Goal: Task Accomplishment & Management: Use online tool/utility

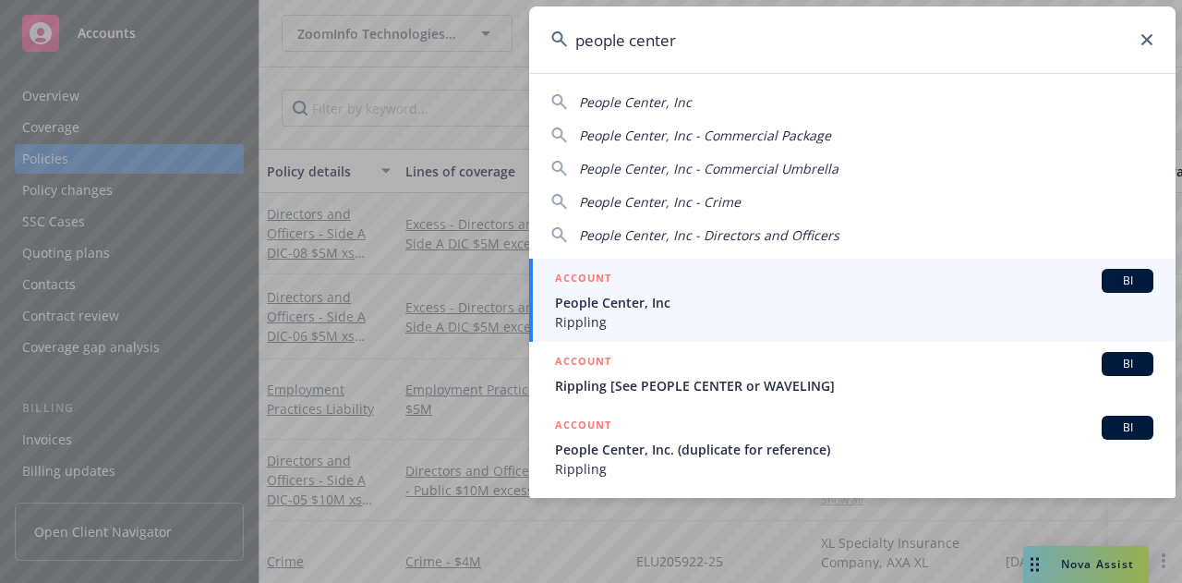
type input "people center"
click at [679, 306] on span "People Center, Inc" at bounding box center [854, 302] width 598 height 19
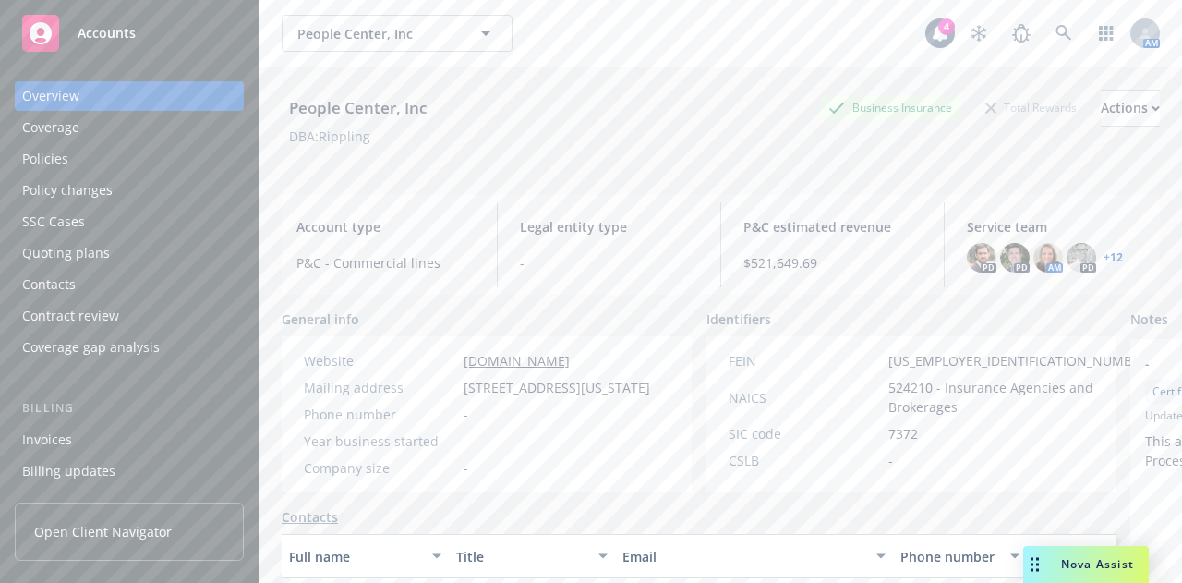
click at [148, 158] on div "Policies" at bounding box center [129, 159] width 214 height 30
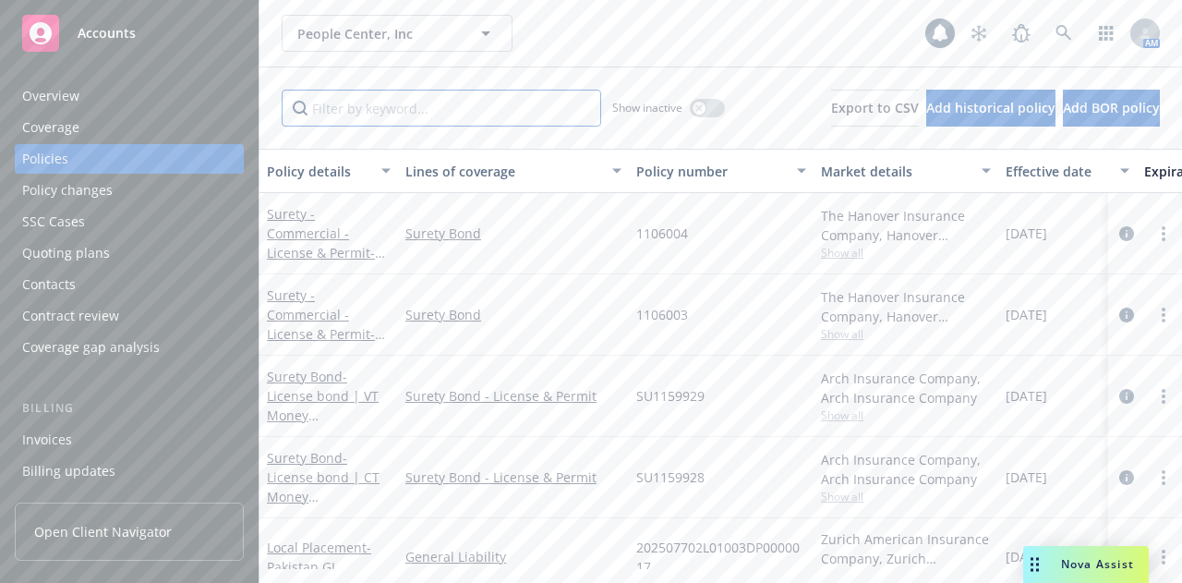
click at [384, 106] on input "Filter by keyword..." at bounding box center [441, 108] width 319 height 37
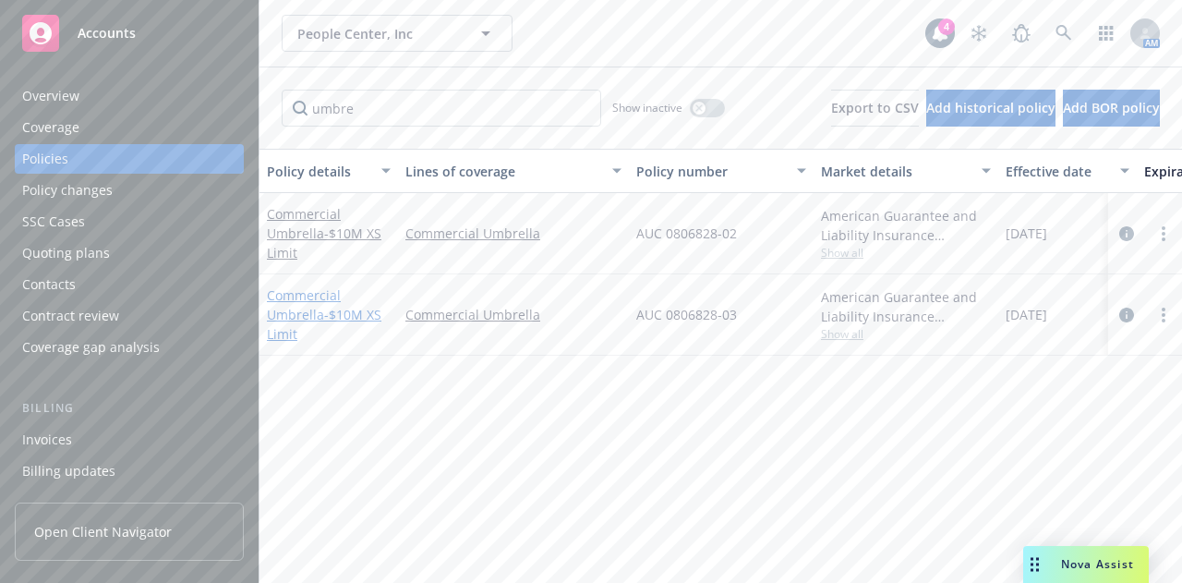
click at [317, 309] on link "Commercial Umbrella - $10M XS Limit" at bounding box center [324, 314] width 114 height 56
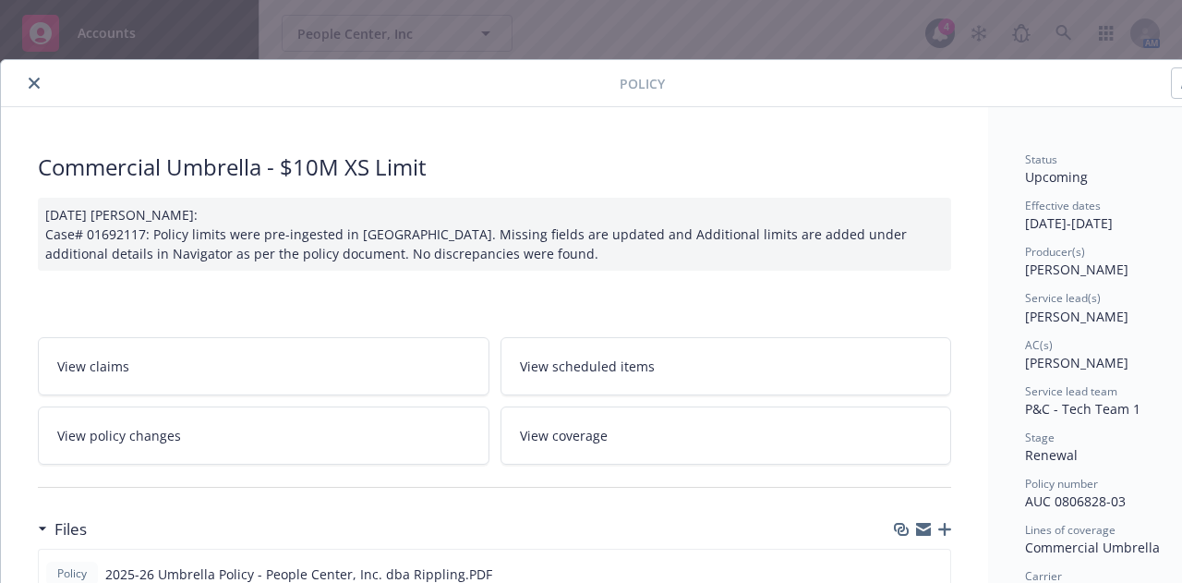
scroll to position [341, 0]
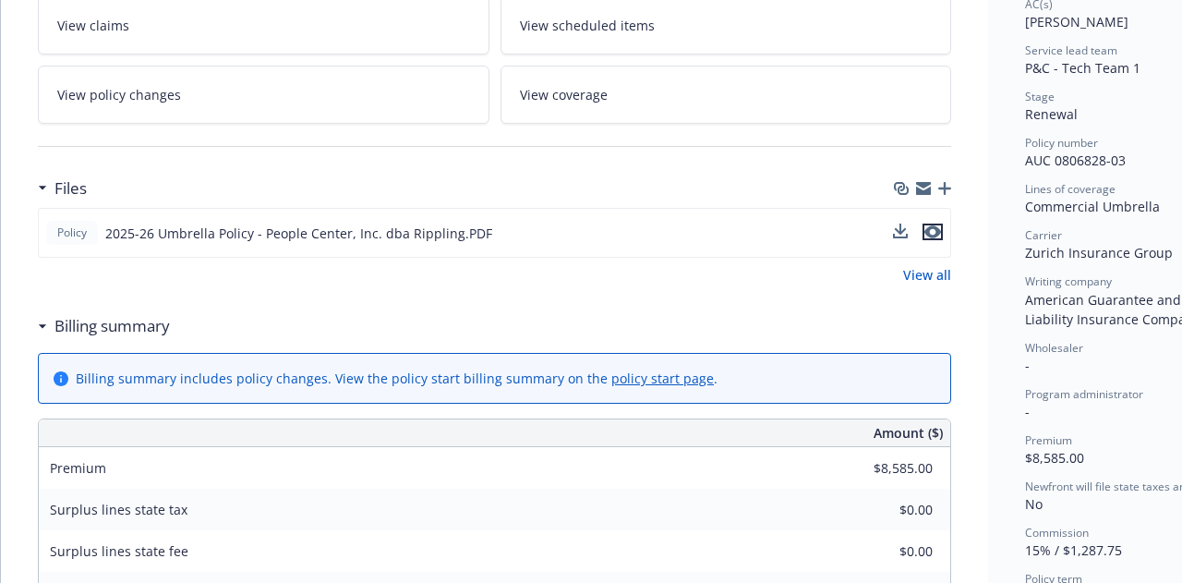
click at [938, 226] on icon "preview file" at bounding box center [932, 231] width 17 height 13
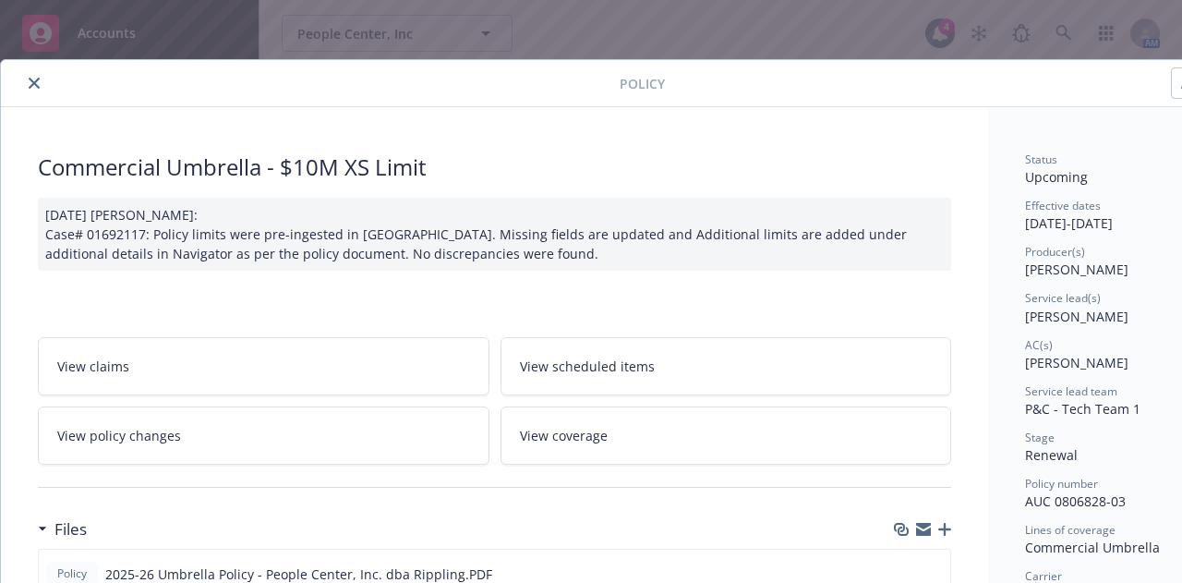
click at [33, 72] on button "close" at bounding box center [34, 83] width 22 height 22
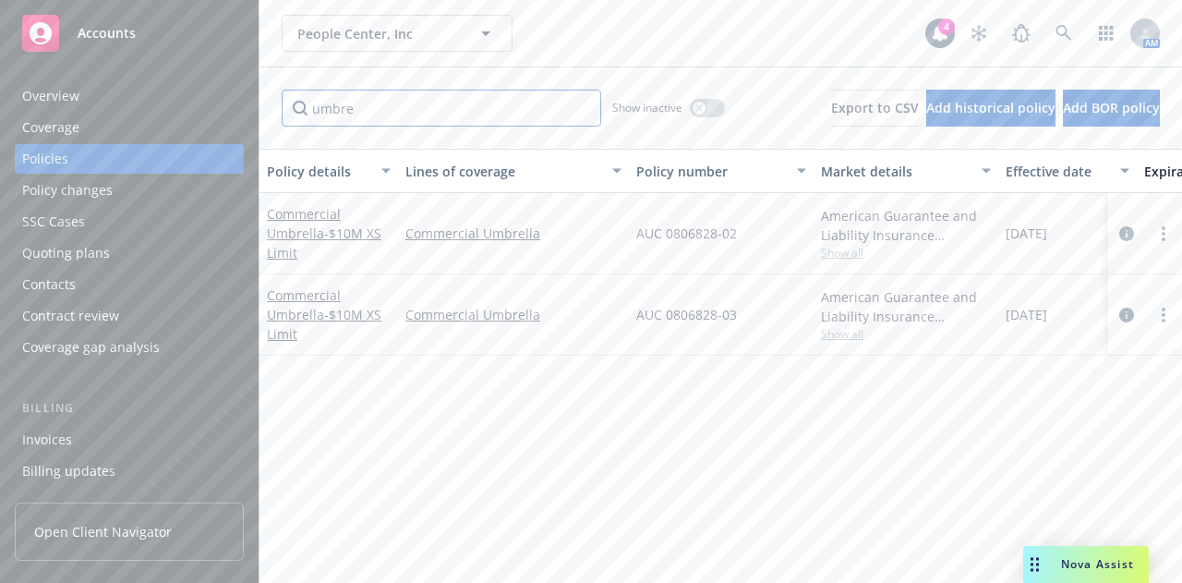
click at [362, 110] on input "umbre" at bounding box center [441, 108] width 319 height 37
type input "pack"
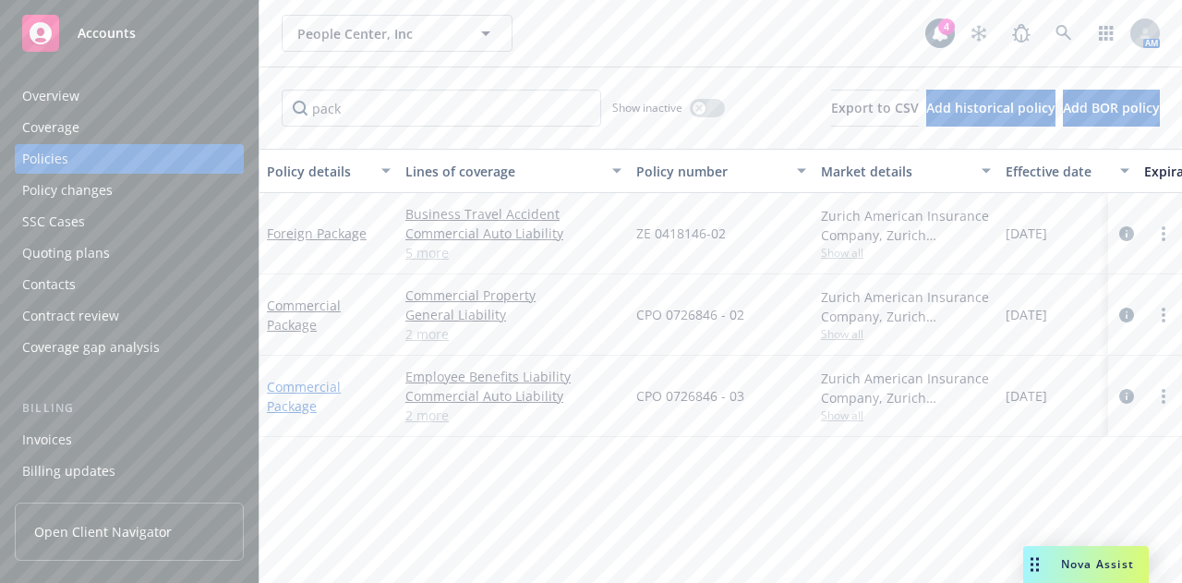
click at [286, 386] on link "Commercial Package" at bounding box center [304, 396] width 74 height 37
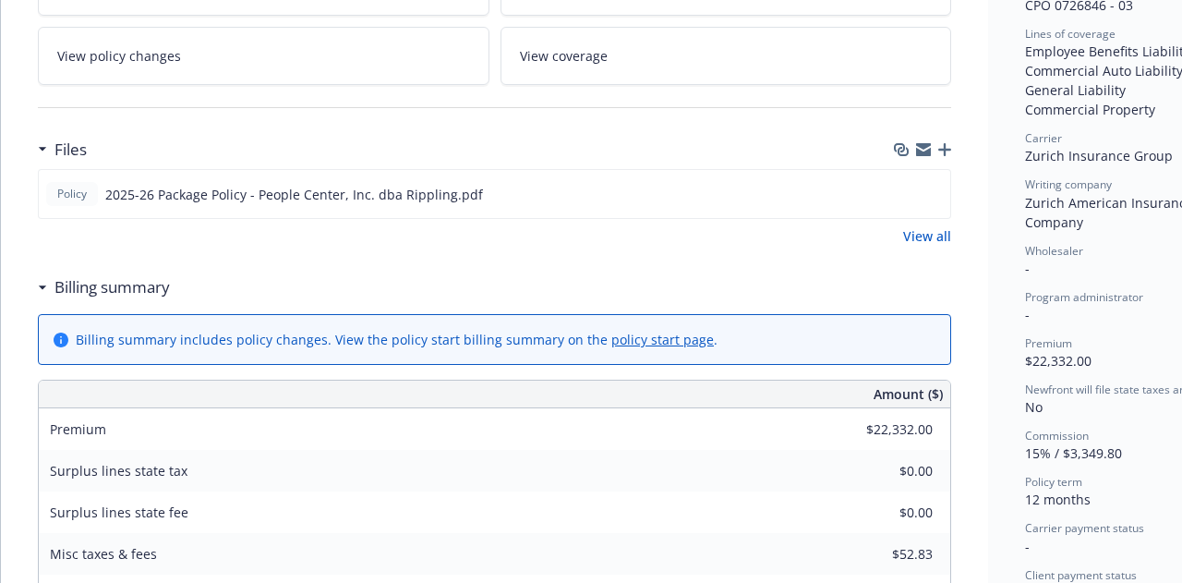
scroll to position [501, 0]
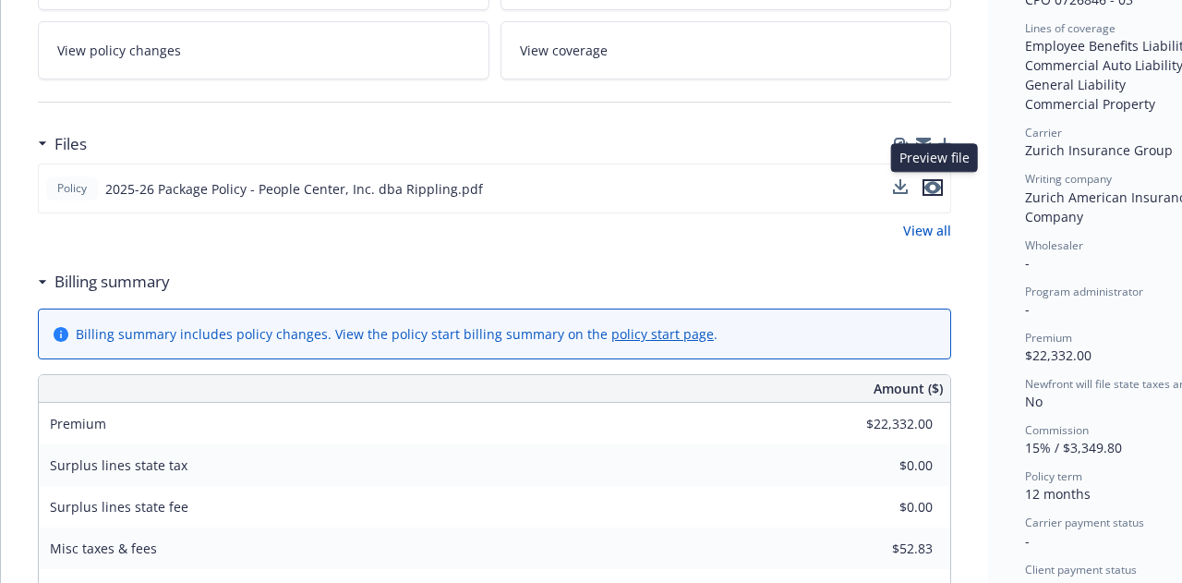
click at [936, 184] on icon "preview file" at bounding box center [932, 187] width 17 height 13
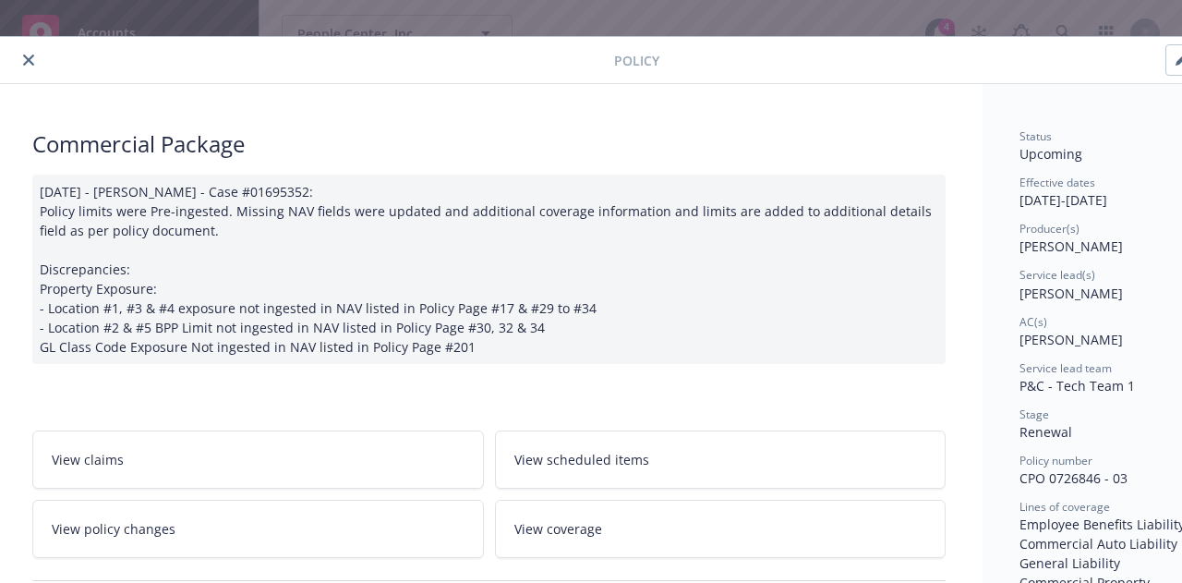
scroll to position [0, 6]
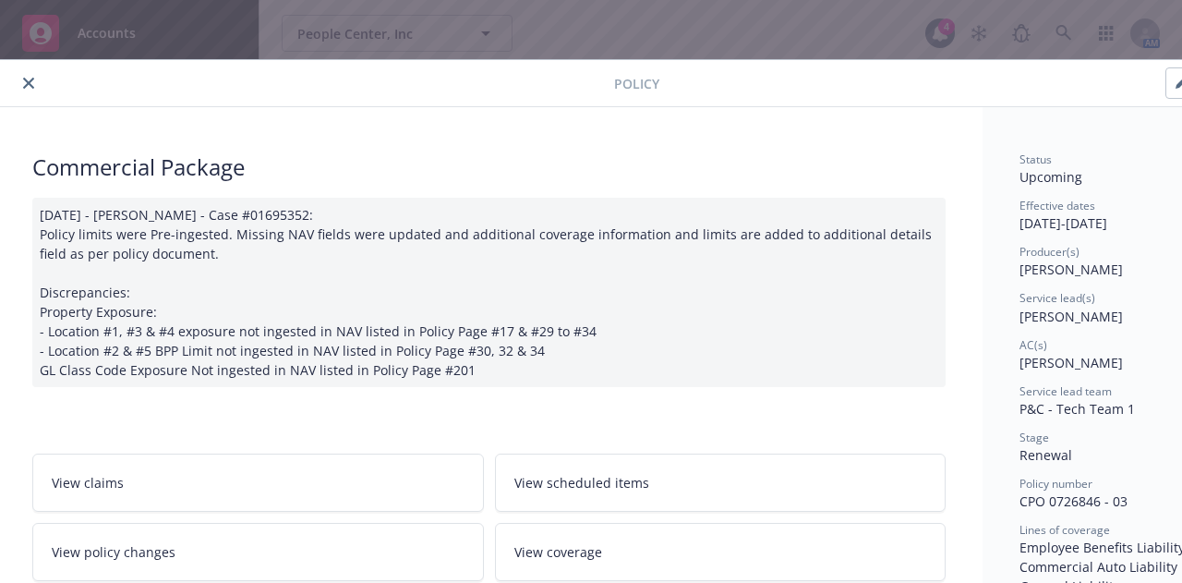
drag, startPoint x: 26, startPoint y: 93, endPoint x: 24, endPoint y: 74, distance: 19.5
click at [24, 74] on div "Policy" at bounding box center [629, 83] width 1268 height 47
click at [24, 74] on button "close" at bounding box center [29, 83] width 22 height 22
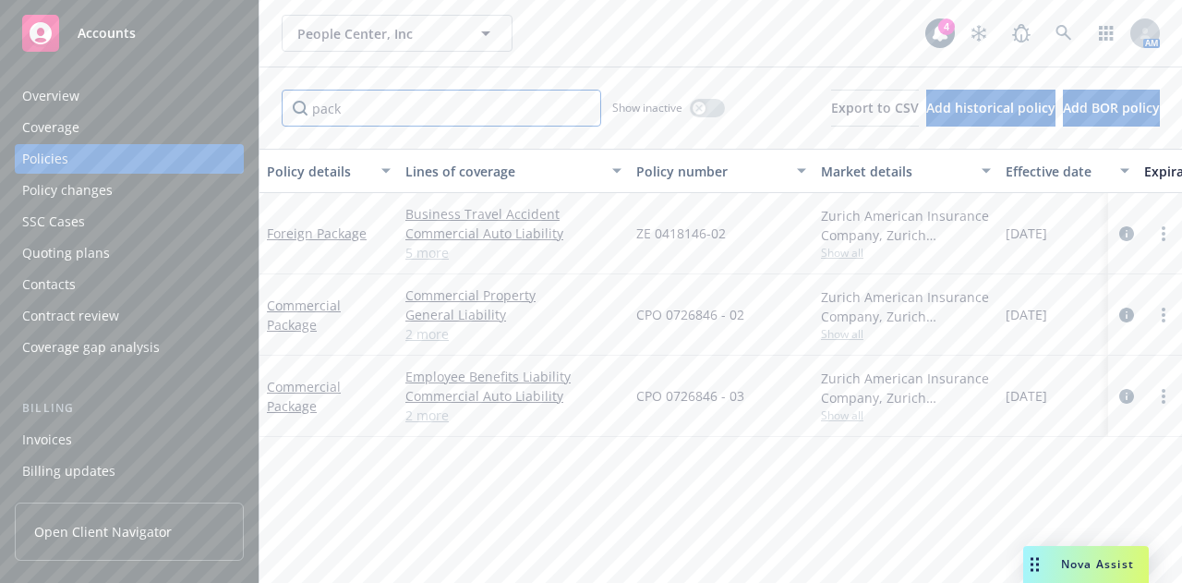
click at [577, 108] on input "pack" at bounding box center [441, 108] width 319 height 37
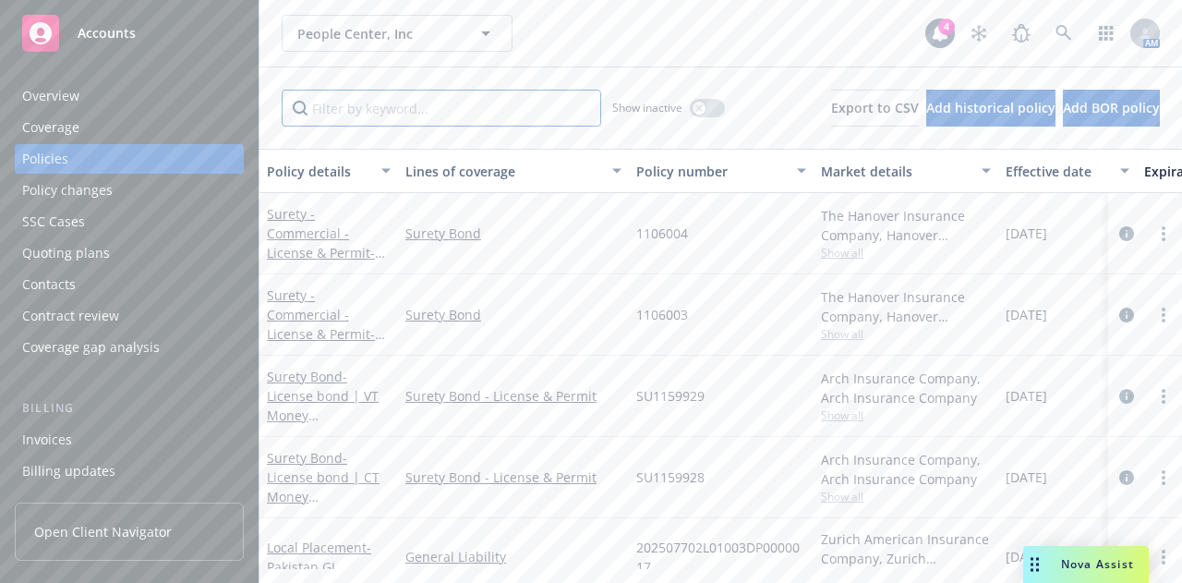
click at [541, 109] on input "Filter by keyword..." at bounding box center [441, 108] width 319 height 37
click at [645, 53] on div "People Center, Inc People Center, Inc 4 AM" at bounding box center [720, 33] width 922 height 66
click at [707, 62] on div "People Center, Inc People Center, Inc 4 AM" at bounding box center [720, 33] width 922 height 66
click at [362, 123] on input "Filter by keyword..." at bounding box center [441, 108] width 319 height 37
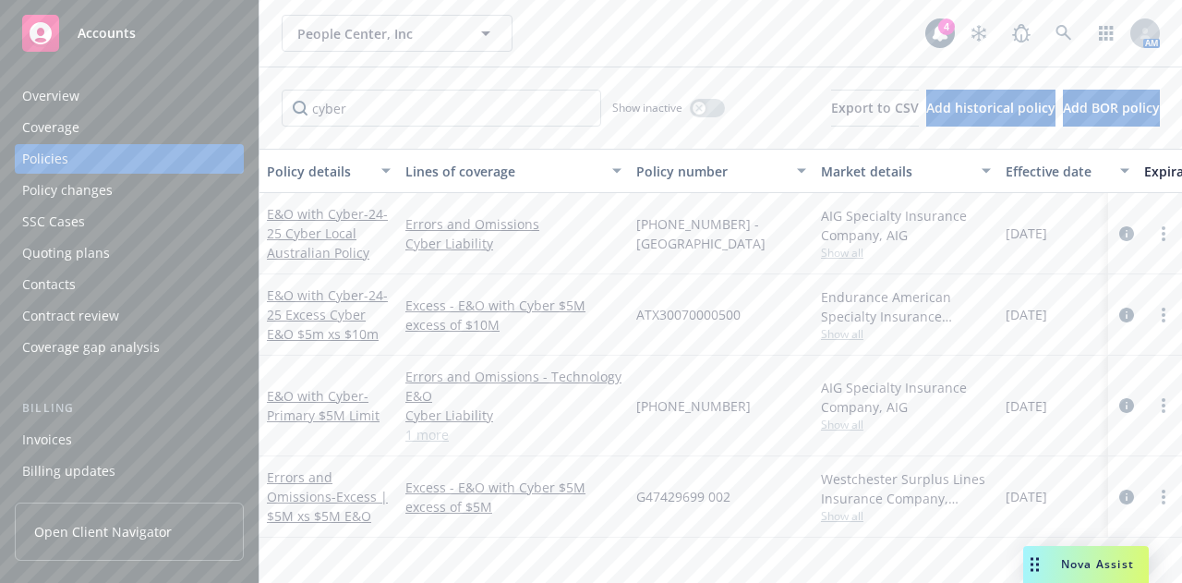
click at [728, 46] on div "People Center, Inc People Center, Inc" at bounding box center [604, 33] width 644 height 37
click at [437, 114] on input "cyber" at bounding box center [441, 108] width 319 height 37
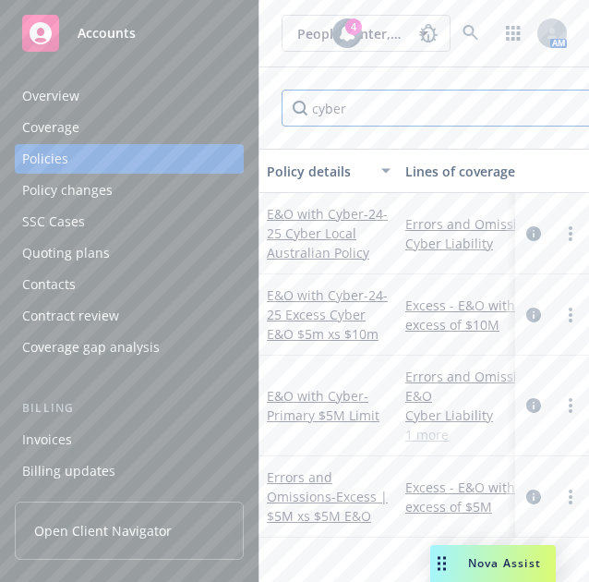
click at [376, 104] on input "cyber" at bounding box center [441, 108] width 319 height 37
click at [373, 106] on input "cyber" at bounding box center [441, 108] width 319 height 37
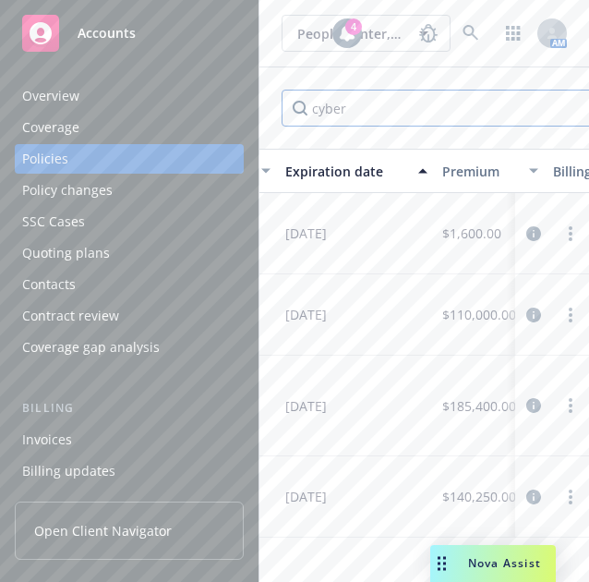
click at [342, 106] on input "cyber" at bounding box center [441, 108] width 319 height 37
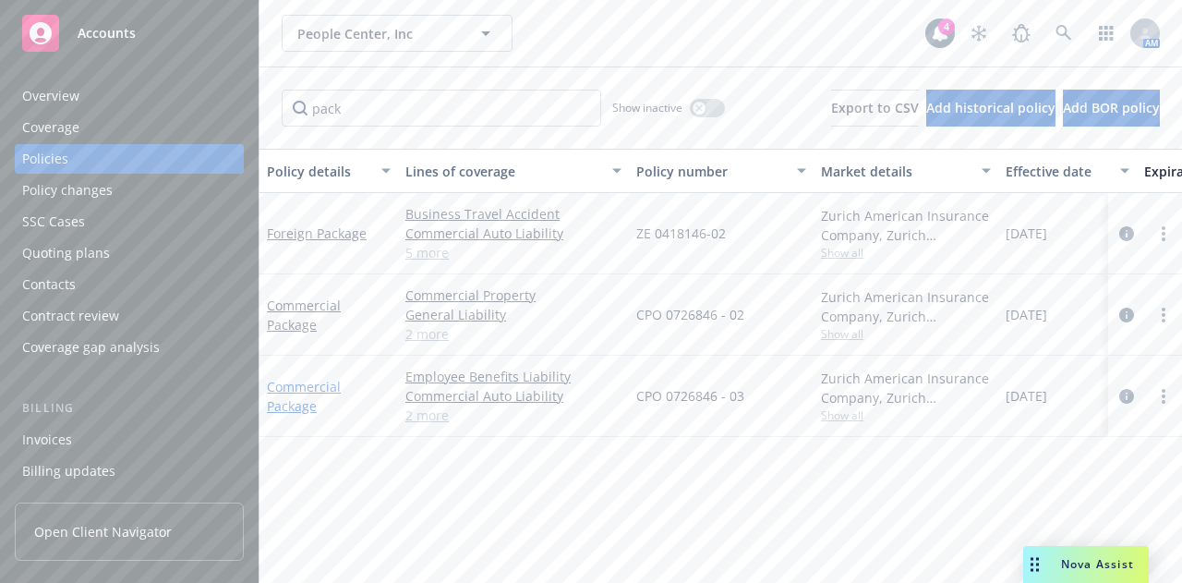
click at [302, 383] on link "Commercial Package" at bounding box center [304, 396] width 74 height 37
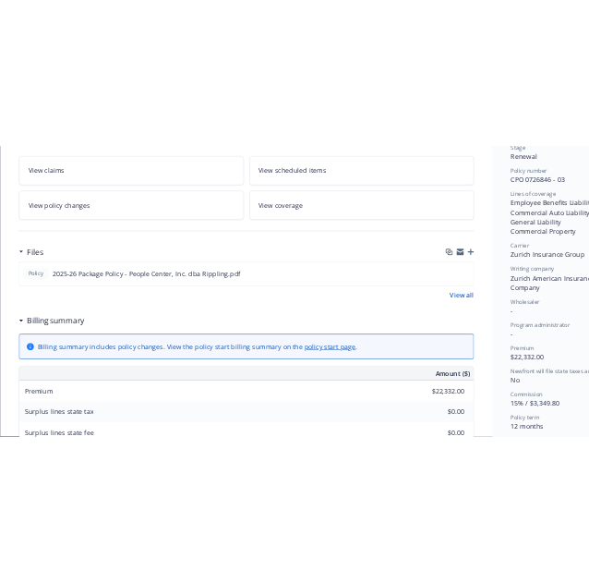
scroll to position [434, 0]
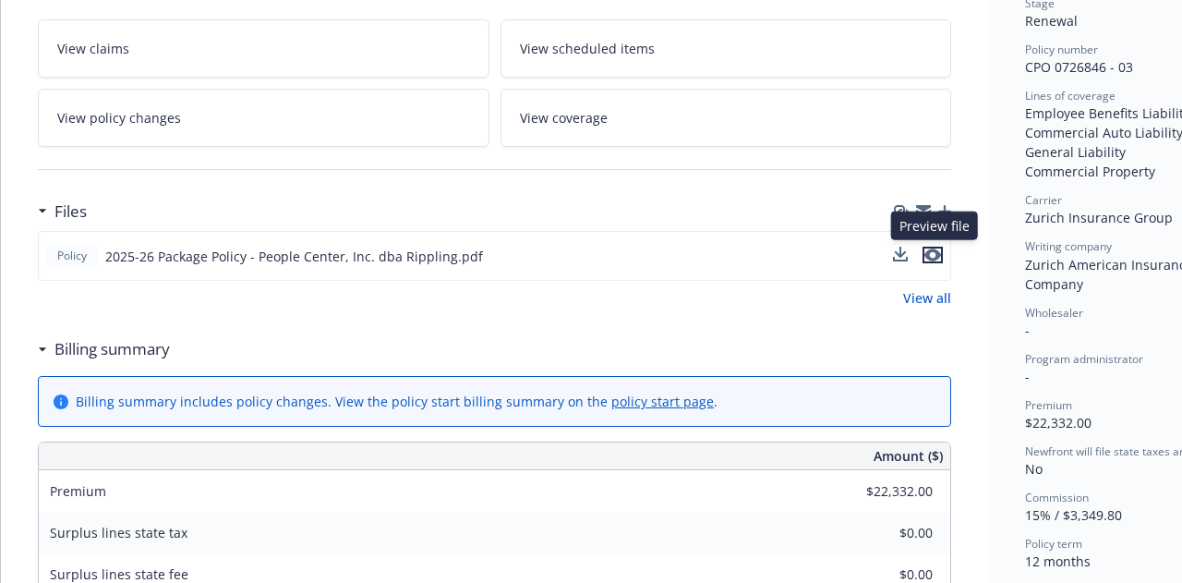
click at [938, 253] on icon "preview file" at bounding box center [932, 254] width 17 height 13
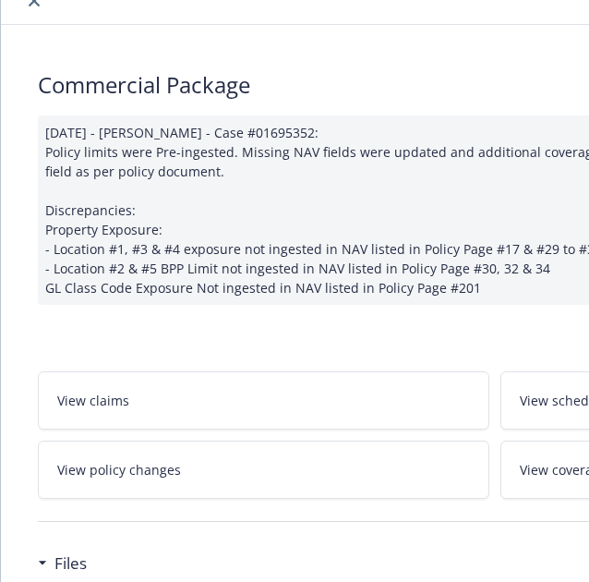
scroll to position [0, 0]
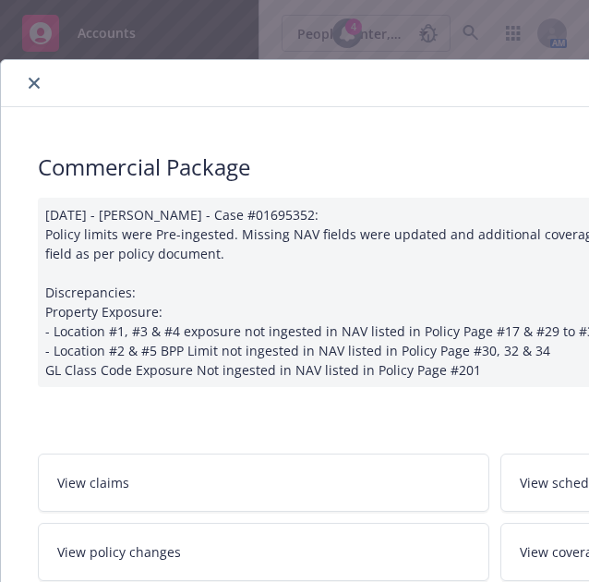
click at [41, 79] on button "close" at bounding box center [34, 83] width 22 height 22
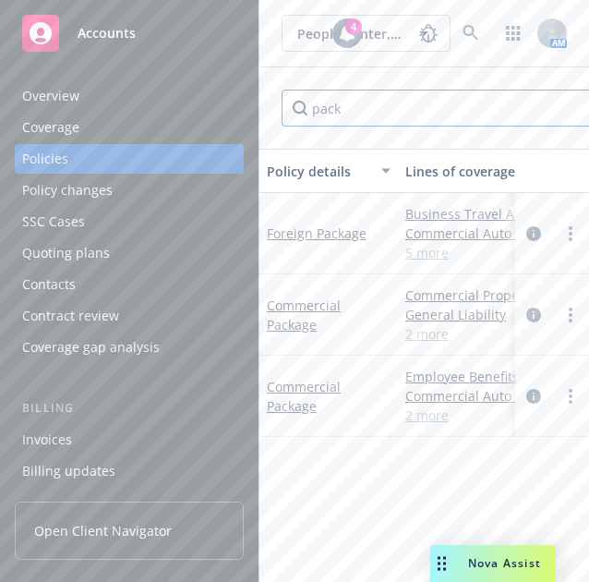
click at [371, 102] on input "pack" at bounding box center [441, 108] width 319 height 37
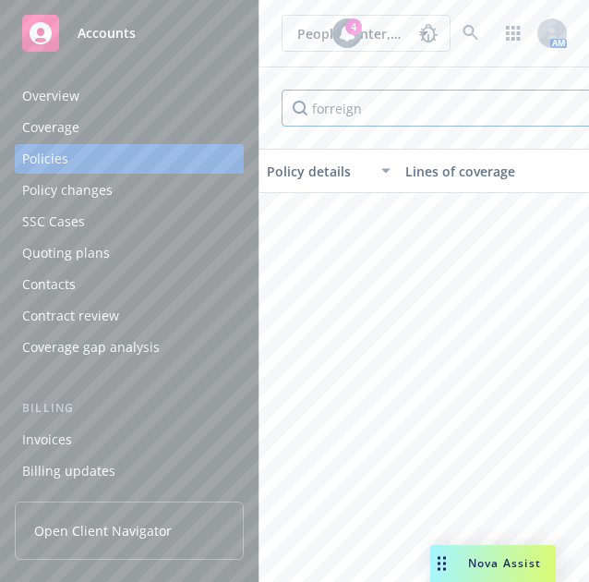
click at [322, 109] on input "forreign" at bounding box center [441, 108] width 319 height 37
type input "foreign"
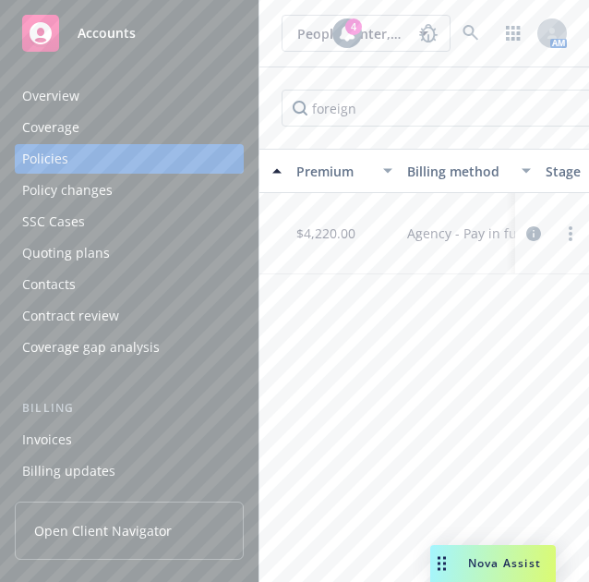
click at [329, 372] on div "Policy details Lines of coverage Policy number Market details Effective date Ex…" at bounding box center [424, 358] width 330 height 419
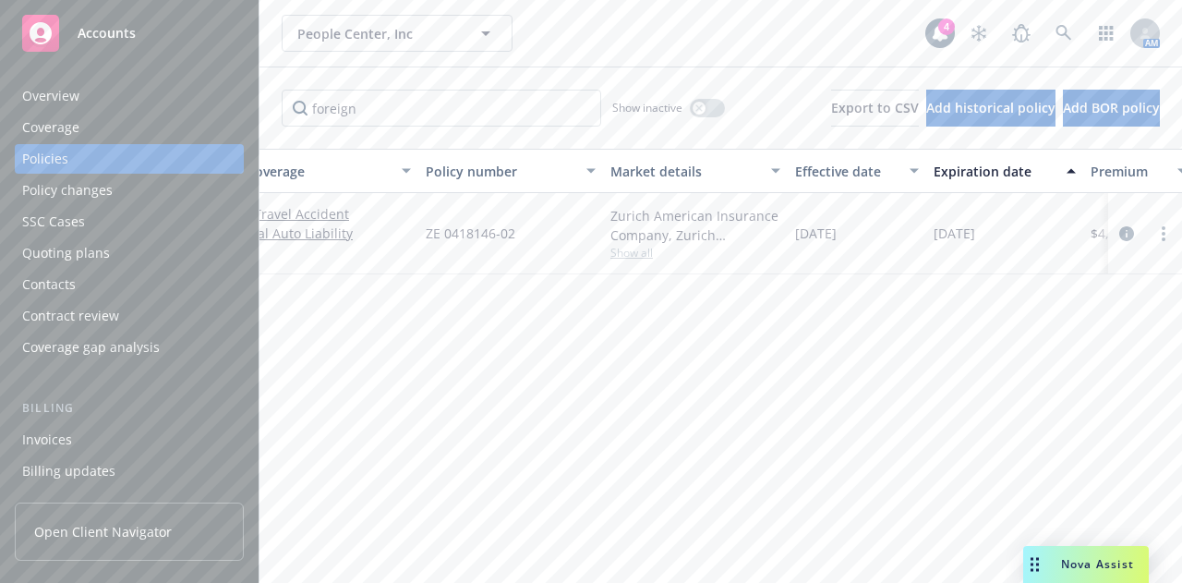
scroll to position [0, 209]
click at [695, 108] on icon "button" at bounding box center [698, 107] width 7 height 7
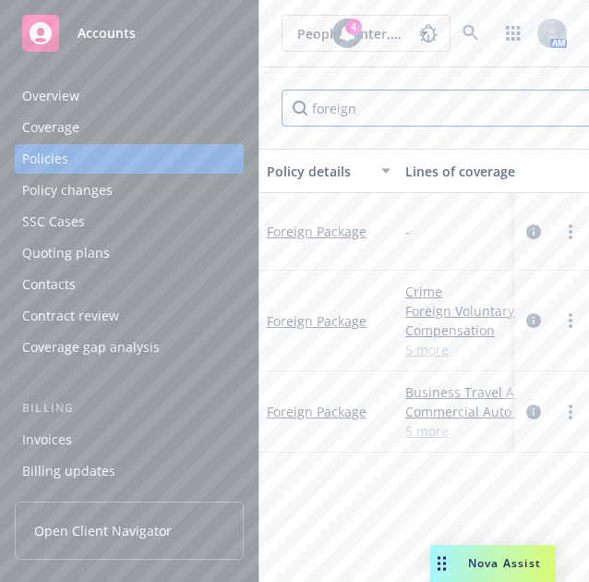
click at [349, 100] on input "foreign" at bounding box center [441, 108] width 319 height 37
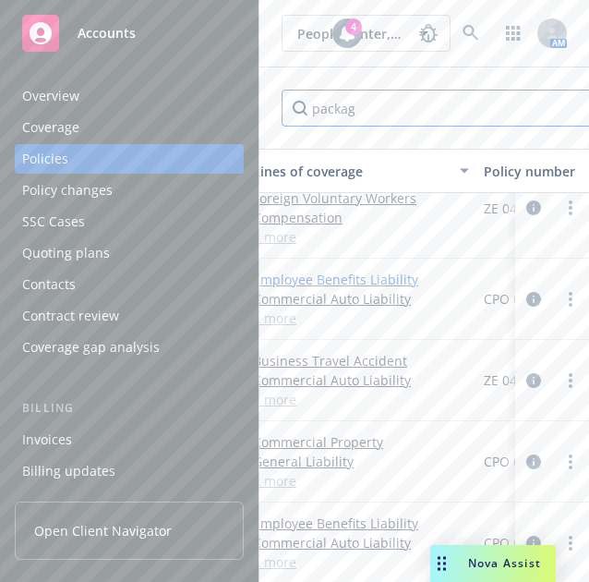
scroll to position [556, 0]
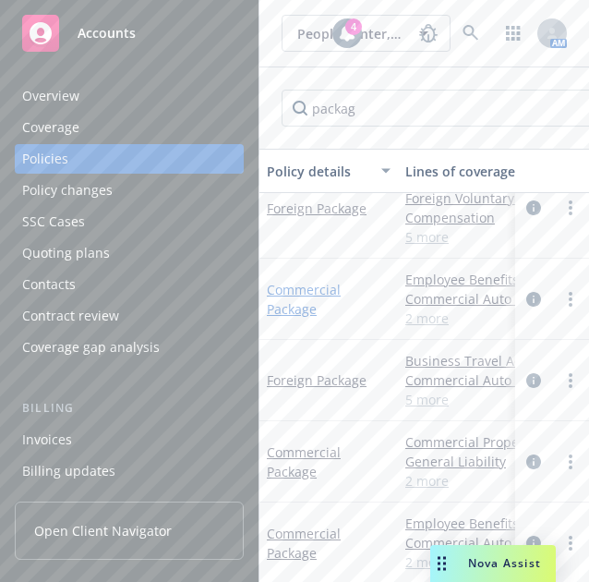
click at [306, 285] on link "Commercial Package" at bounding box center [304, 299] width 74 height 37
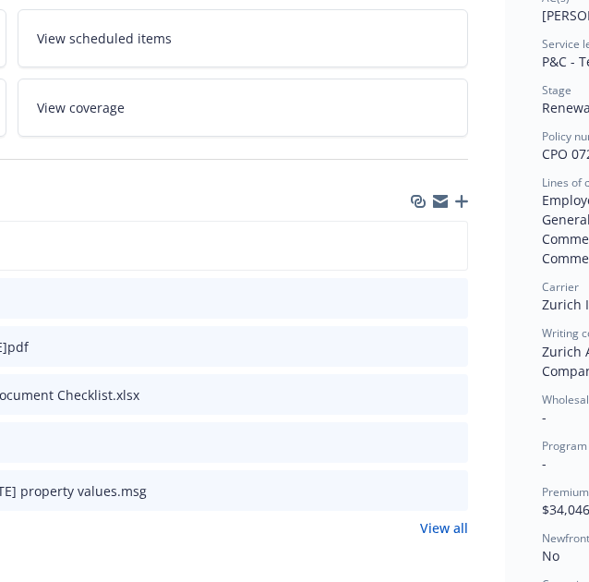
scroll to position [347, 484]
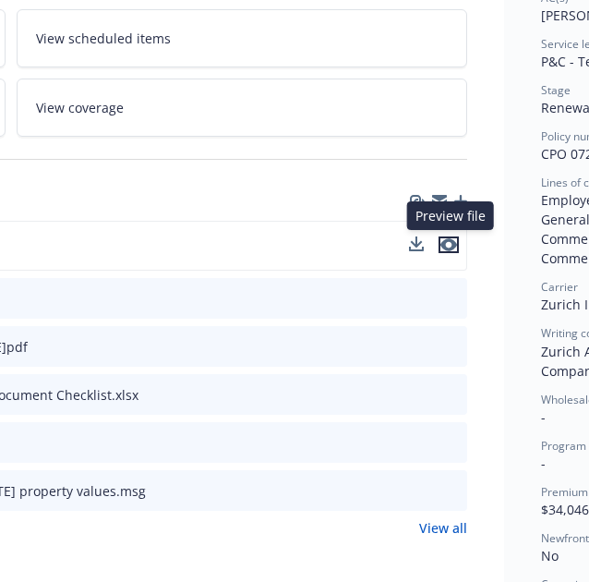
click at [456, 238] on icon "preview file" at bounding box center [448, 244] width 17 height 13
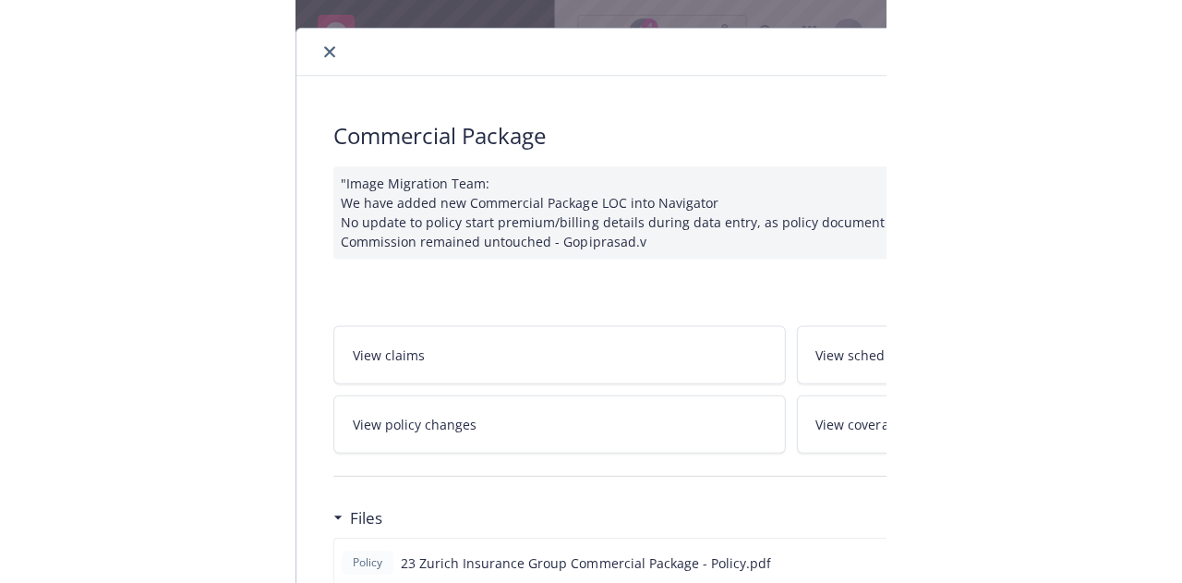
scroll to position [35, 0]
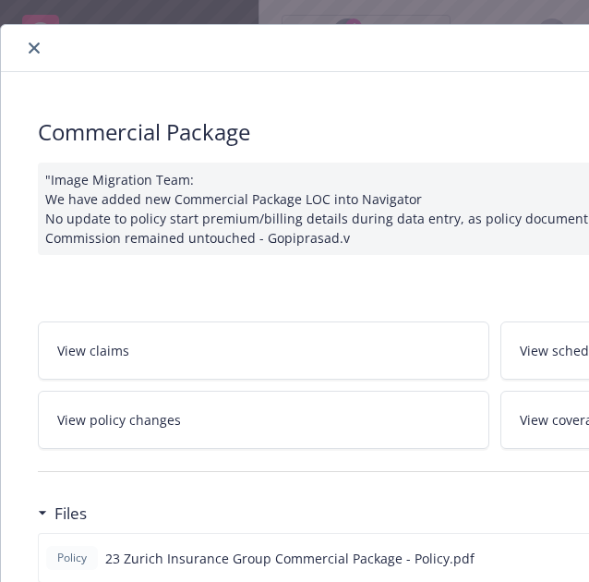
click at [31, 48] on icon "close" at bounding box center [34, 47] width 11 height 11
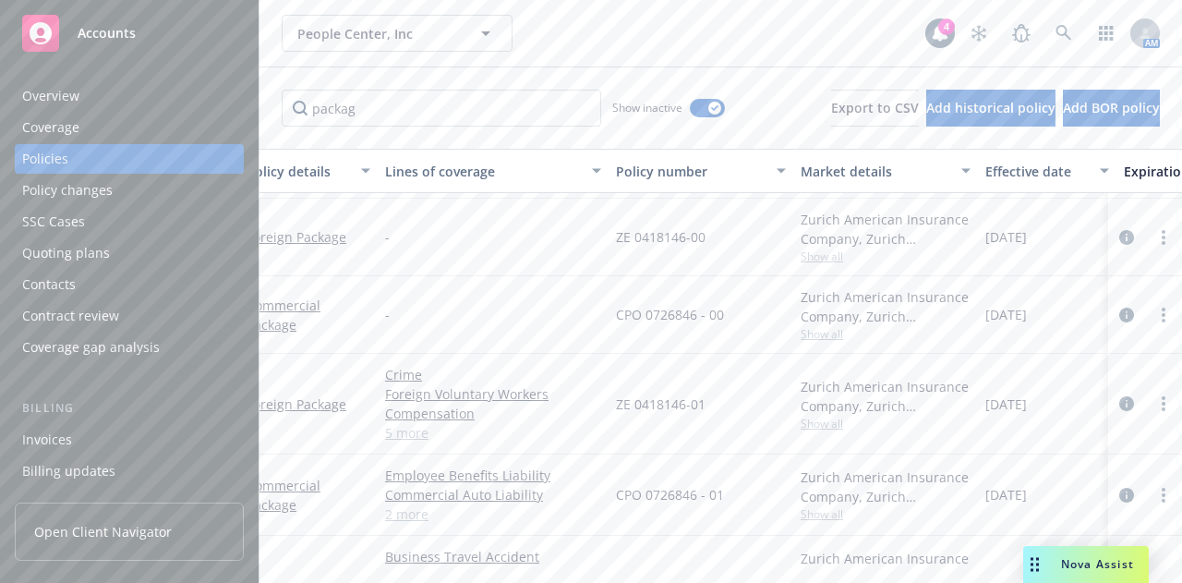
scroll to position [371, 0]
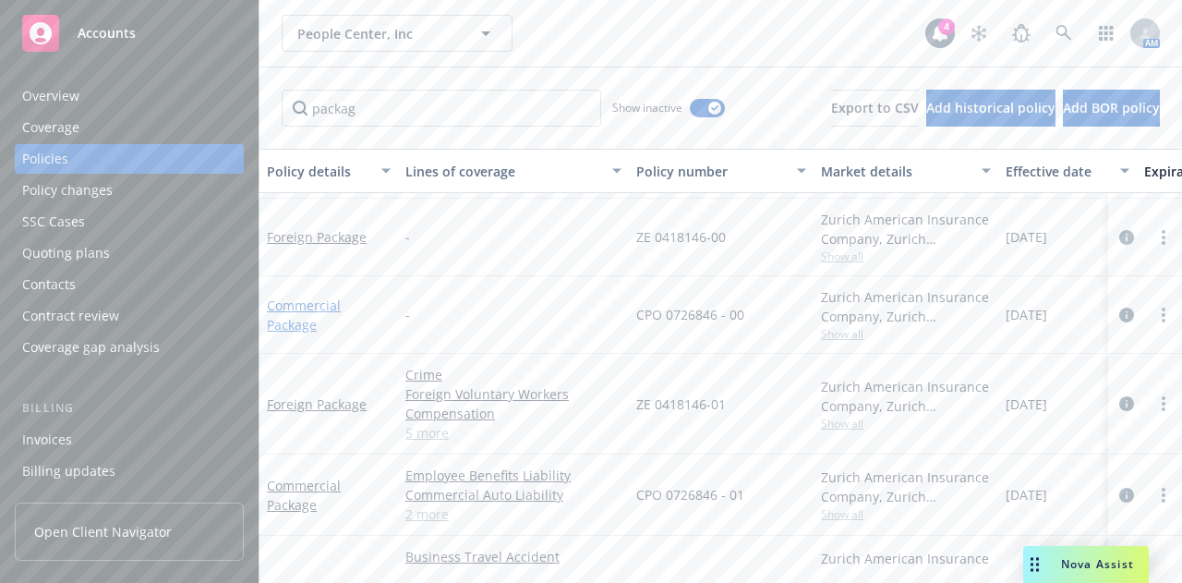
click at [290, 311] on link "Commercial Package" at bounding box center [304, 314] width 74 height 37
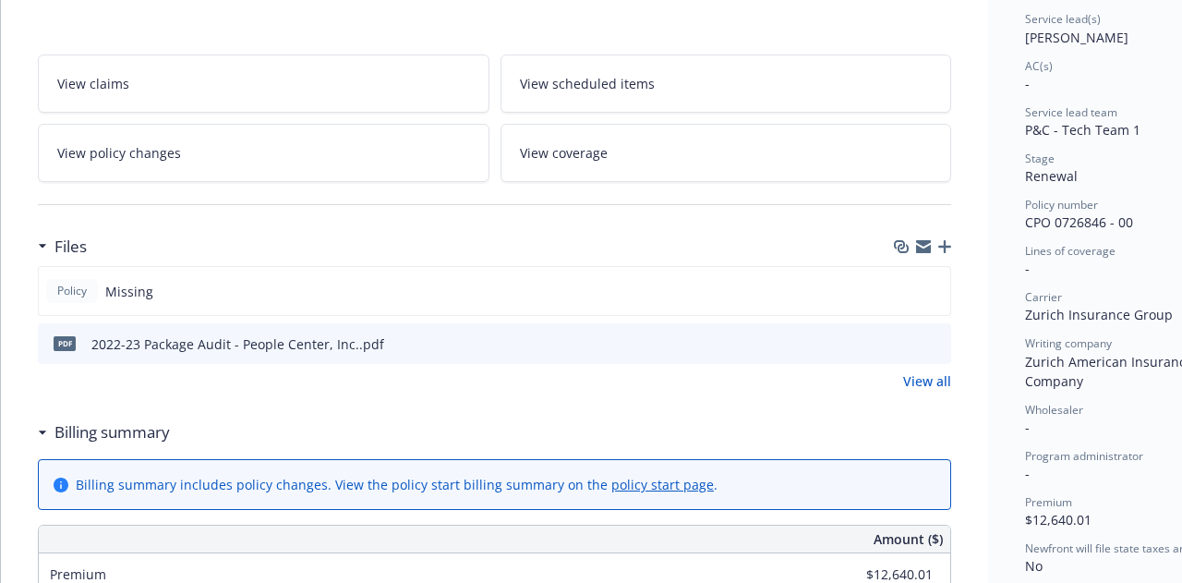
scroll to position [283, 0]
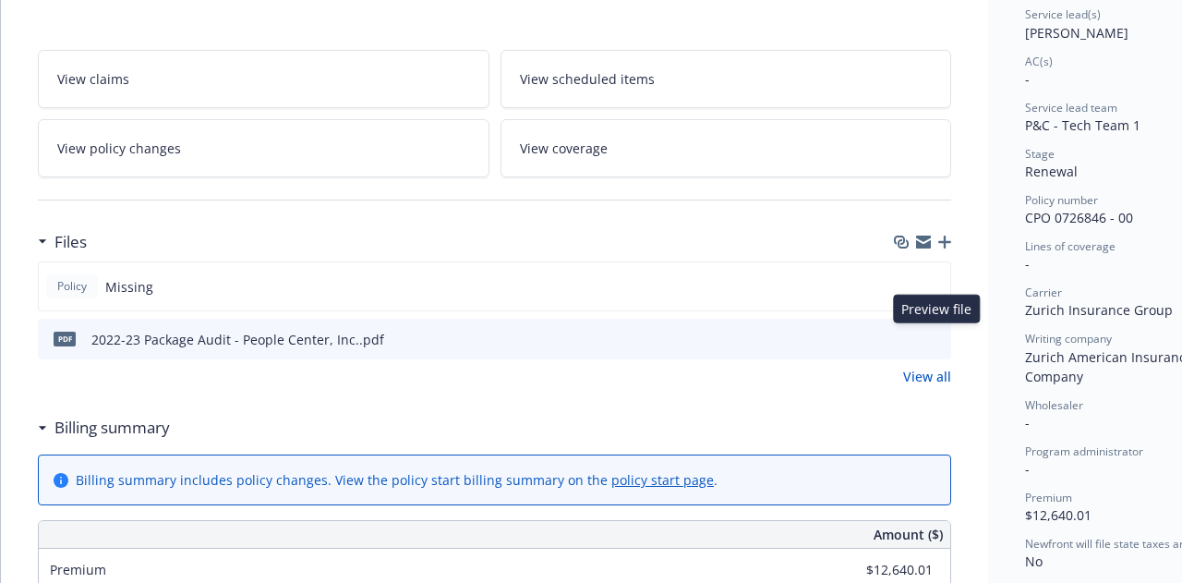
click at [934, 333] on icon "preview file" at bounding box center [933, 337] width 17 height 13
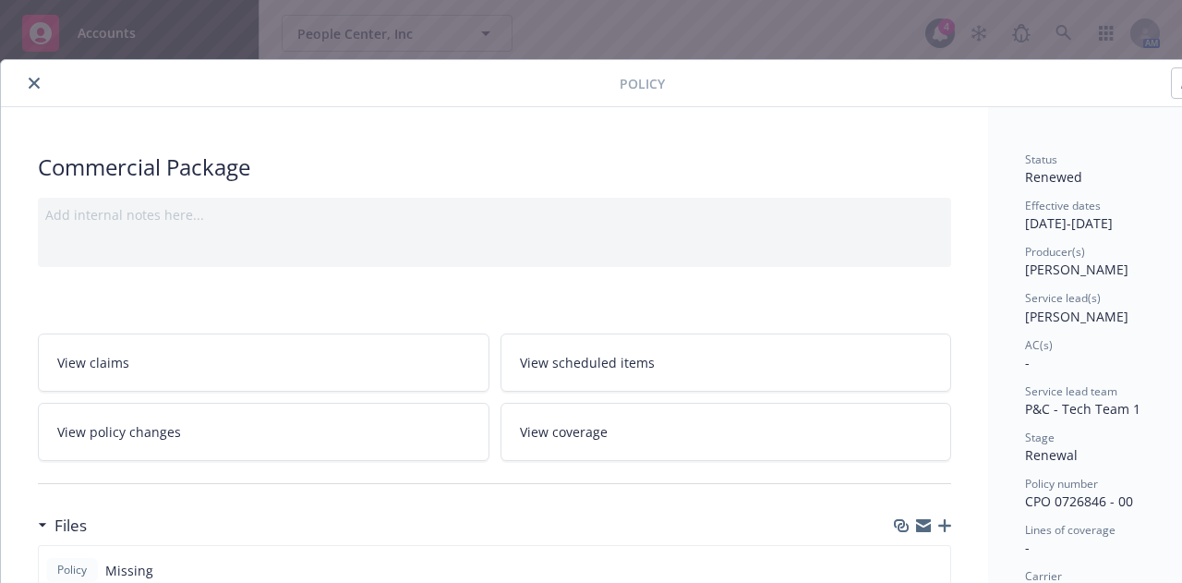
click at [31, 72] on button "close" at bounding box center [34, 83] width 22 height 22
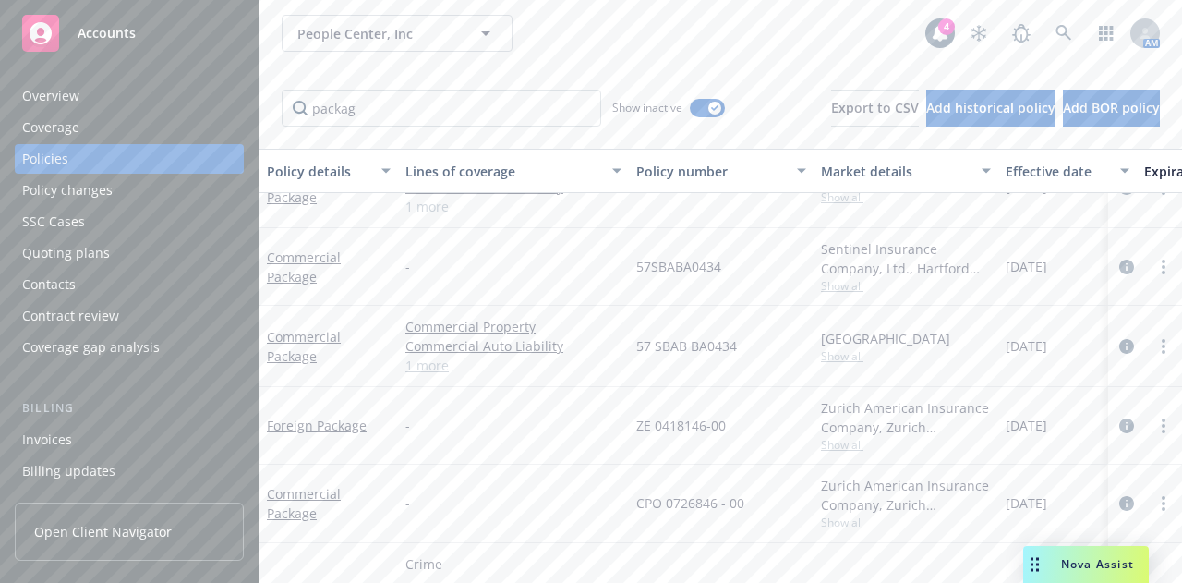
scroll to position [89, 0]
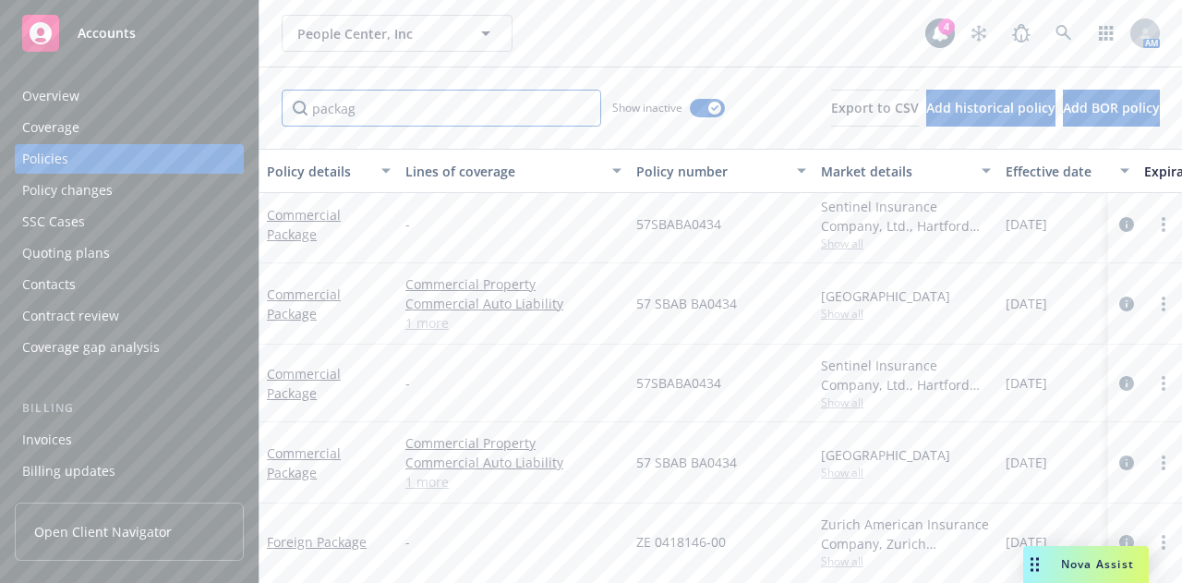
click at [477, 112] on input "packag" at bounding box center [441, 108] width 319 height 37
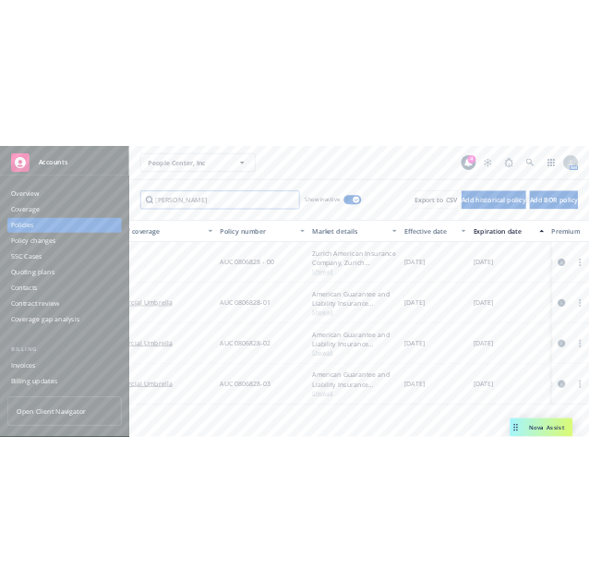
scroll to position [0, 285]
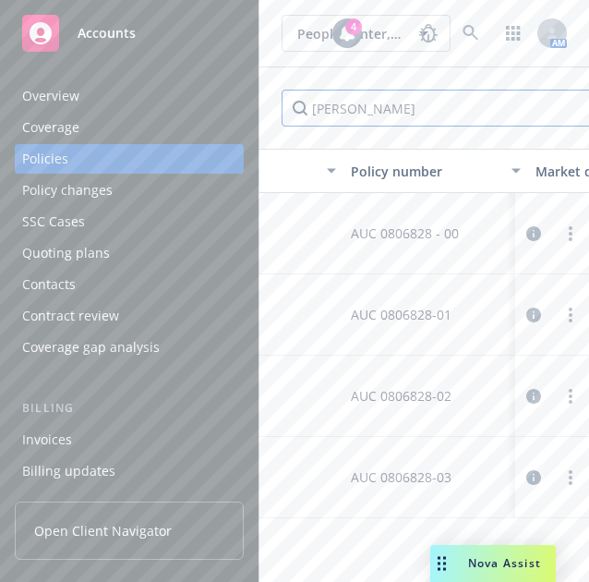
type input "umbrell"
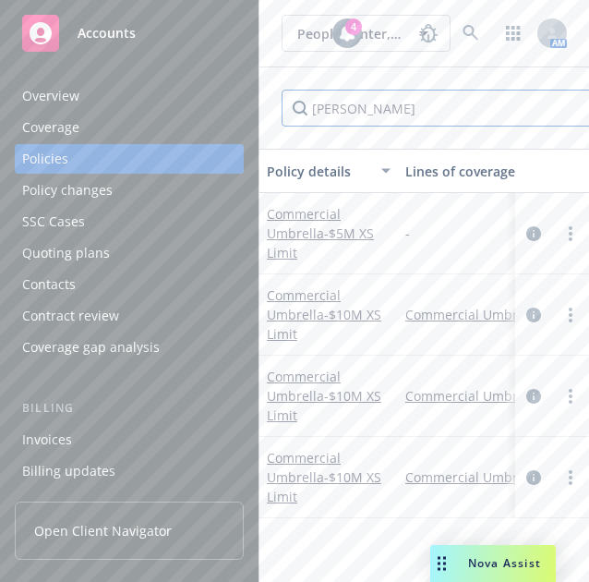
scroll to position [1, 0]
click at [280, 472] on link "Commercial Umbrella - $10M XS Limit" at bounding box center [324, 477] width 114 height 56
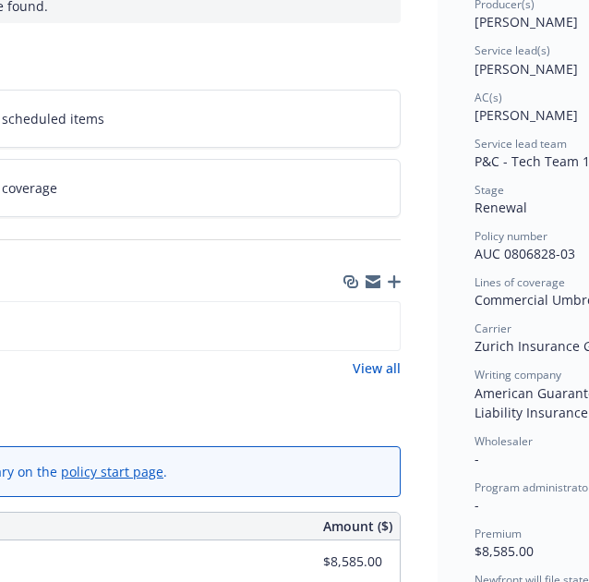
scroll to position [247, 568]
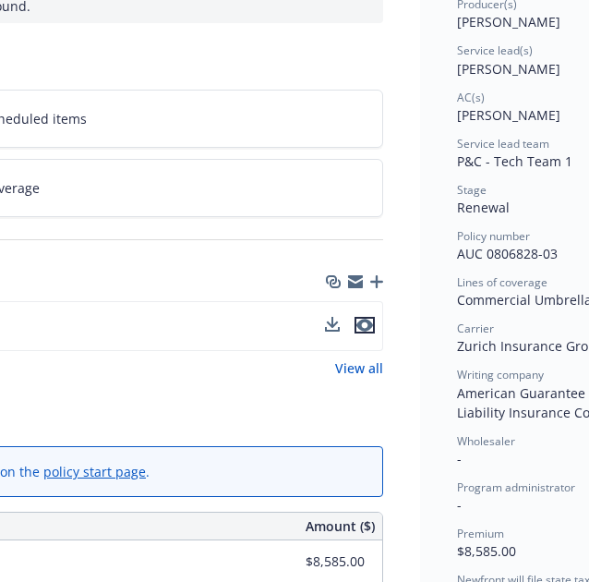
click at [371, 320] on icon "preview file" at bounding box center [364, 325] width 17 height 13
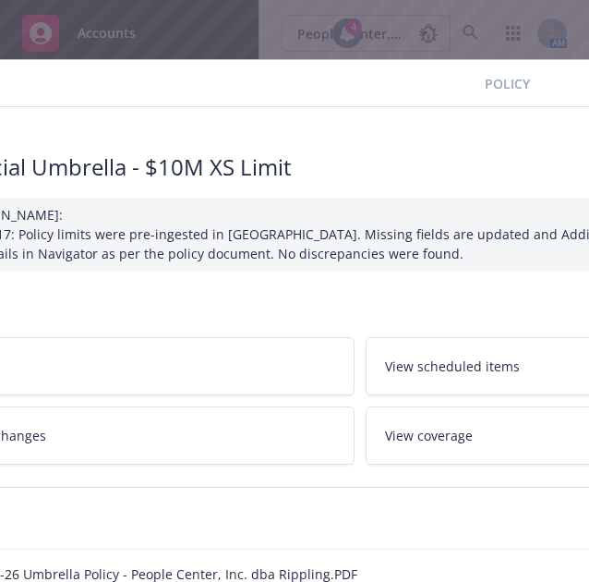
scroll to position [0, 0]
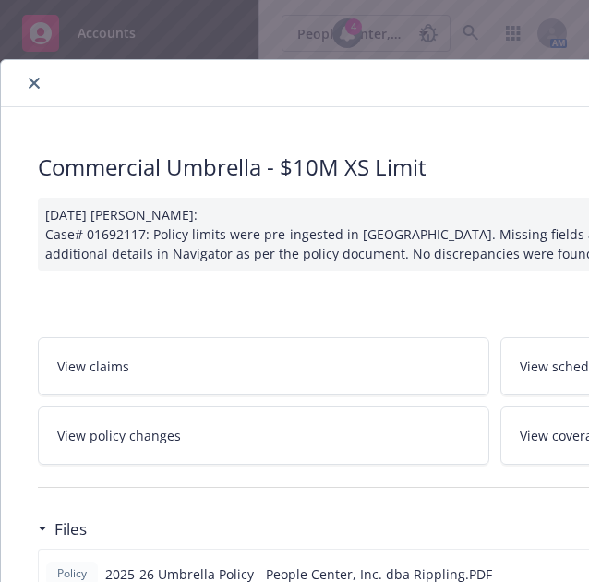
click at [31, 76] on button "close" at bounding box center [34, 83] width 22 height 22
click at [33, 86] on icon "close" at bounding box center [34, 83] width 11 height 11
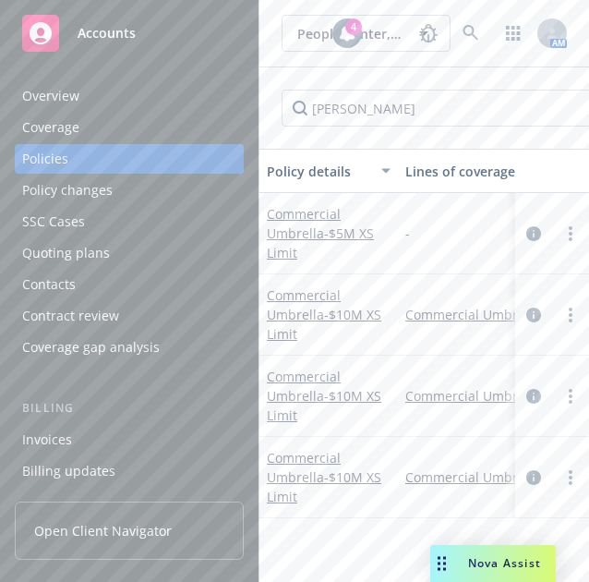
click at [33, 86] on div "Overview" at bounding box center [50, 96] width 57 height 30
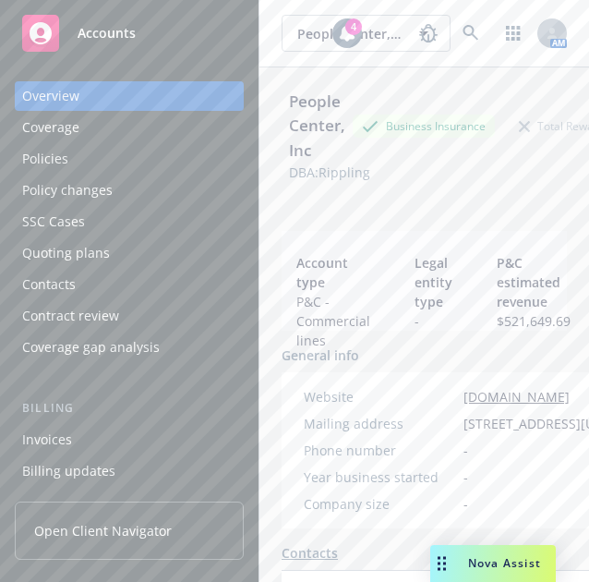
click at [78, 171] on div "Policies" at bounding box center [129, 159] width 214 height 30
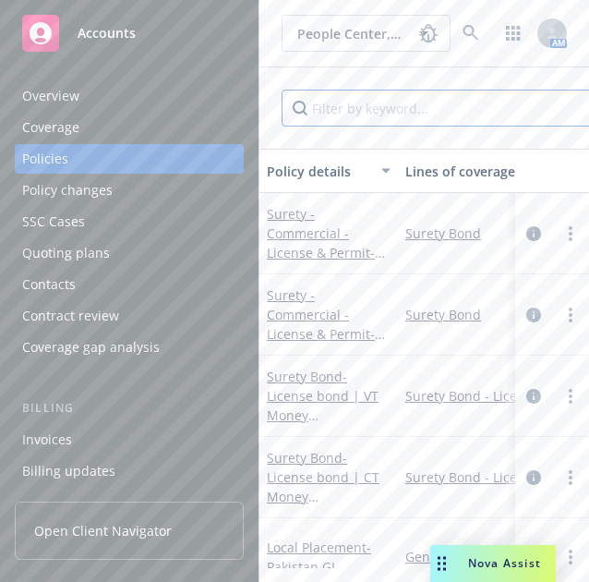
click at [381, 114] on input "Filter by keyword..." at bounding box center [441, 108] width 319 height 37
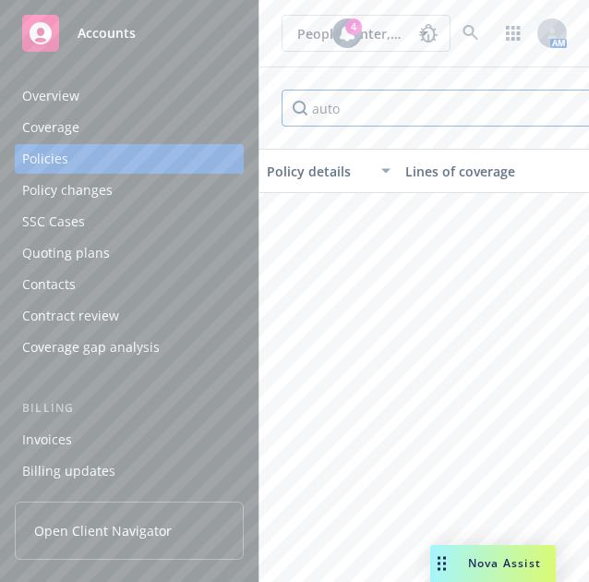
scroll to position [272, 0]
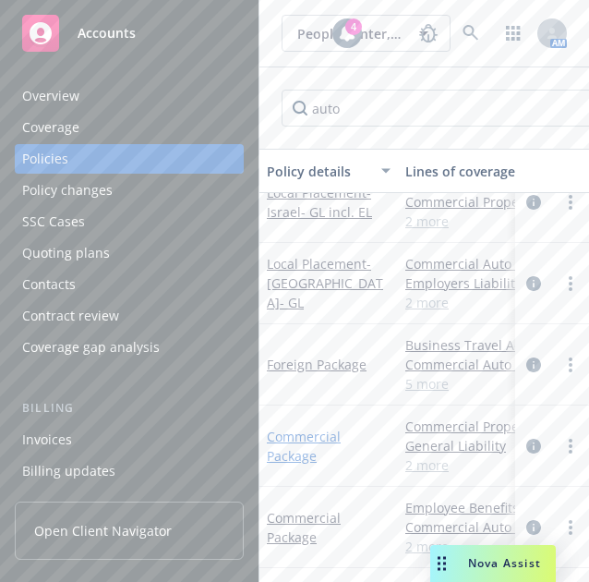
click at [295, 427] on link "Commercial Package" at bounding box center [304, 445] width 74 height 37
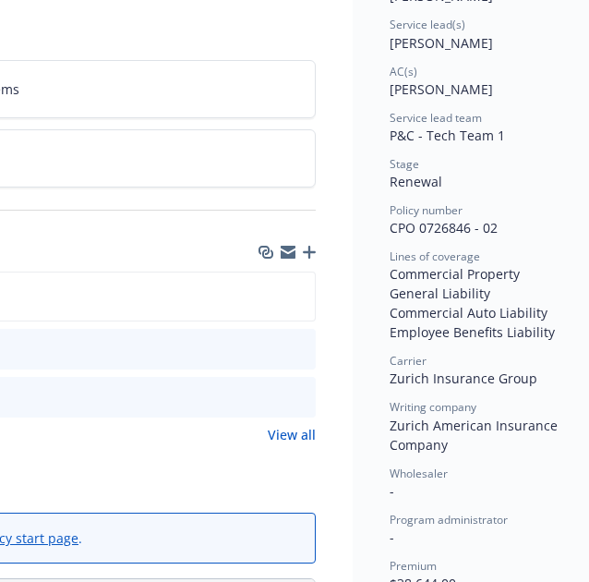
scroll to position [273, 648]
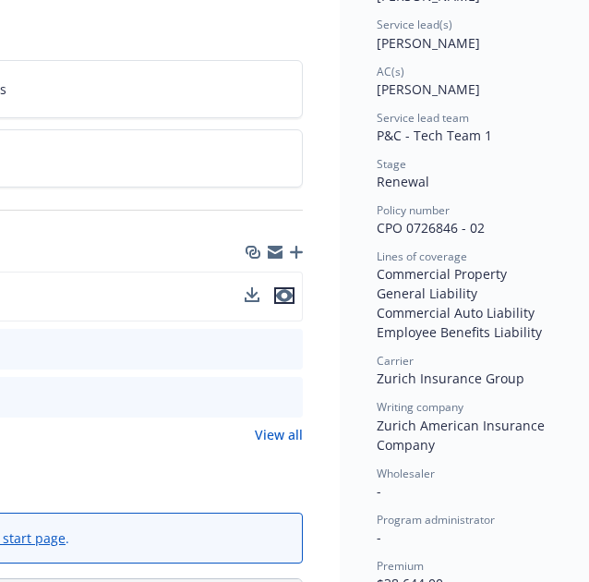
click at [288, 290] on icon "preview file" at bounding box center [284, 295] width 17 height 13
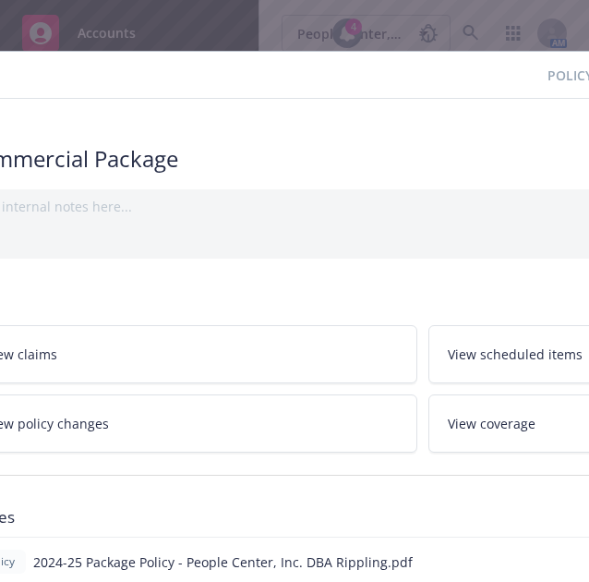
scroll to position [8, 0]
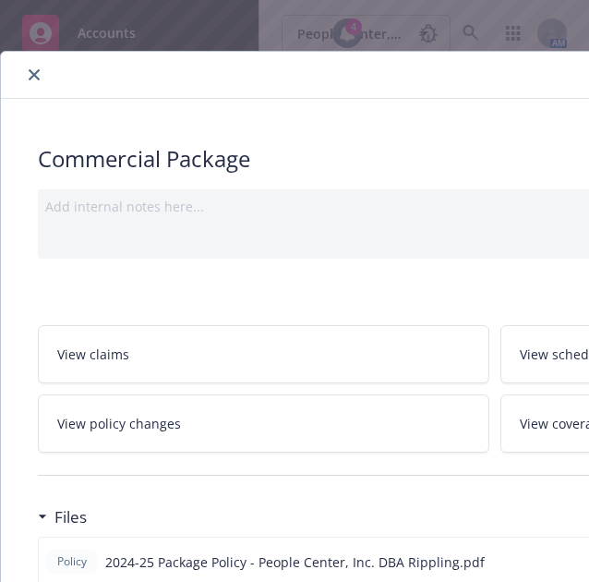
click at [26, 77] on button "close" at bounding box center [34, 75] width 22 height 22
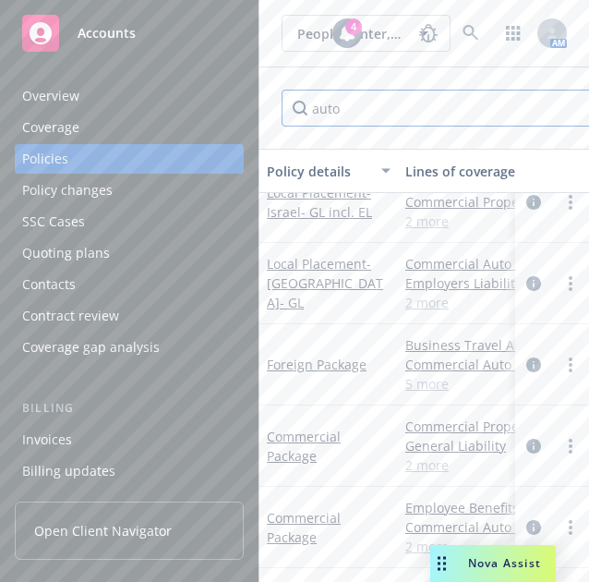
click at [327, 109] on input "auto" at bounding box center [441, 108] width 319 height 37
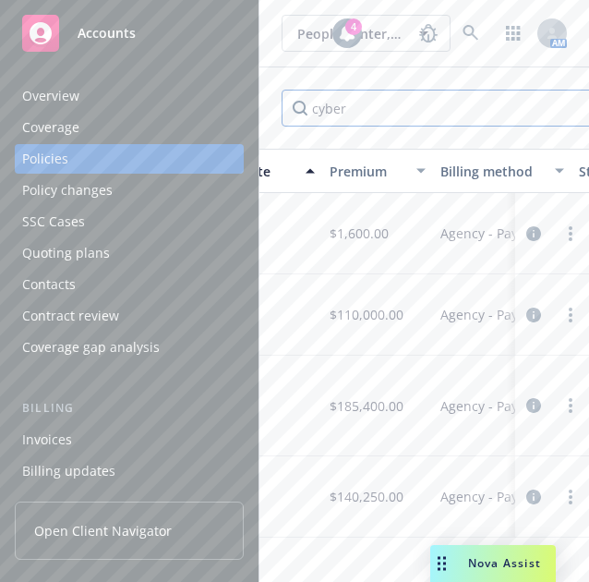
scroll to position [0, 972]
click at [350, 319] on span "$110,000.00" at bounding box center [366, 314] width 74 height 19
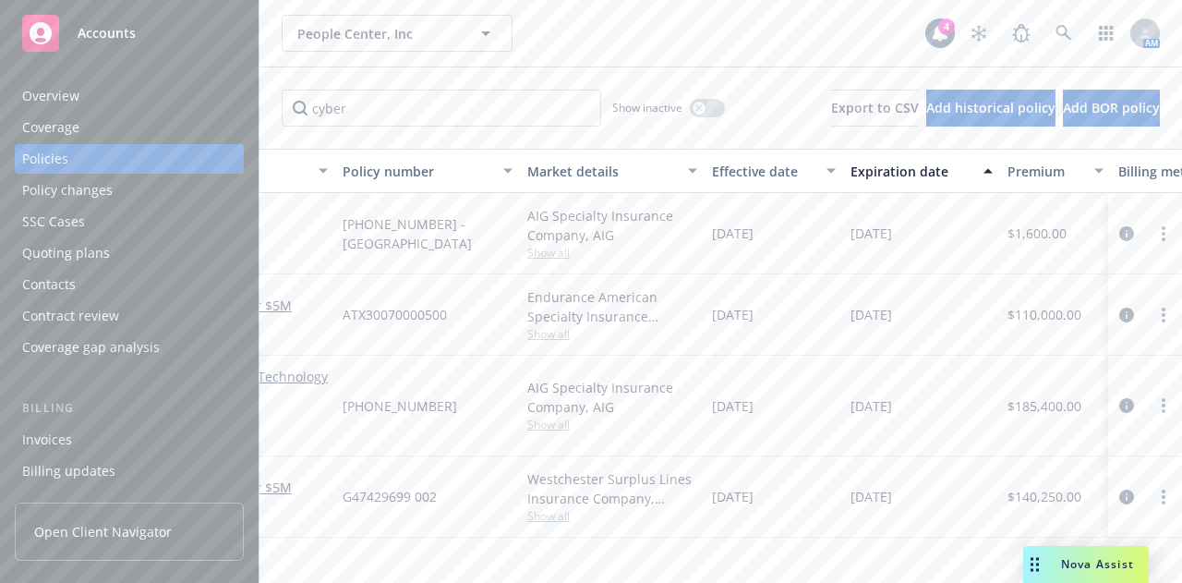
scroll to position [0, 0]
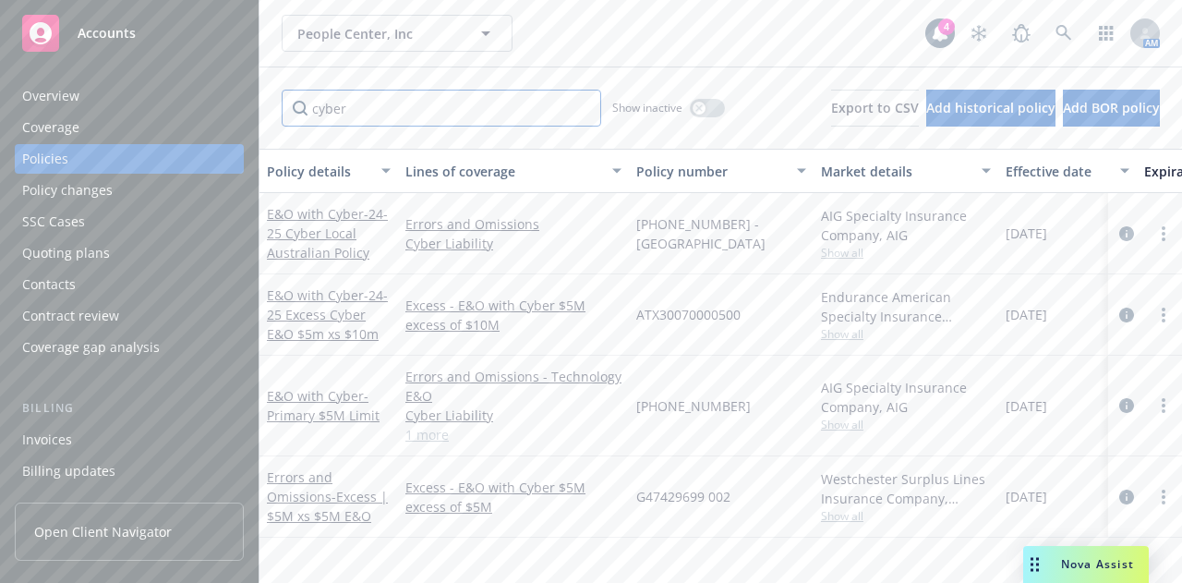
click at [449, 115] on input "cyber" at bounding box center [441, 108] width 319 height 37
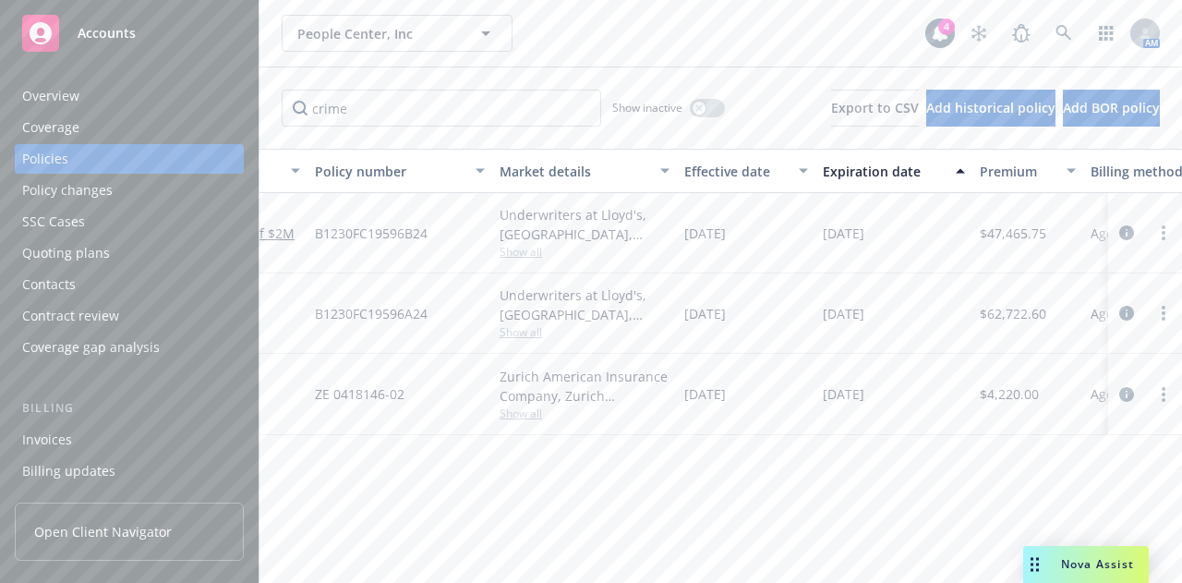
scroll to position [0, 350]
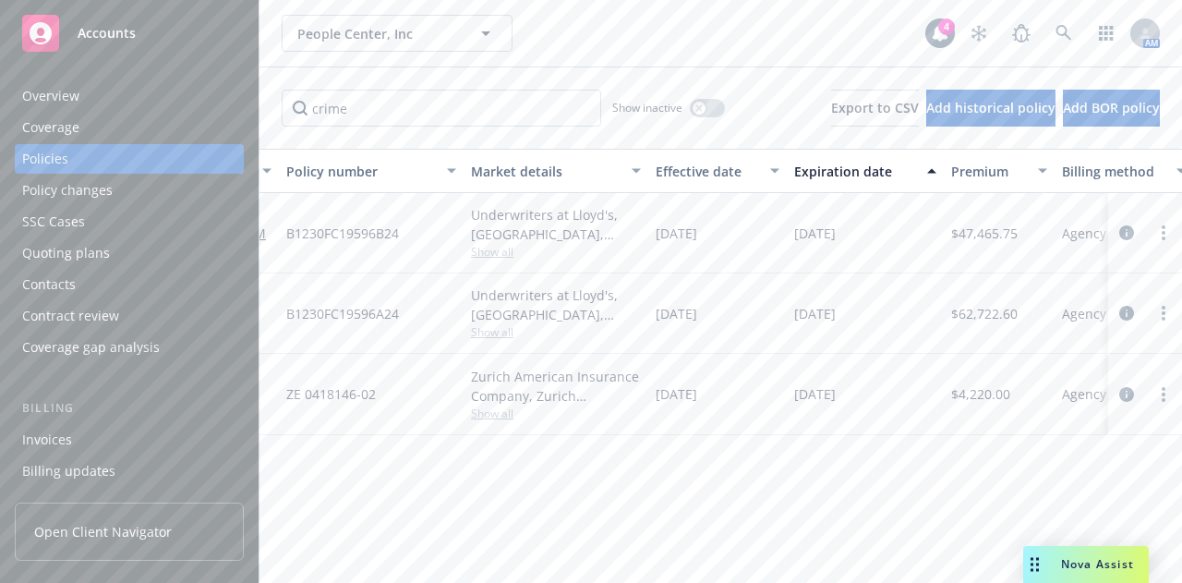
click at [752, 488] on div "Policy details Lines of coverage Policy number Market details Effective date Ex…" at bounding box center [720, 359] width 922 height 420
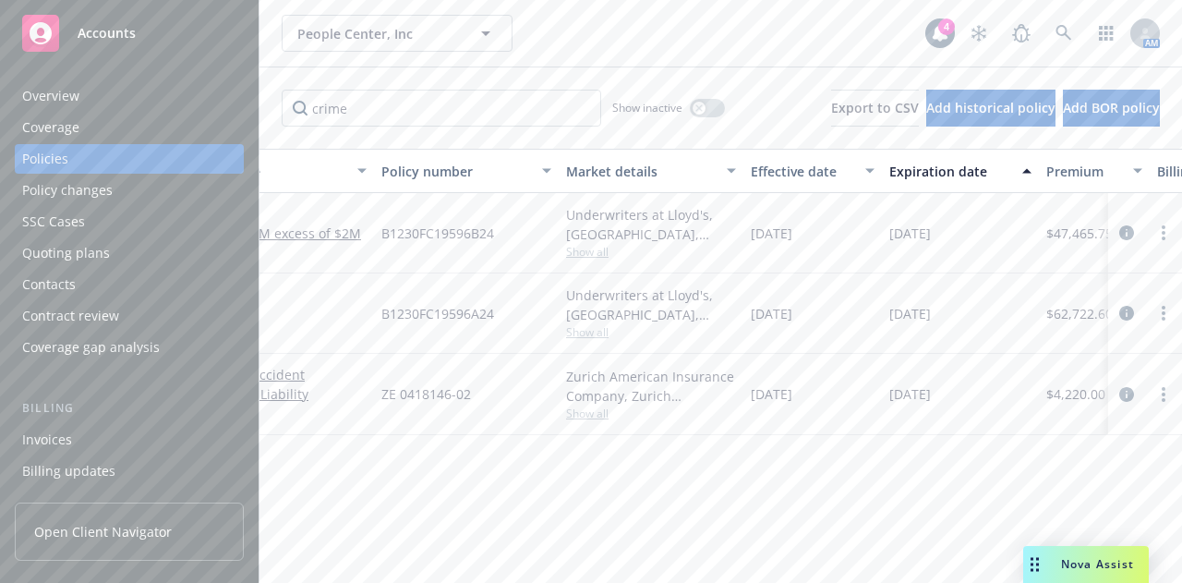
scroll to position [0, 0]
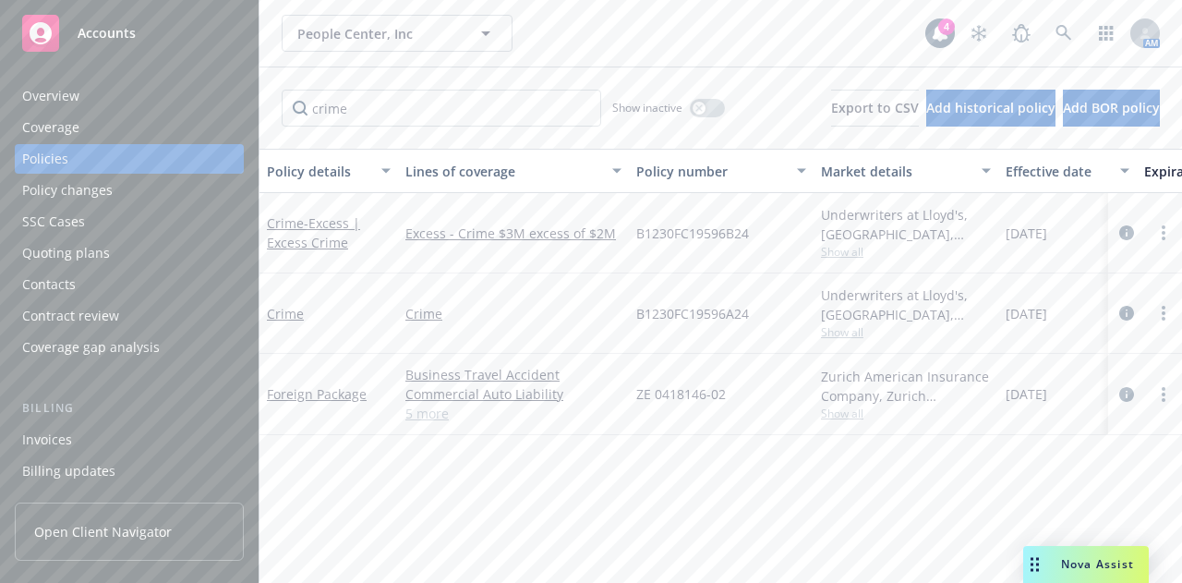
click at [664, 69] on div "crime Show inactive Export to CSV Add historical policy Add BOR policy" at bounding box center [720, 107] width 922 height 81
click at [695, 109] on icon "button" at bounding box center [698, 107] width 7 height 7
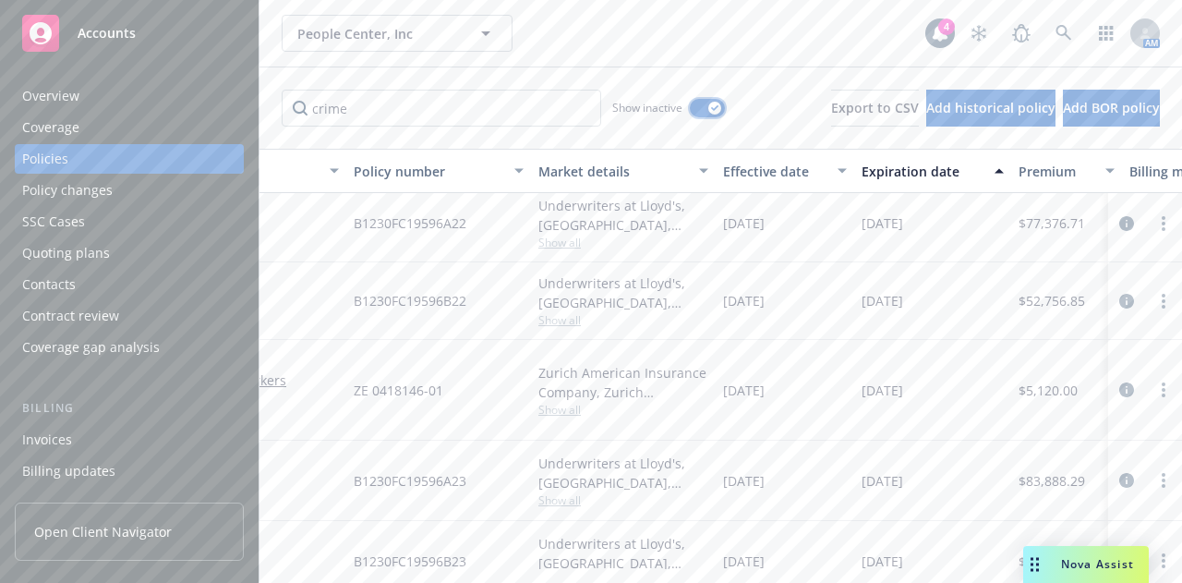
scroll to position [154, 283]
click at [519, 97] on input "crime" at bounding box center [441, 108] width 319 height 37
type input "cyber"
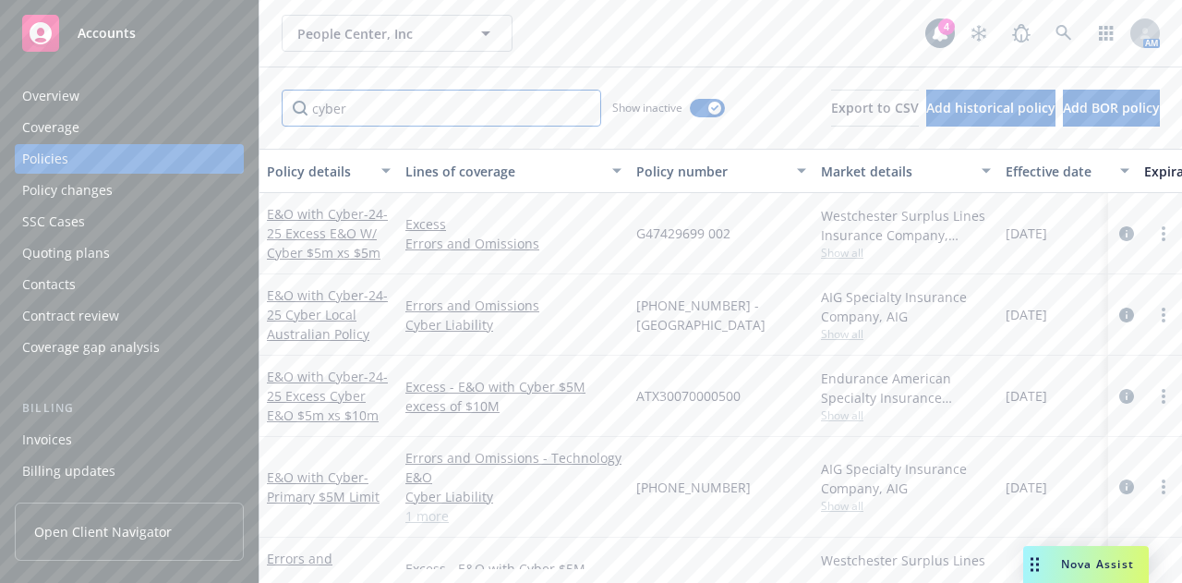
scroll to position [216, 0]
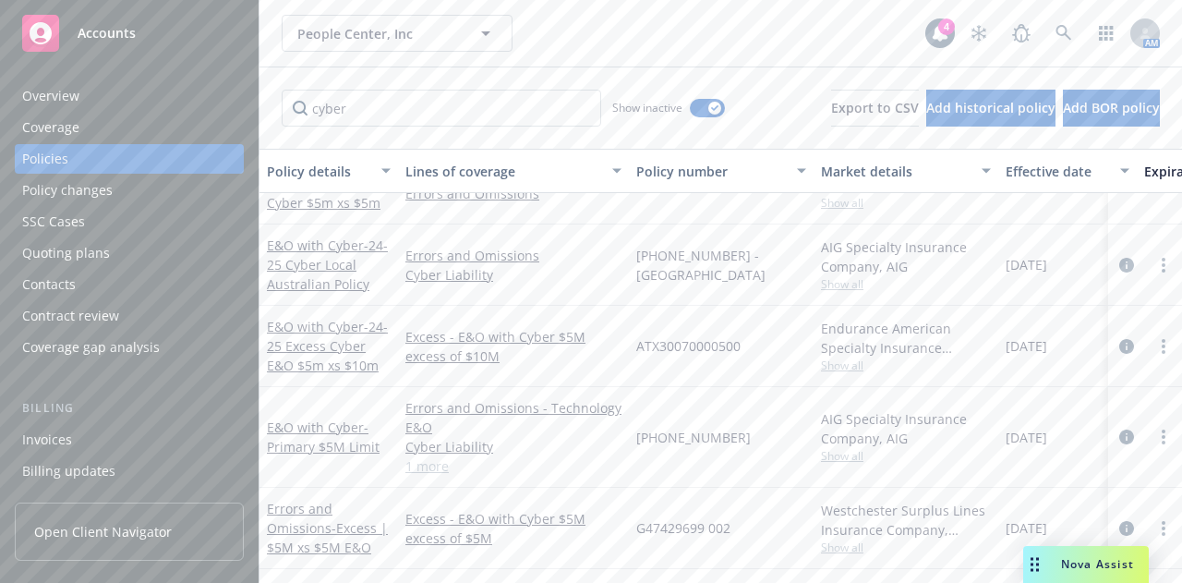
click at [623, 53] on div "People Center, Inc People Center, Inc 4 AM" at bounding box center [720, 33] width 922 height 66
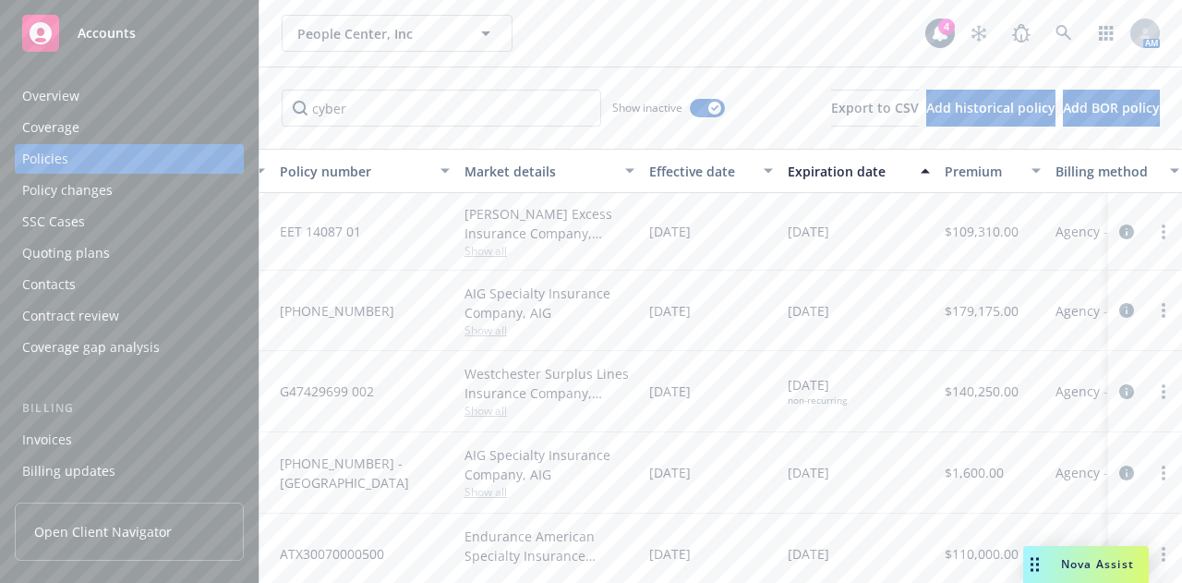
scroll to position [0, 0]
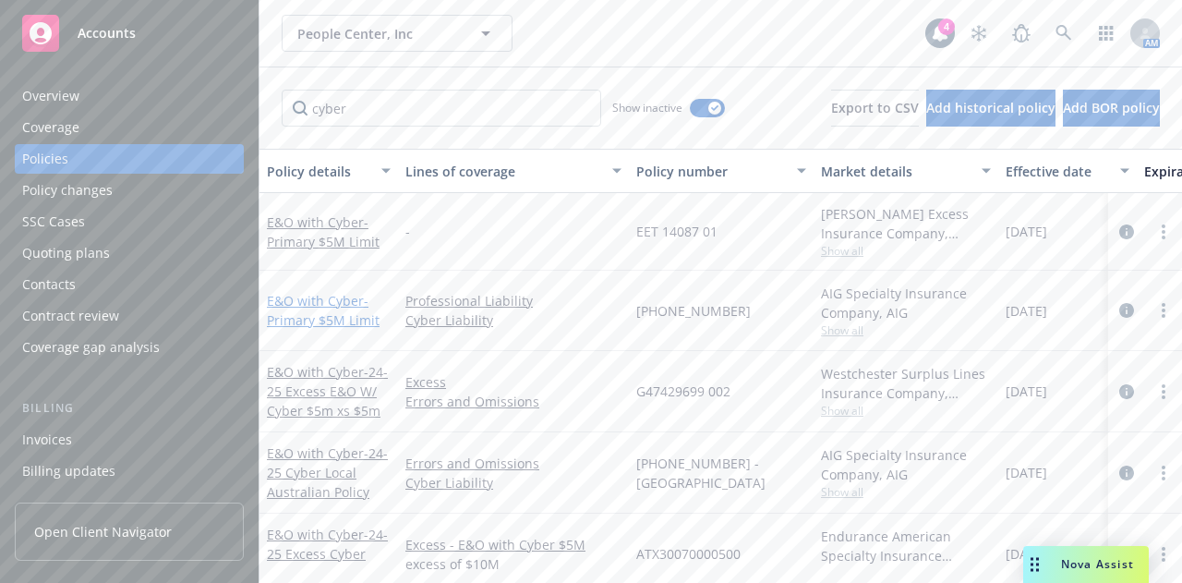
click at [319, 298] on link "E&O with Cyber - Primary $5M Limit" at bounding box center [323, 310] width 113 height 37
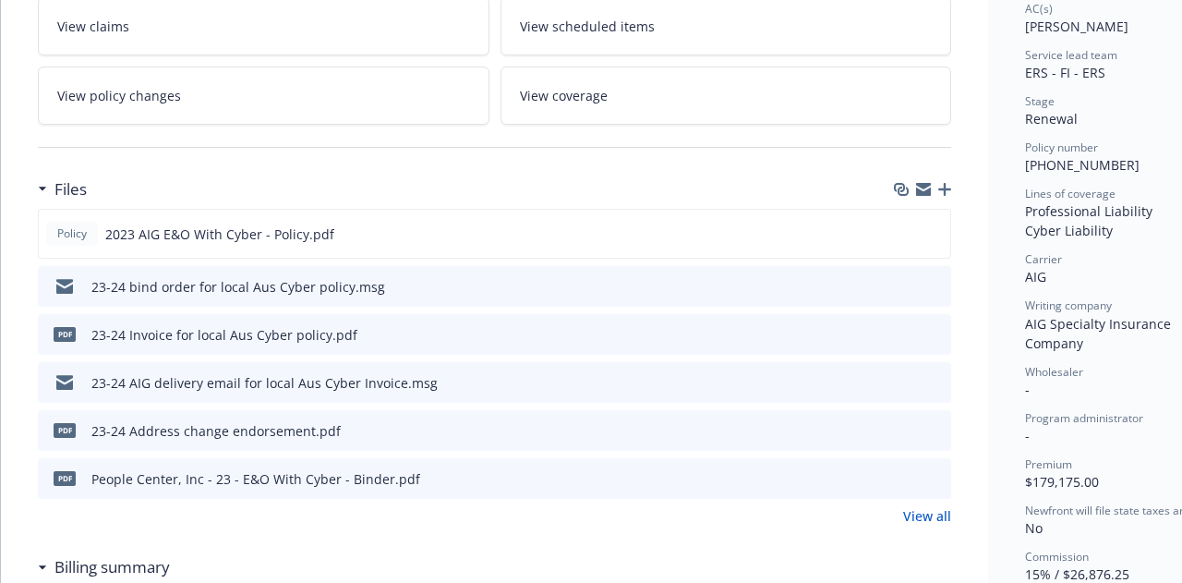
scroll to position [349, 0]
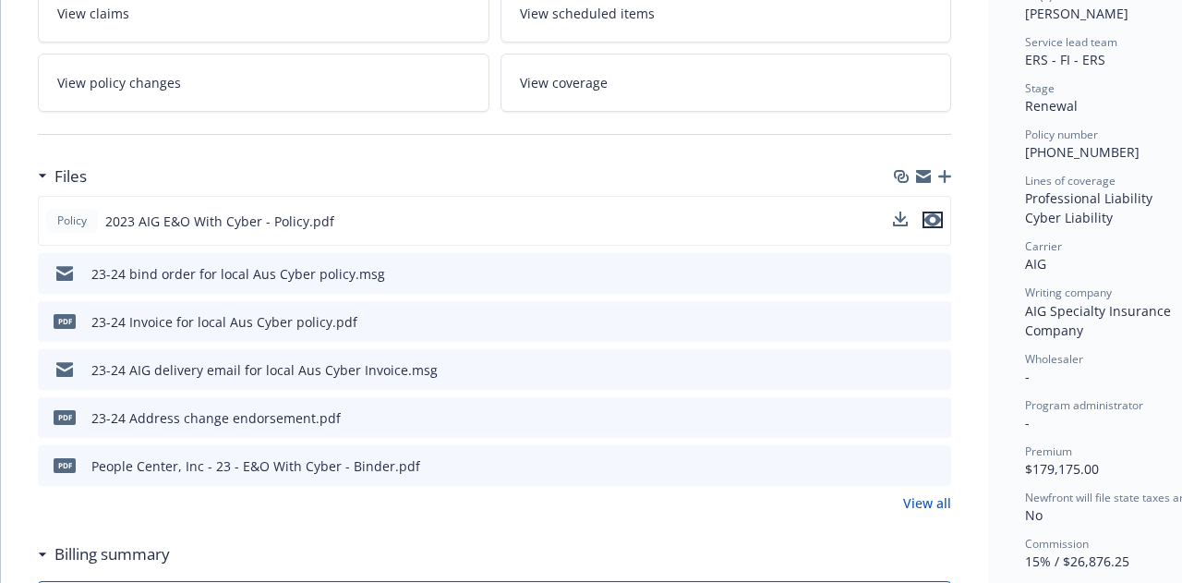
click at [935, 215] on icon "preview file" at bounding box center [932, 219] width 17 height 13
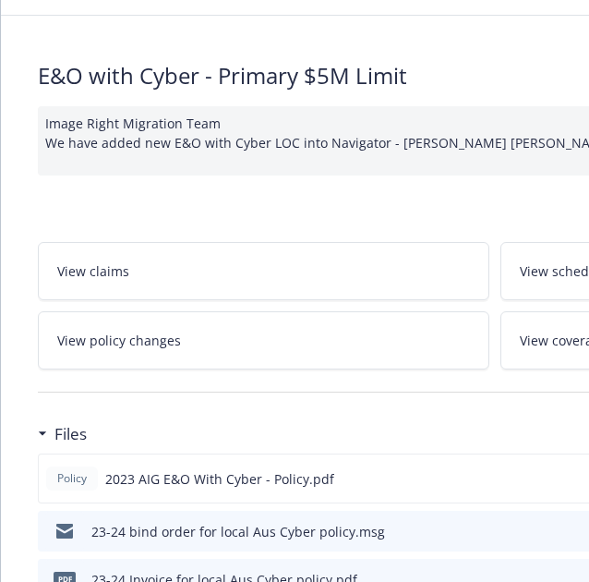
scroll to position [0, 0]
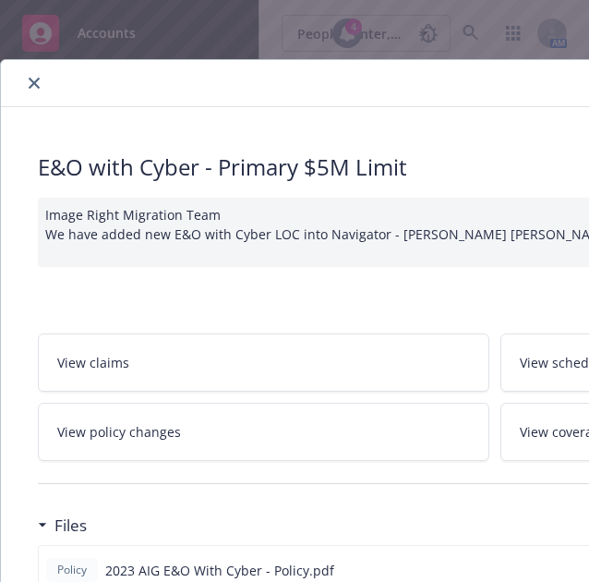
click at [35, 73] on button "close" at bounding box center [34, 83] width 22 height 22
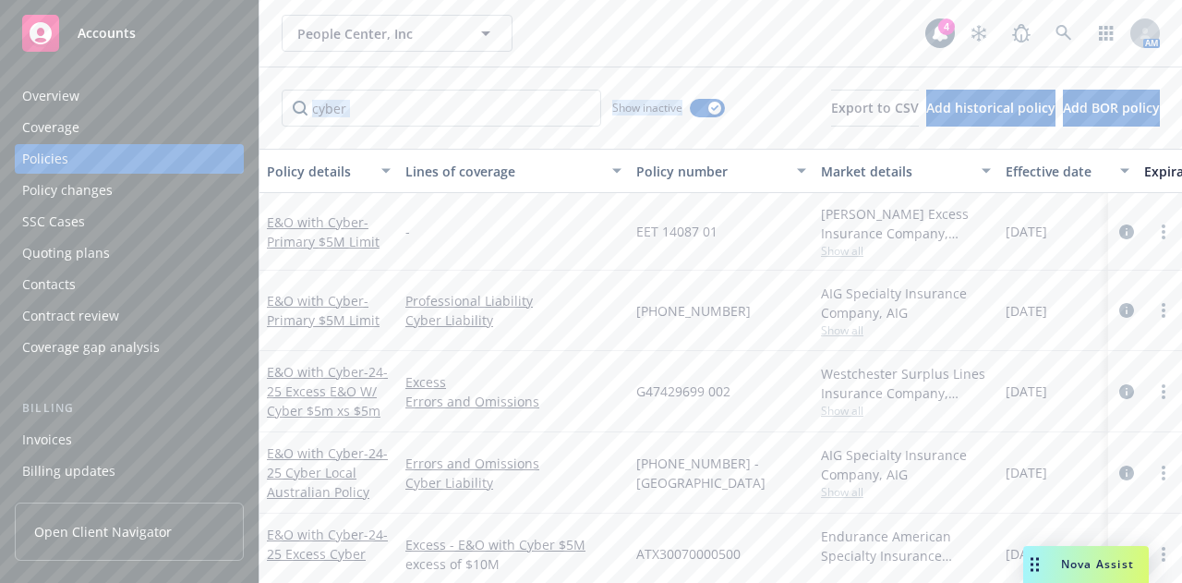
drag, startPoint x: 691, startPoint y: 78, endPoint x: 483, endPoint y: 111, distance: 210.4
click at [483, 111] on div "cyber Show inactive Export to CSV Add historical policy Add BOR policy" at bounding box center [720, 107] width 922 height 81
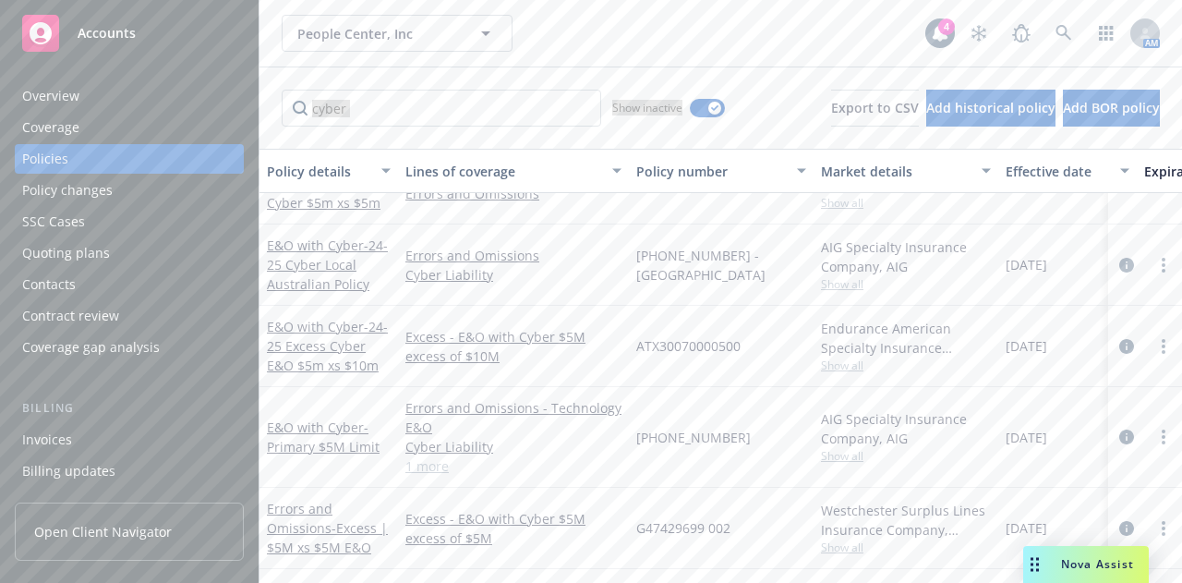
scroll to position [216, 0]
click at [345, 335] on span "- 24-25 Excess Cyber E&O $5m xs $10m" at bounding box center [327, 346] width 121 height 56
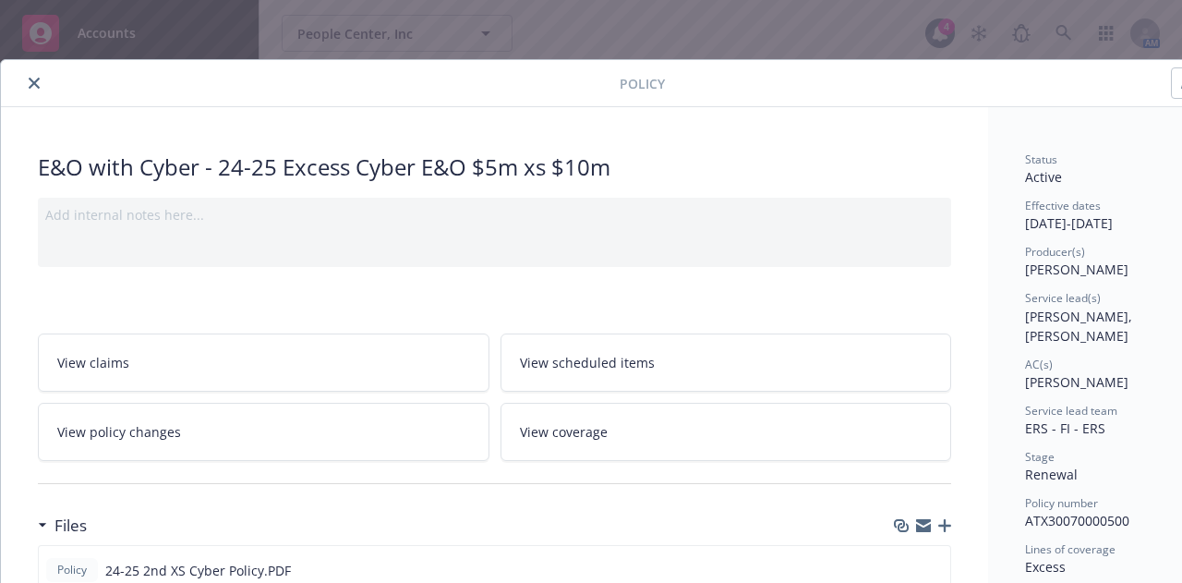
click at [30, 83] on icon "close" at bounding box center [34, 83] width 11 height 11
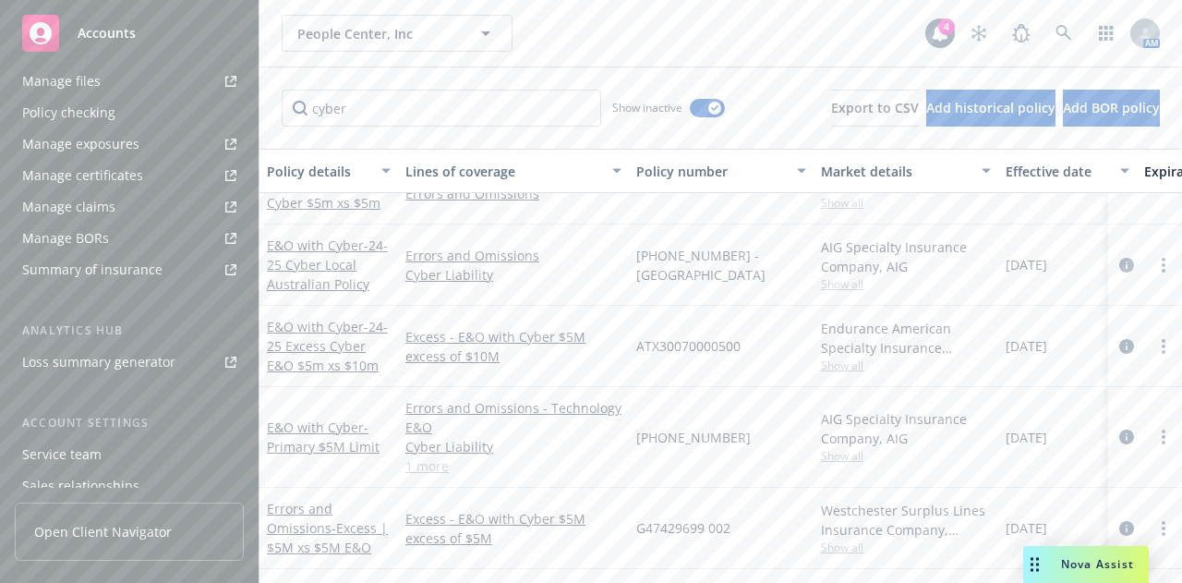
scroll to position [488, 0]
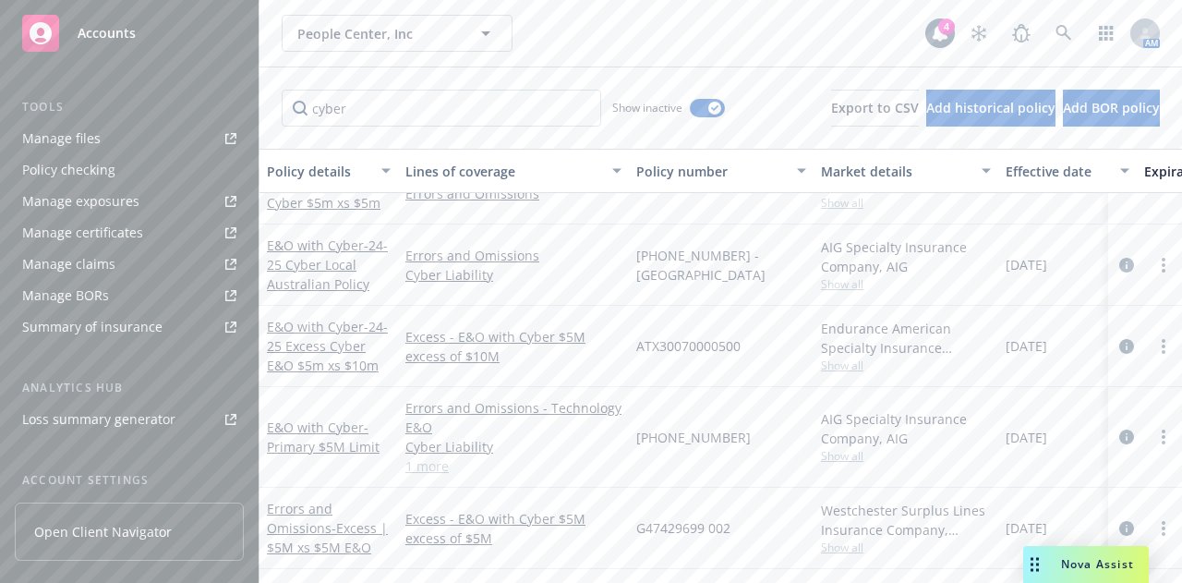
click at [92, 140] on div "Manage files" at bounding box center [61, 139] width 78 height 30
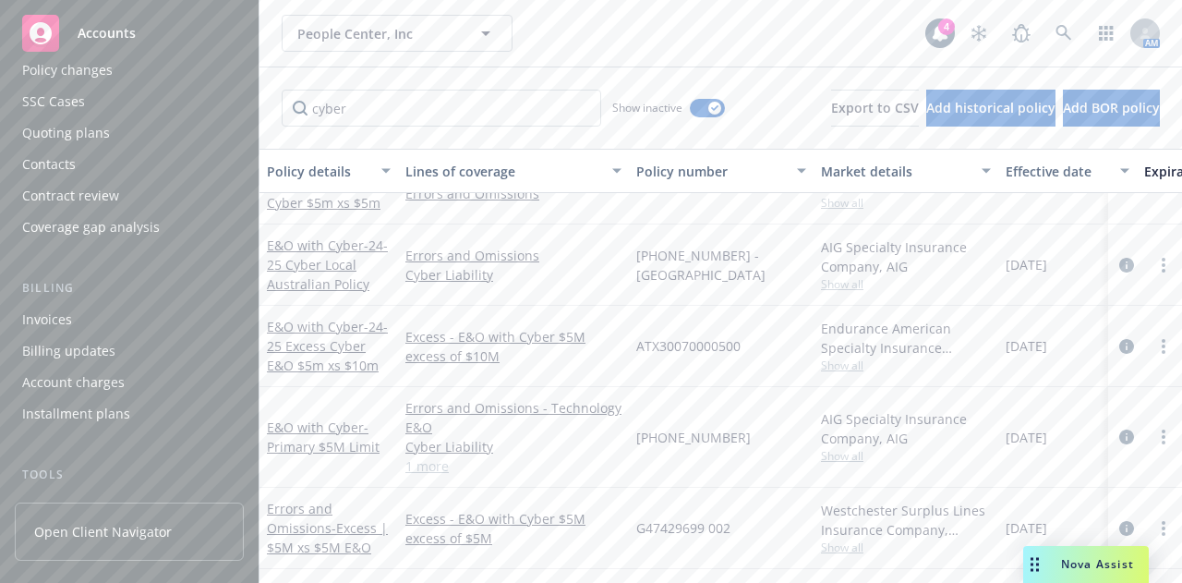
scroll to position [0, 0]
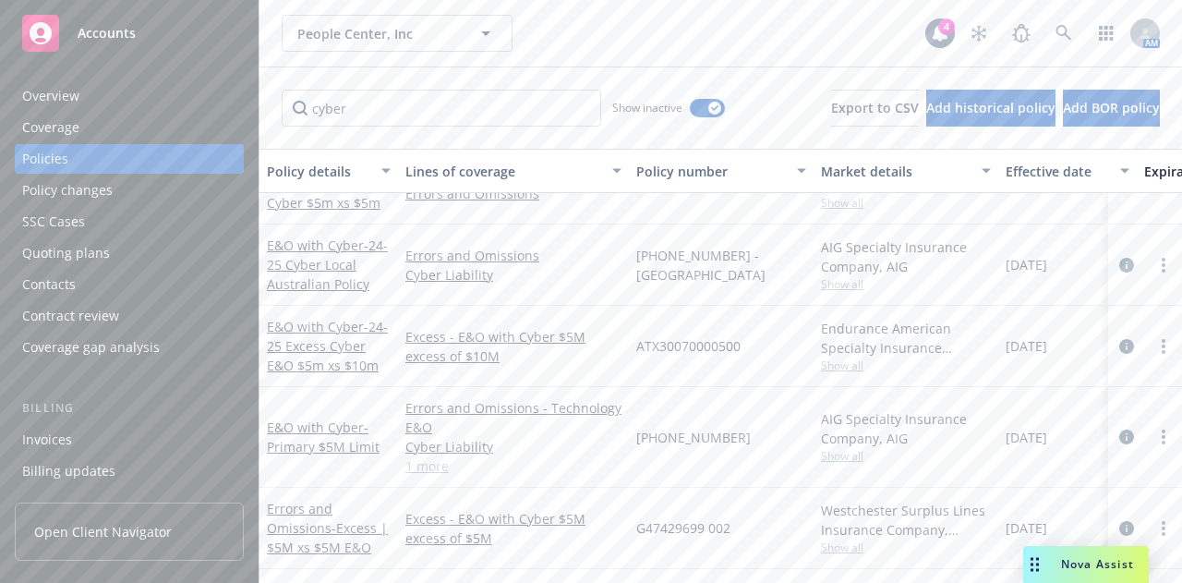
click at [114, 273] on div "Contacts" at bounding box center [129, 285] width 214 height 30
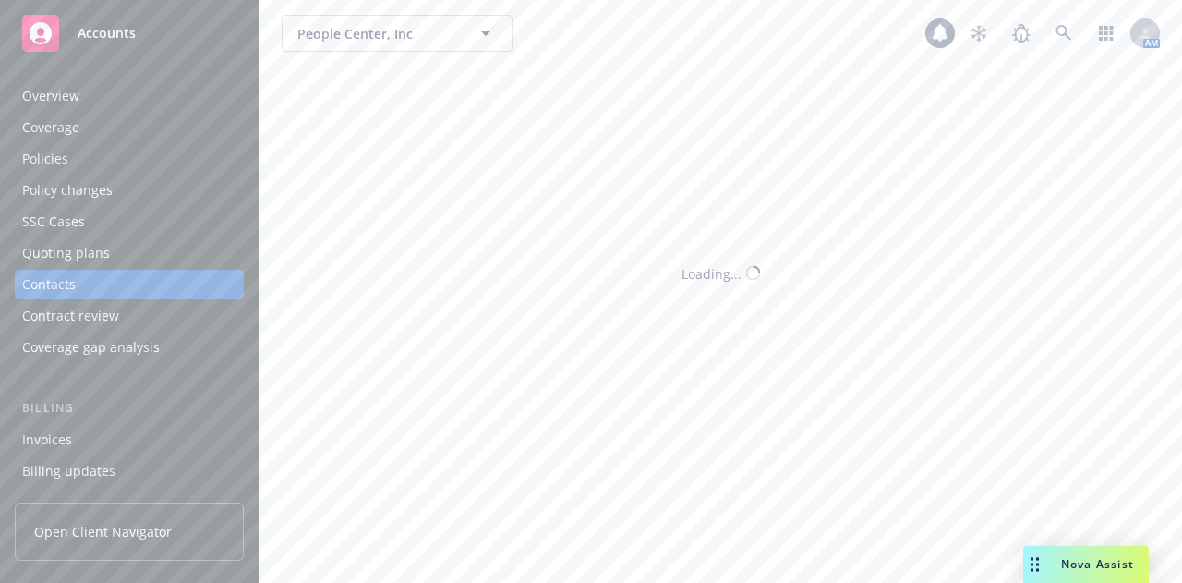
click at [91, 261] on div "Quoting plans" at bounding box center [66, 253] width 88 height 30
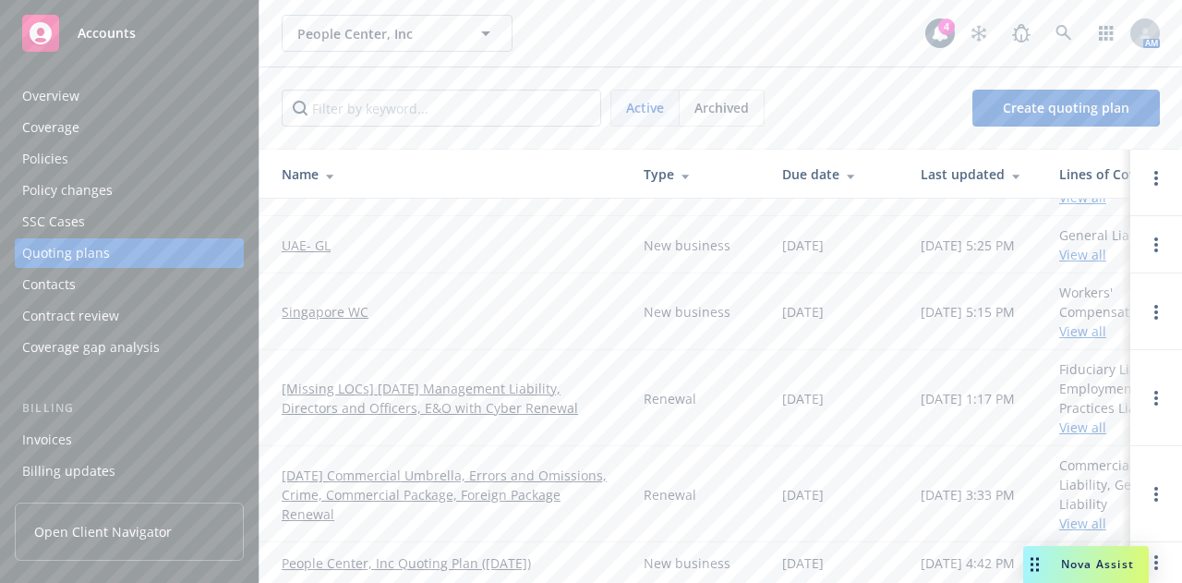
scroll to position [894, 0]
click at [475, 465] on link "10/01/24 Commercial Umbrella, Errors and Omissions, Crime, Commercial Package, …" at bounding box center [448, 494] width 332 height 58
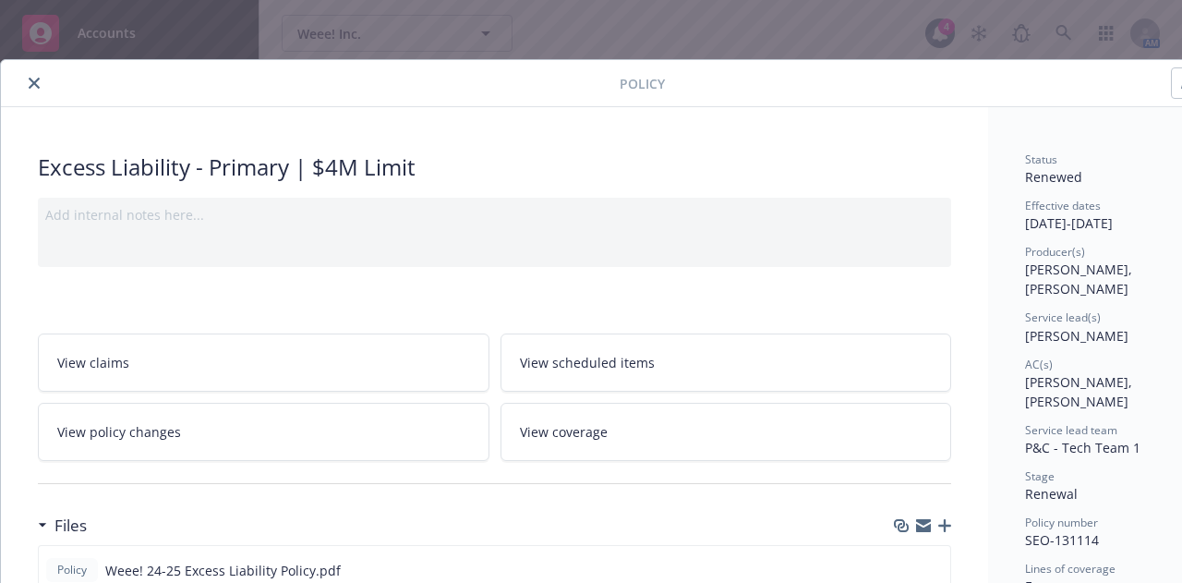
scroll to position [55, 0]
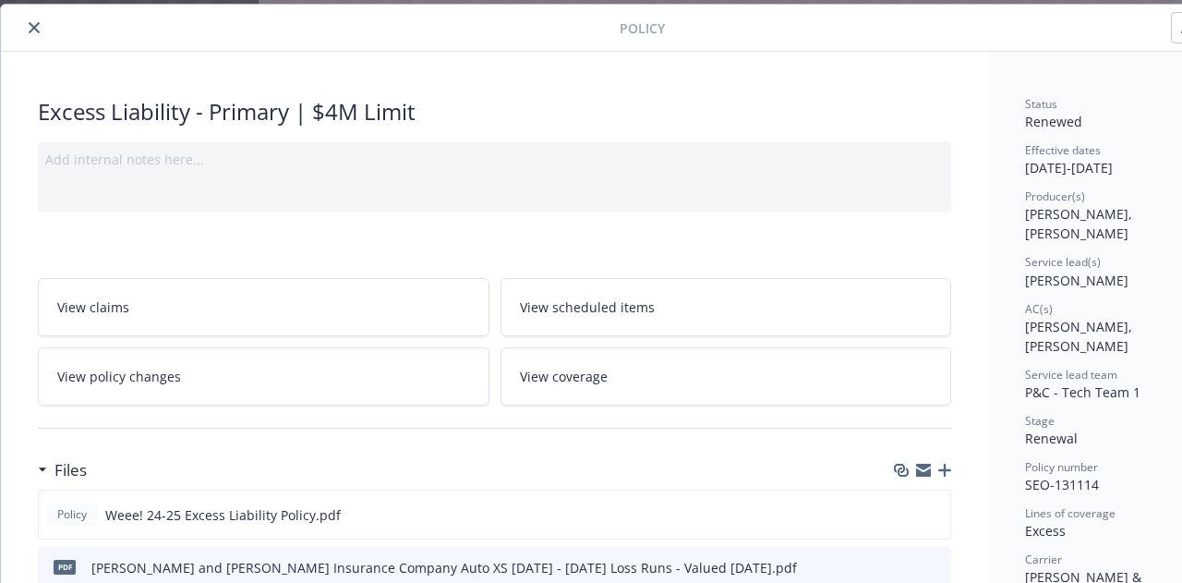
click at [31, 18] on button "close" at bounding box center [34, 28] width 22 height 22
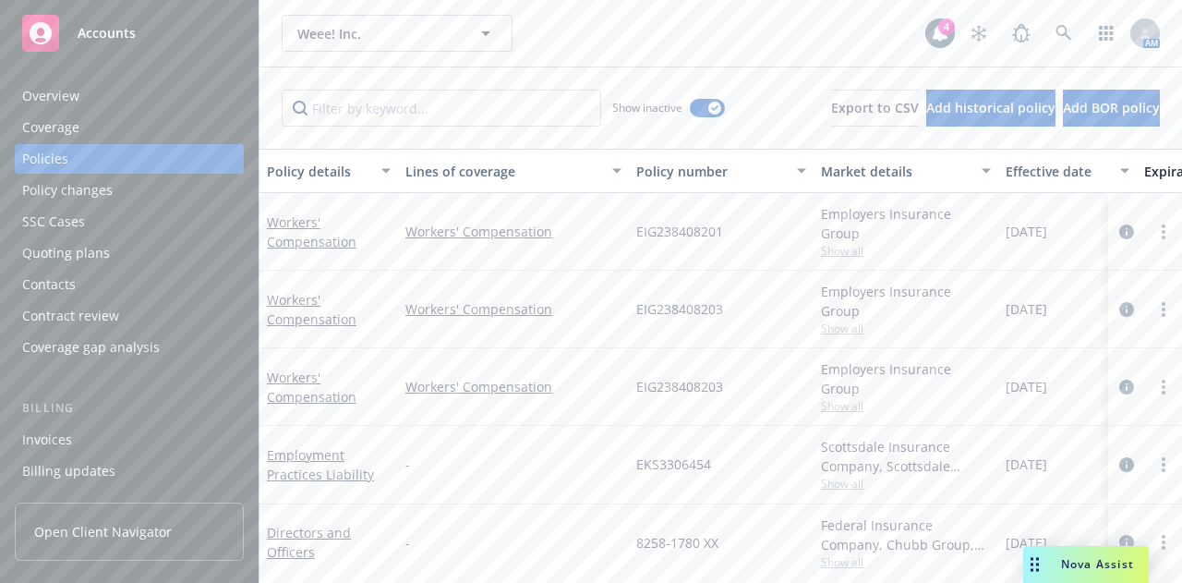
click at [390, 66] on div "Weee! Inc. Weee! Inc. 4 AM" at bounding box center [720, 33] width 922 height 66
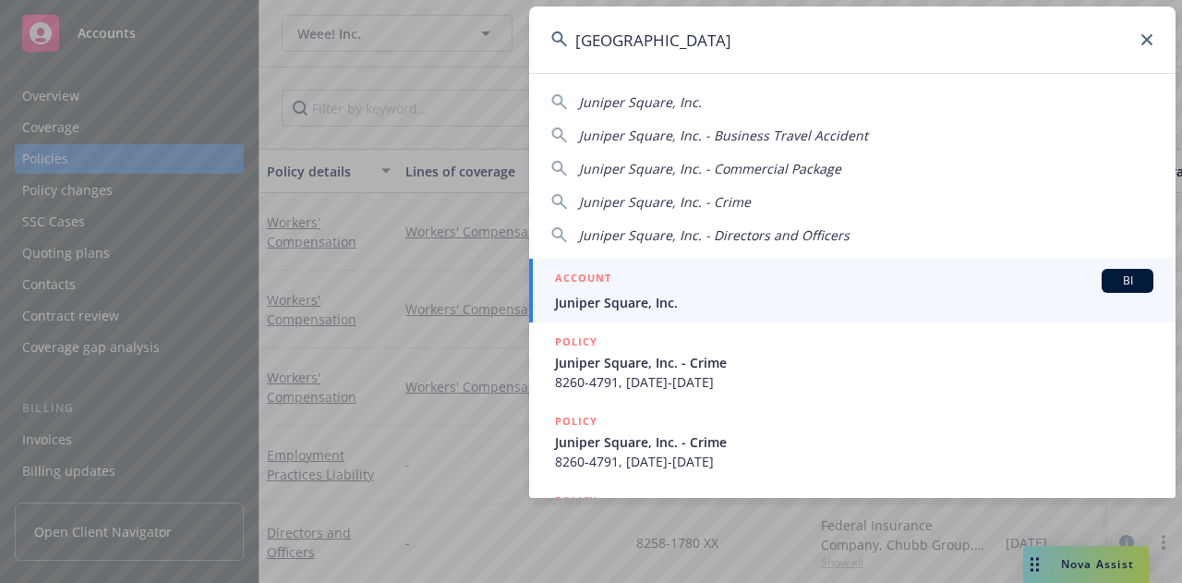
type input "juniper square"
click at [686, 285] on div "ACCOUNT BI" at bounding box center [854, 281] width 598 height 24
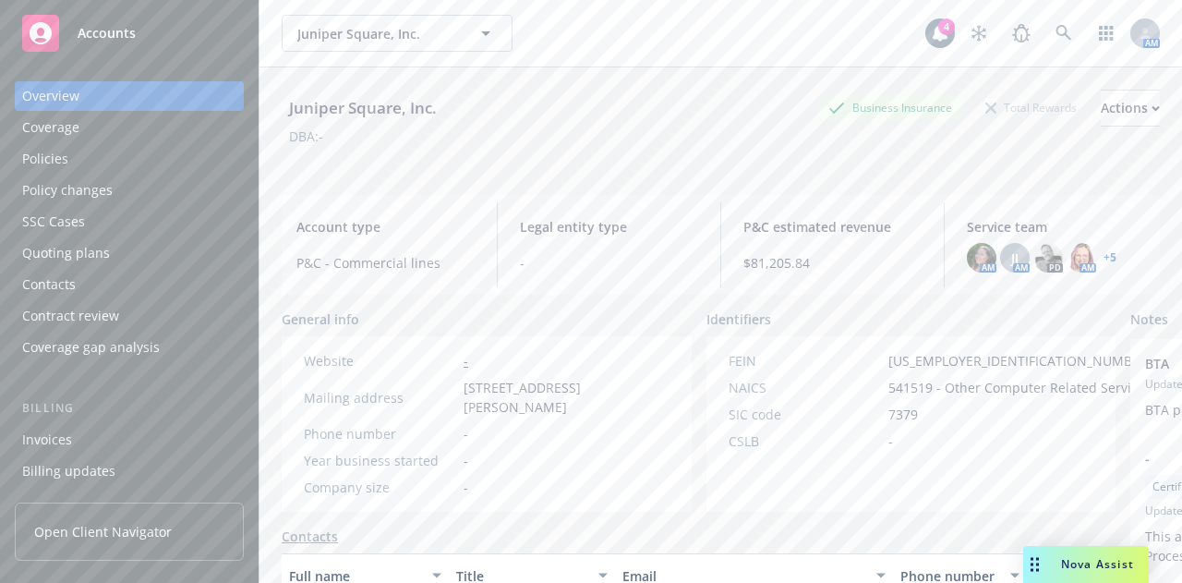
click at [183, 161] on div "Policies" at bounding box center [129, 159] width 214 height 30
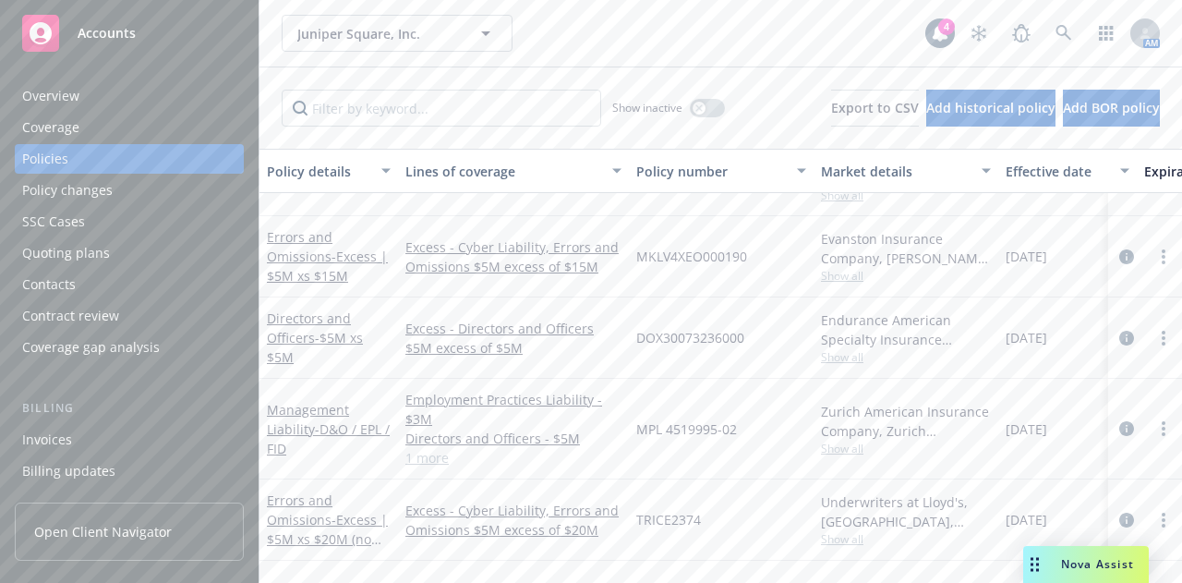
scroll to position [4, 0]
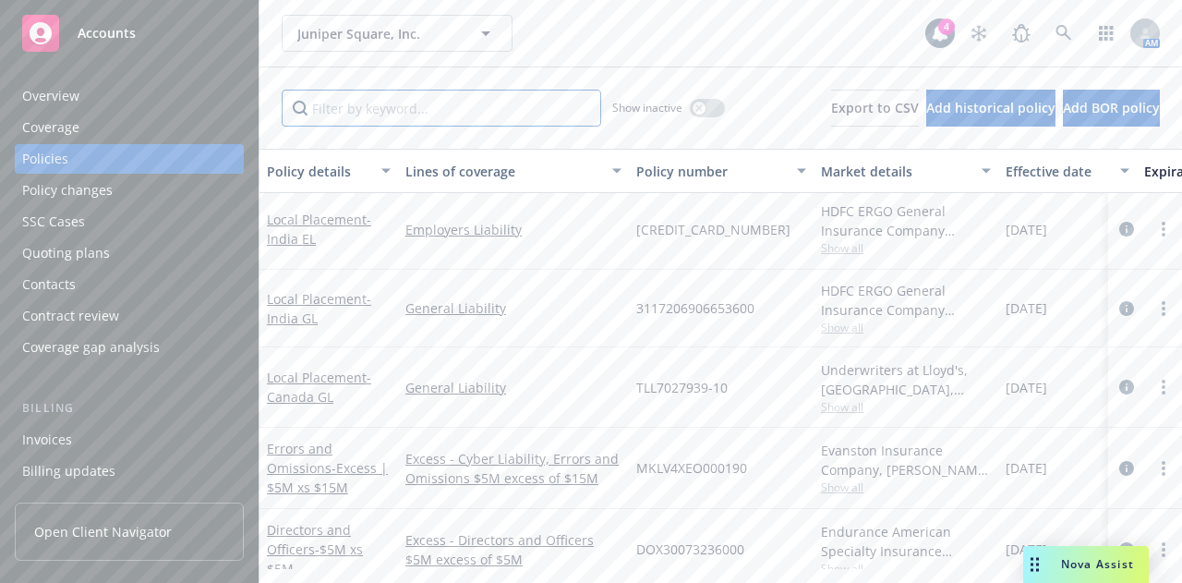
click at [523, 104] on input "Filter by keyword..." at bounding box center [441, 108] width 319 height 37
type input "auto"
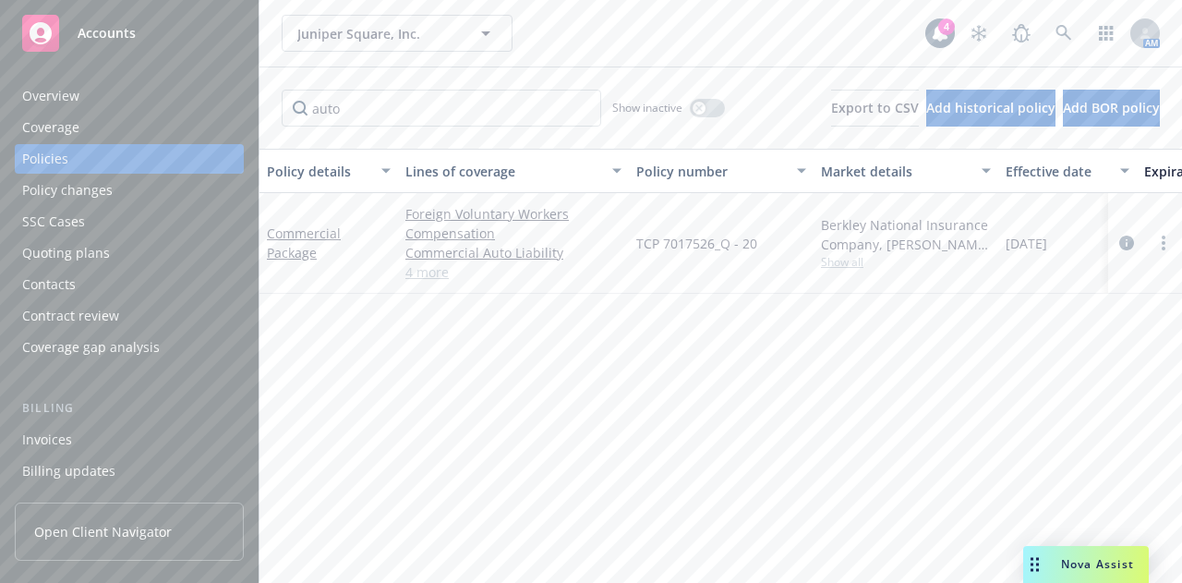
click at [288, 223] on div "Commercial Package" at bounding box center [328, 243] width 138 height 101
click at [295, 235] on link "Commercial Package" at bounding box center [304, 242] width 74 height 37
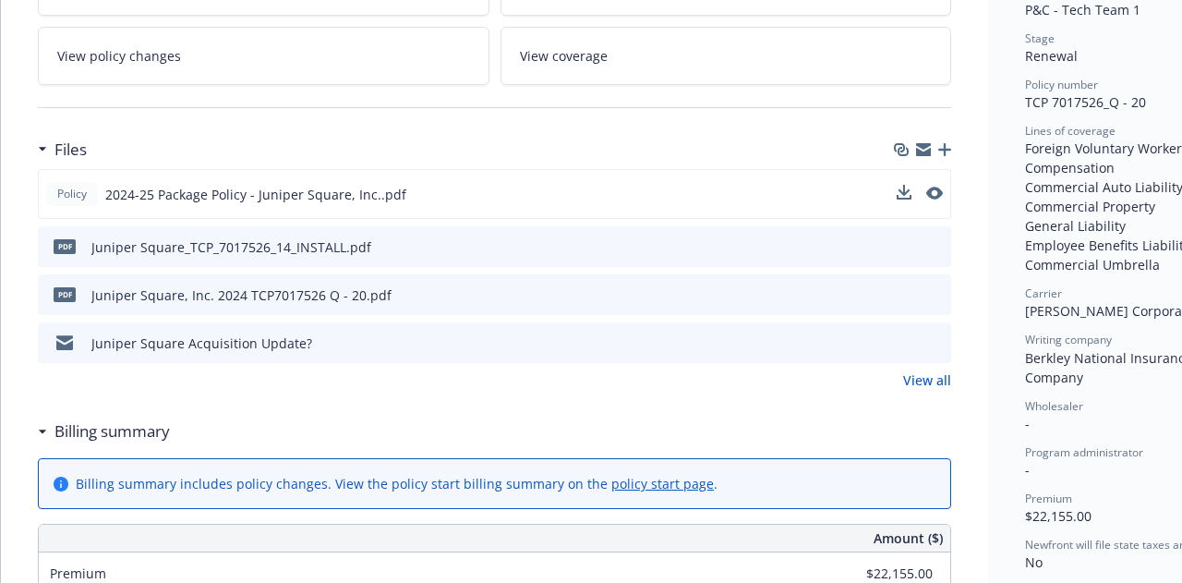
scroll to position [401, 0]
click at [934, 185] on icon "preview file" at bounding box center [932, 191] width 17 height 13
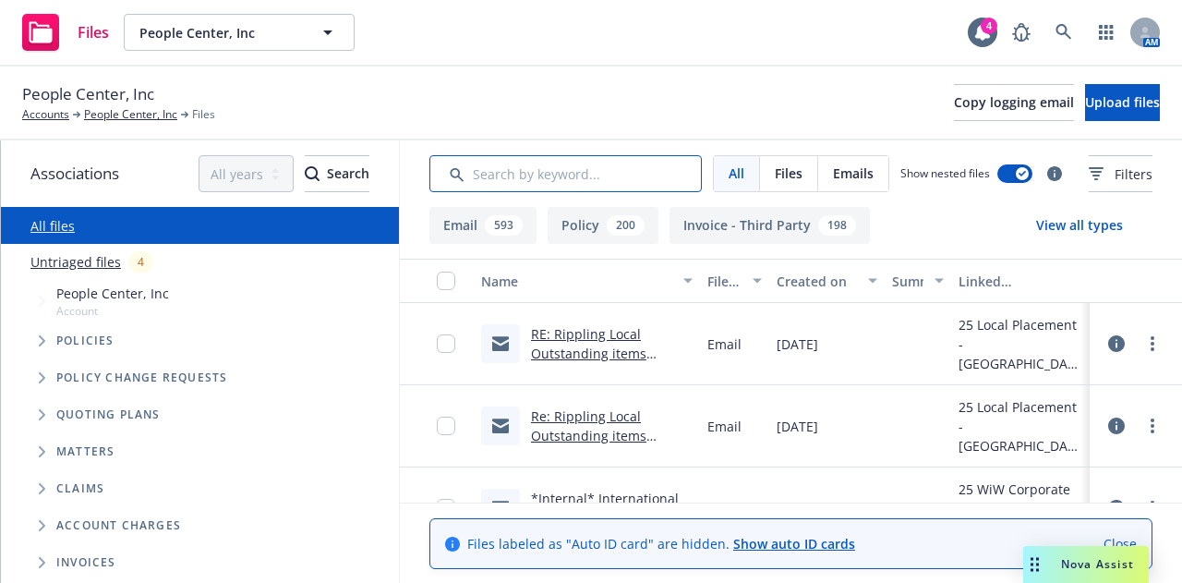
click at [529, 181] on input "Search by keyword..." at bounding box center [565, 173] width 272 height 37
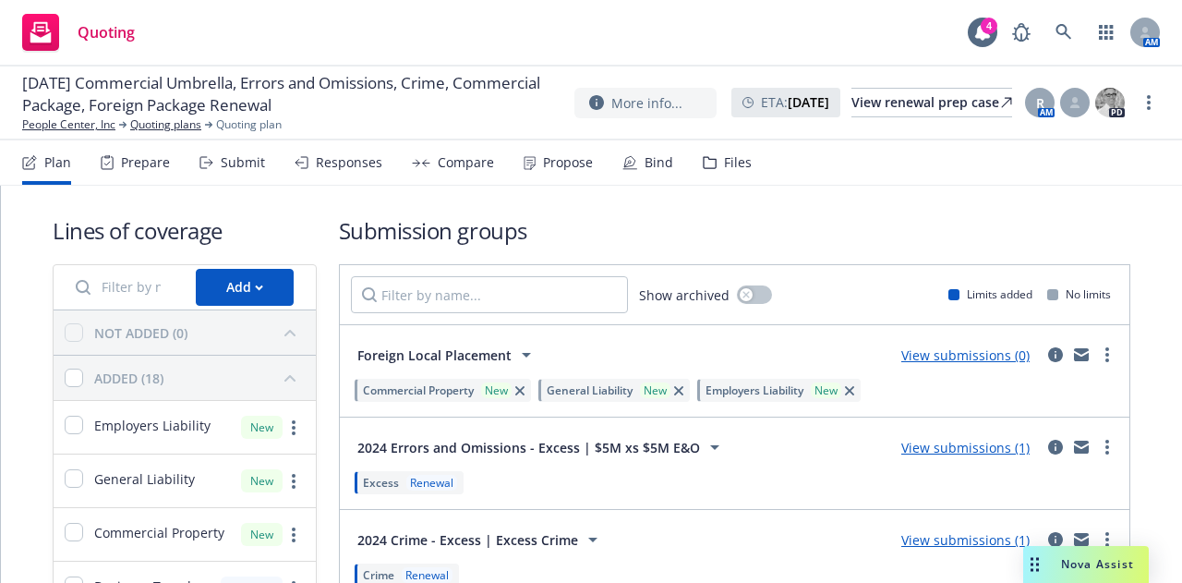
click at [237, 164] on div "Submit" at bounding box center [243, 162] width 44 height 15
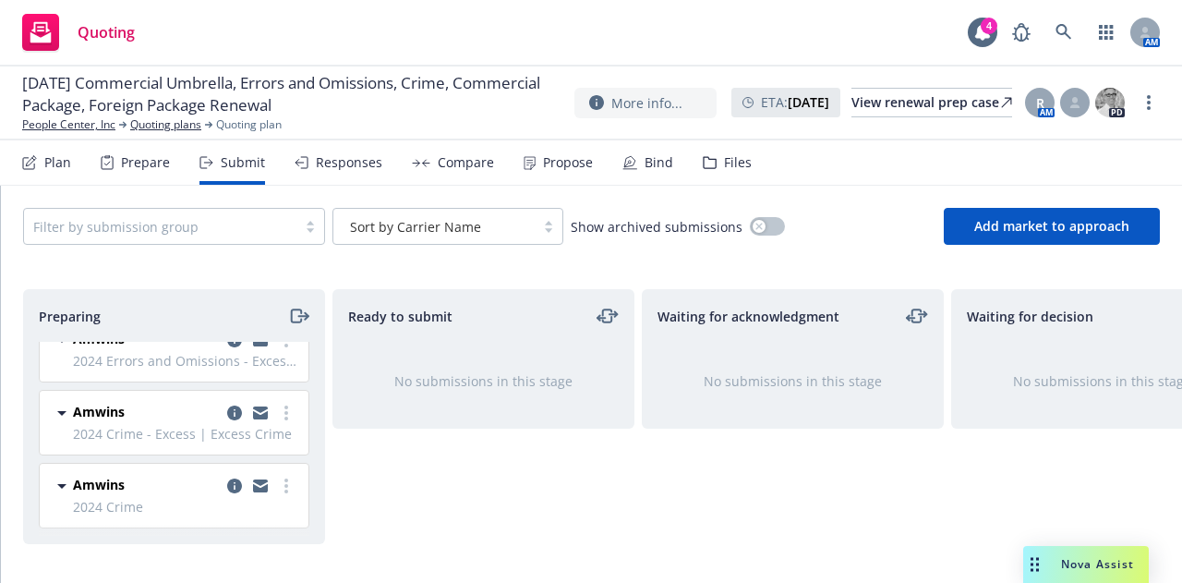
scroll to position [303, 0]
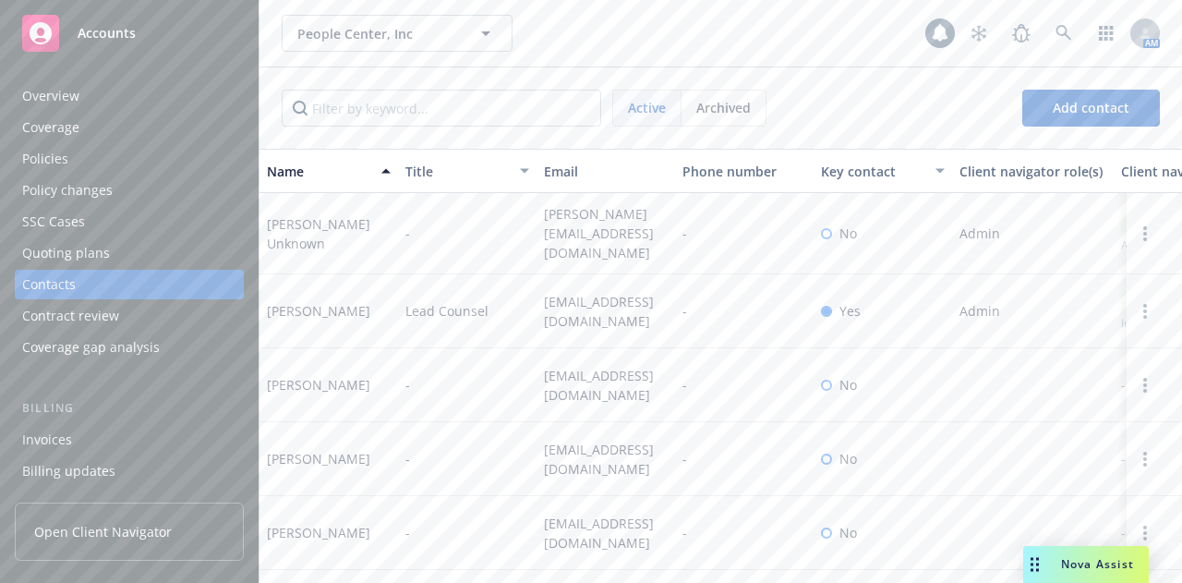
click at [85, 155] on div "Policies" at bounding box center [129, 159] width 214 height 30
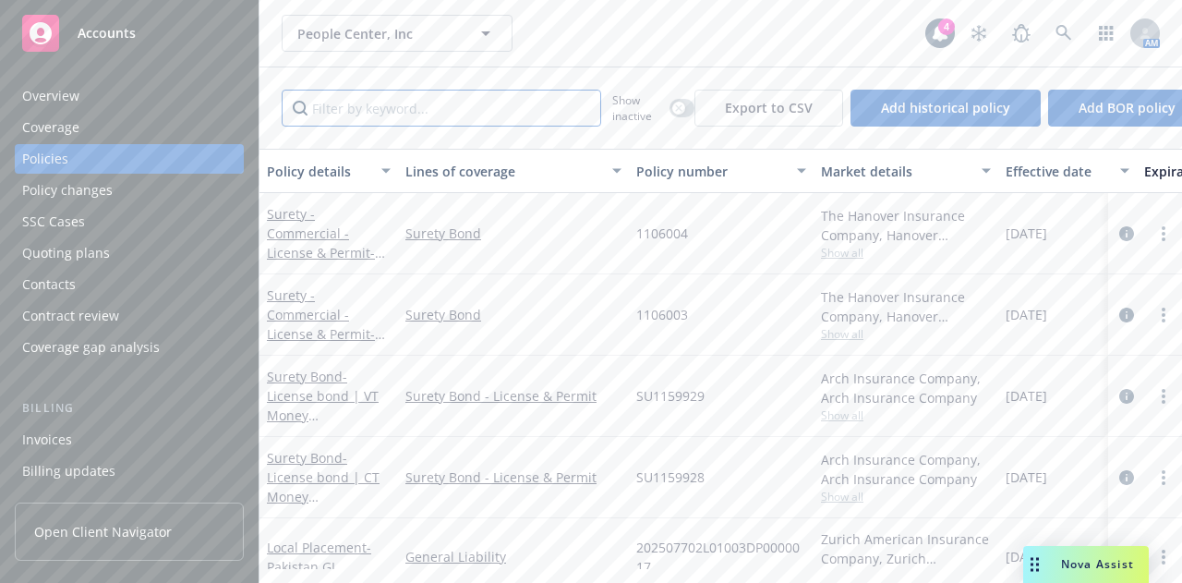
click at [320, 111] on input "Filter by keyword..." at bounding box center [441, 108] width 319 height 37
type input "pack"
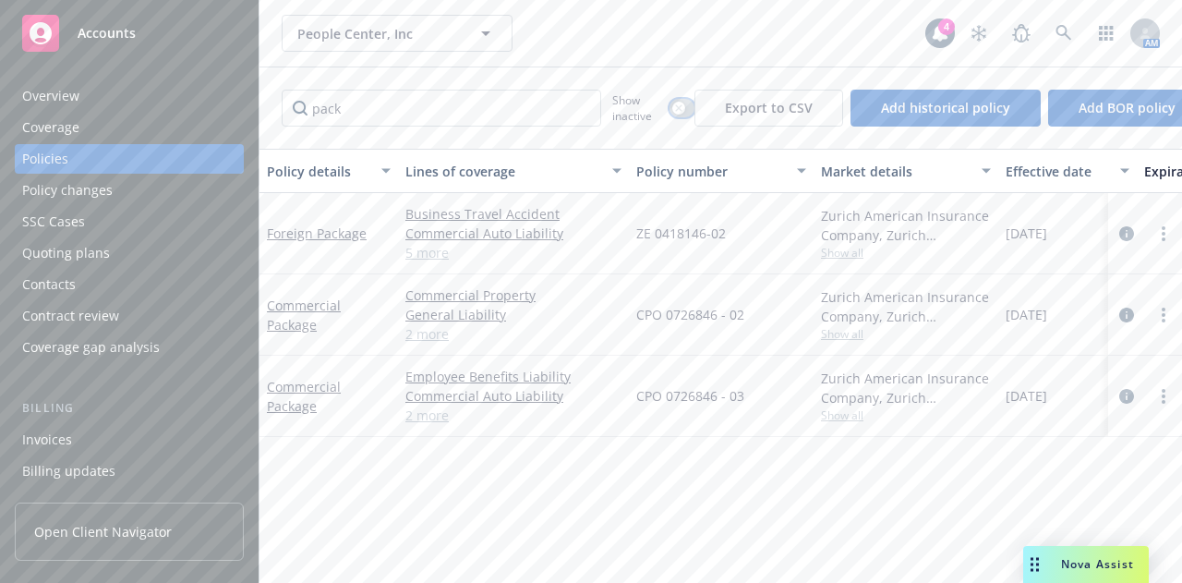
click at [675, 106] on icon "button" at bounding box center [678, 107] width 7 height 7
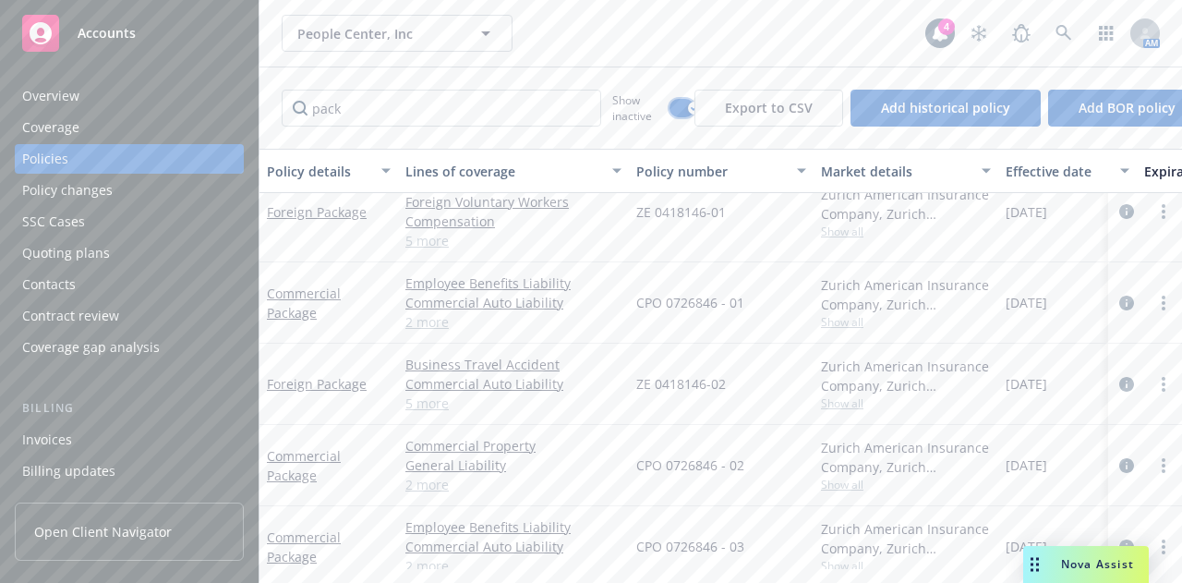
scroll to position [551, 0]
click at [304, 292] on link "Commercial Package" at bounding box center [304, 303] width 74 height 37
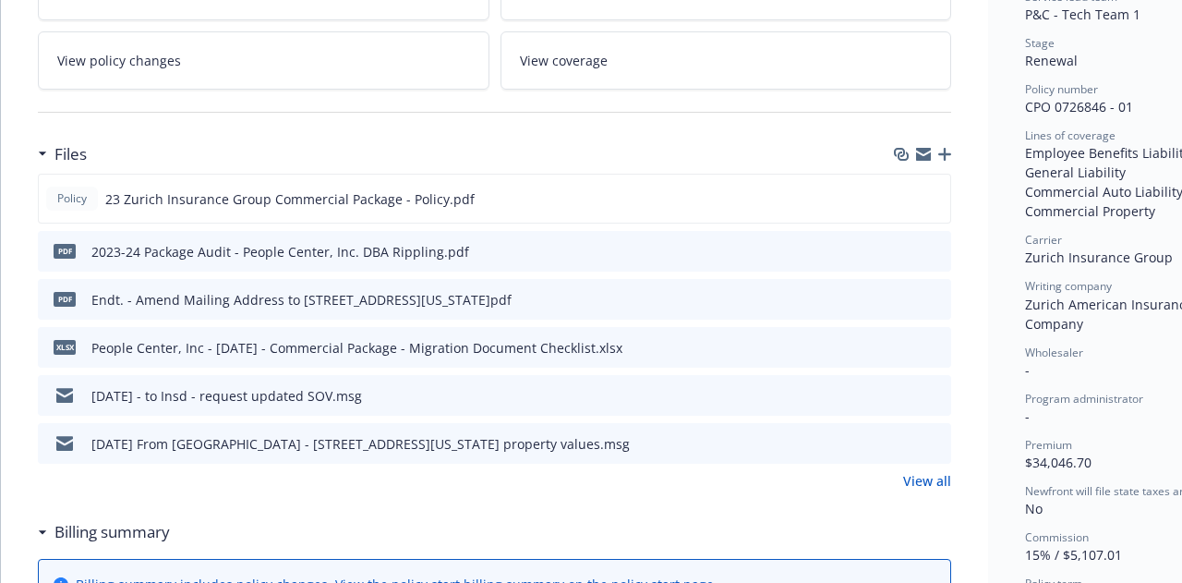
scroll to position [410, 0]
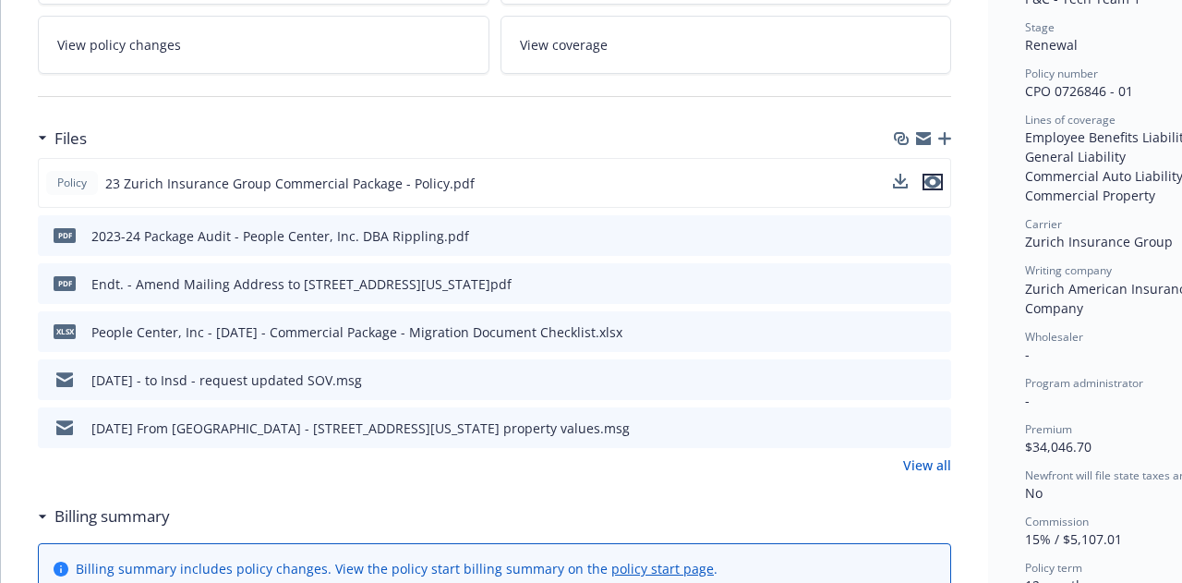
click at [934, 175] on icon "preview file" at bounding box center [932, 181] width 17 height 13
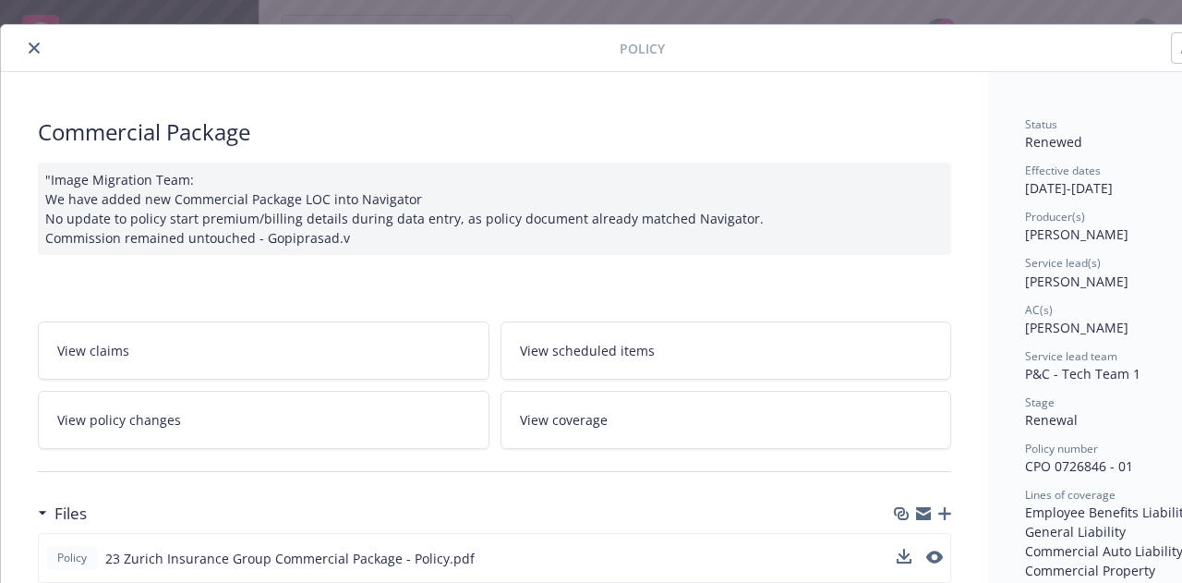
scroll to position [0, 0]
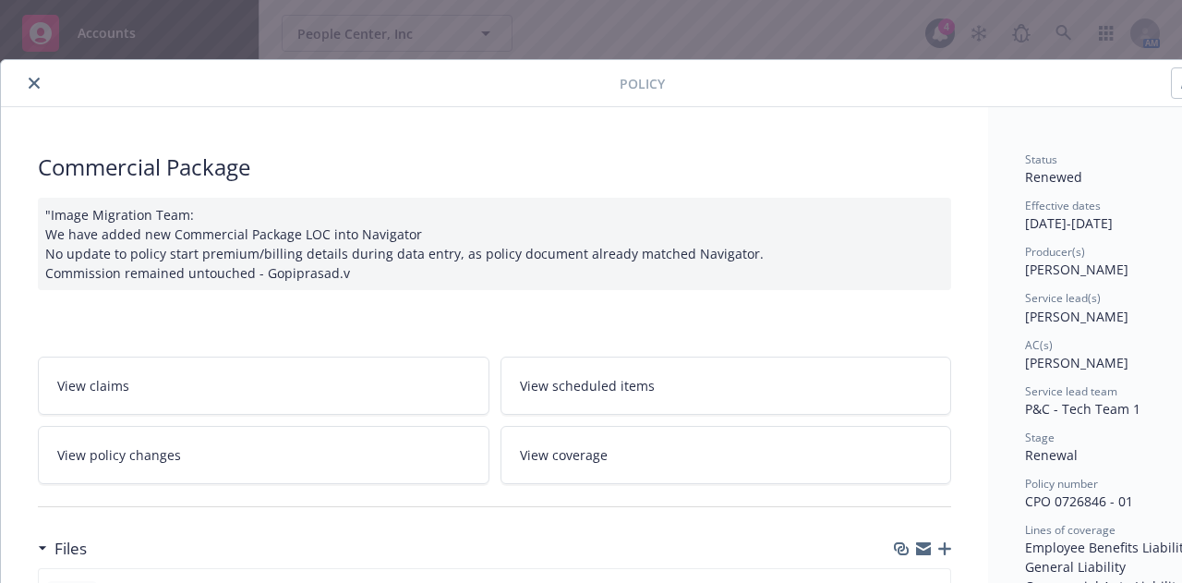
click at [30, 86] on icon "close" at bounding box center [34, 83] width 11 height 11
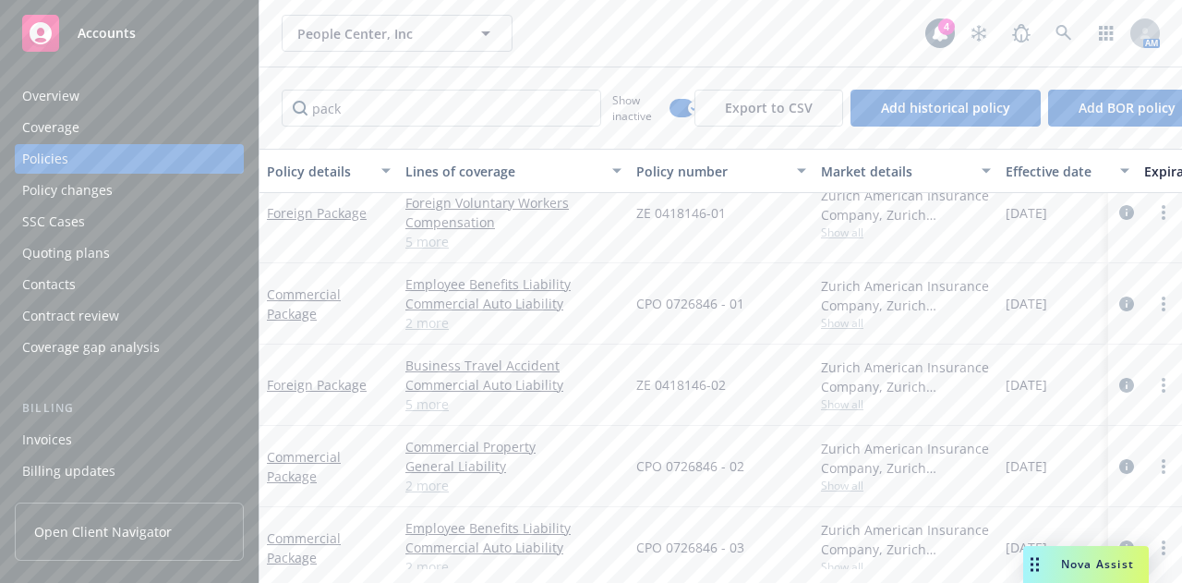
click at [502, 62] on div "People Center, Inc People Center, Inc 4 AM" at bounding box center [720, 33] width 922 height 66
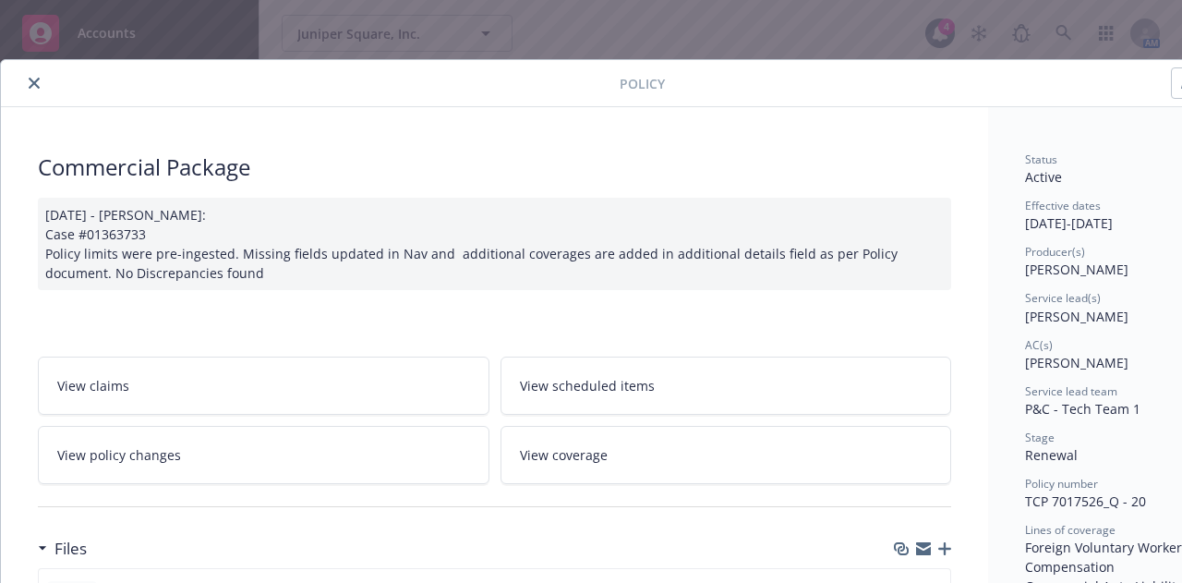
click at [34, 89] on button "close" at bounding box center [34, 83] width 22 height 22
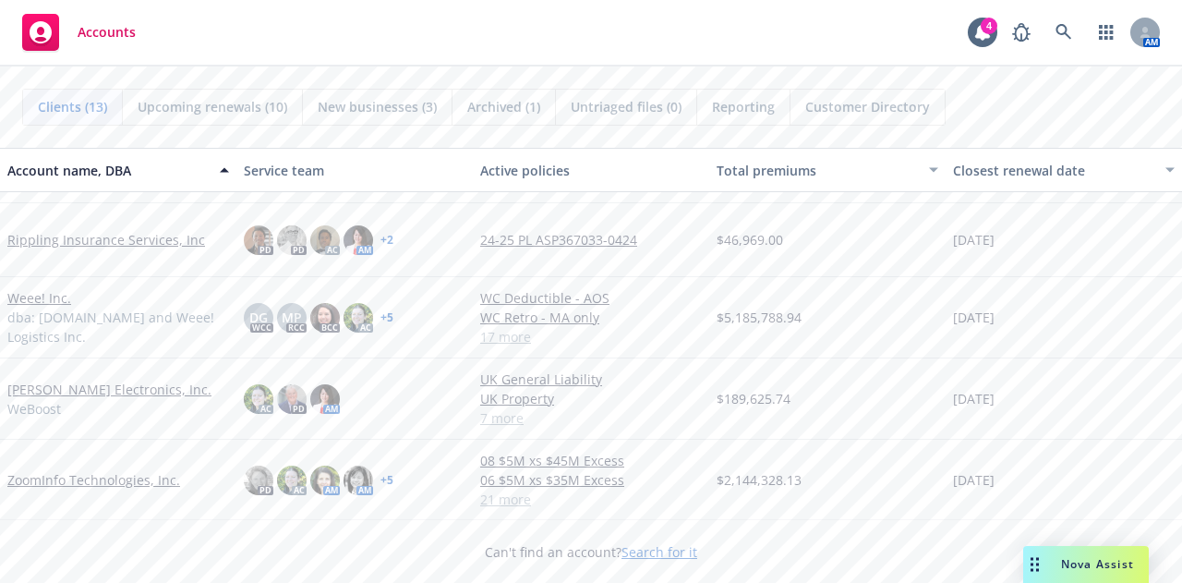
scroll to position [661, 0]
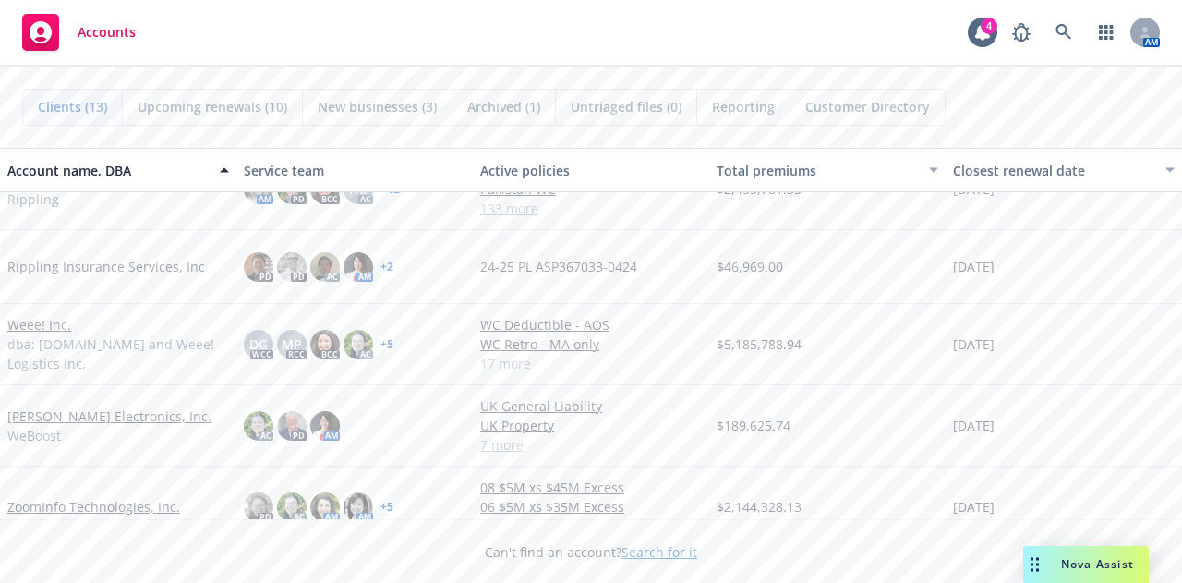
click at [26, 315] on link "Weee! Inc." at bounding box center [39, 324] width 64 height 19
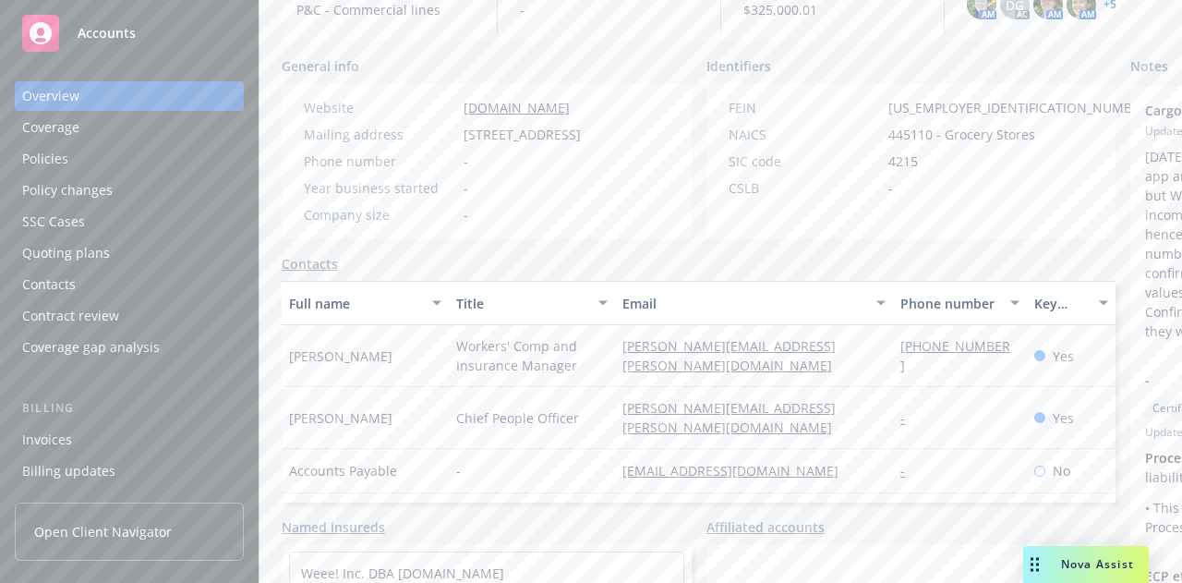
scroll to position [164, 0]
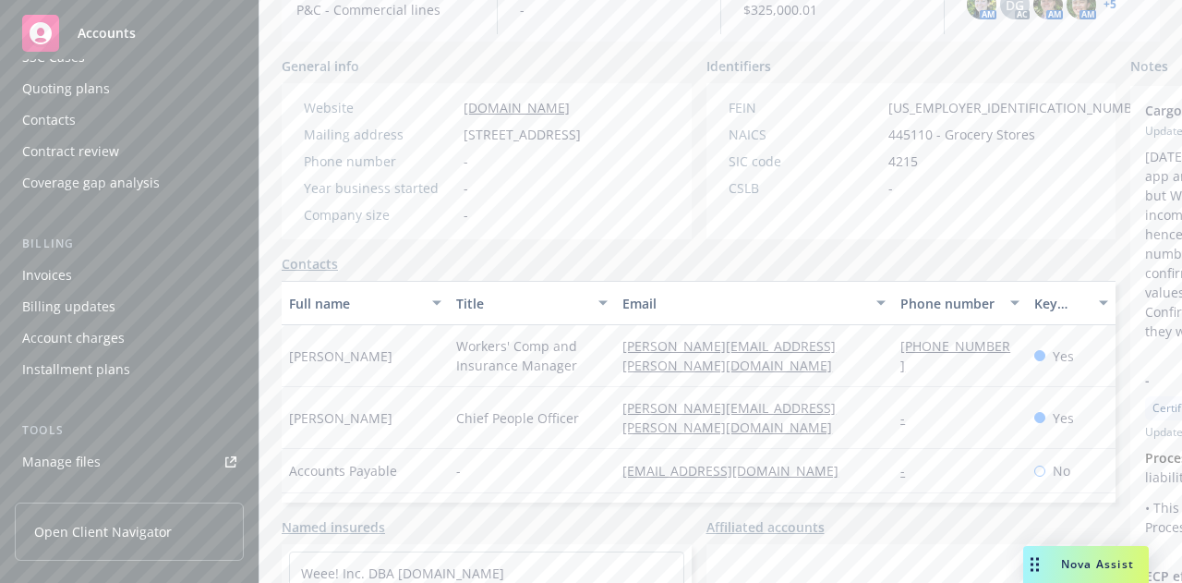
click at [121, 344] on div "Account charges" at bounding box center [73, 338] width 102 height 30
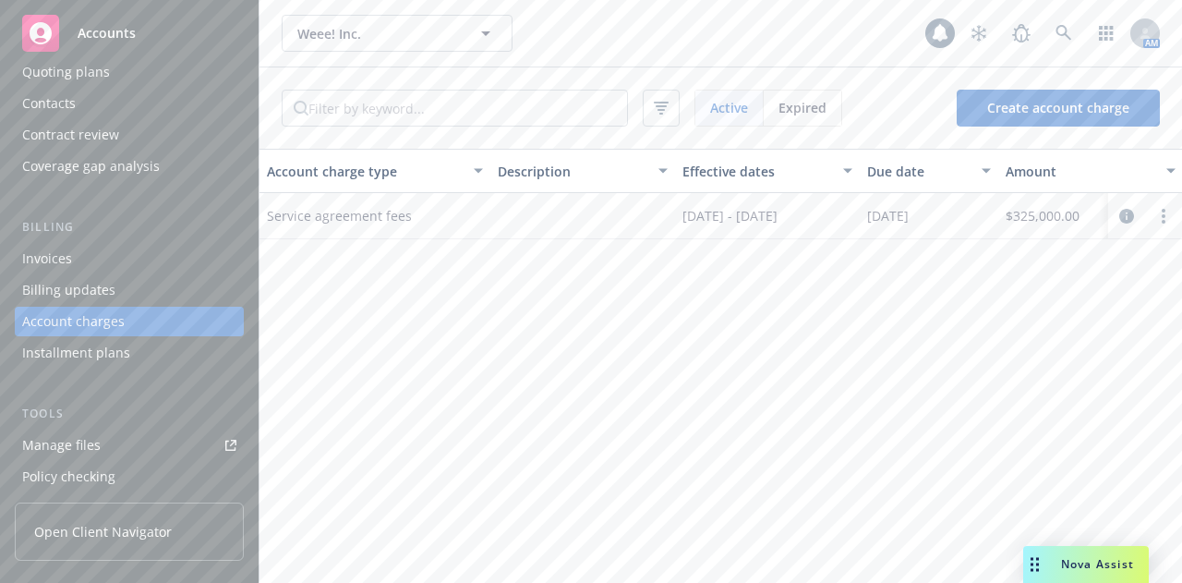
scroll to position [0, 305]
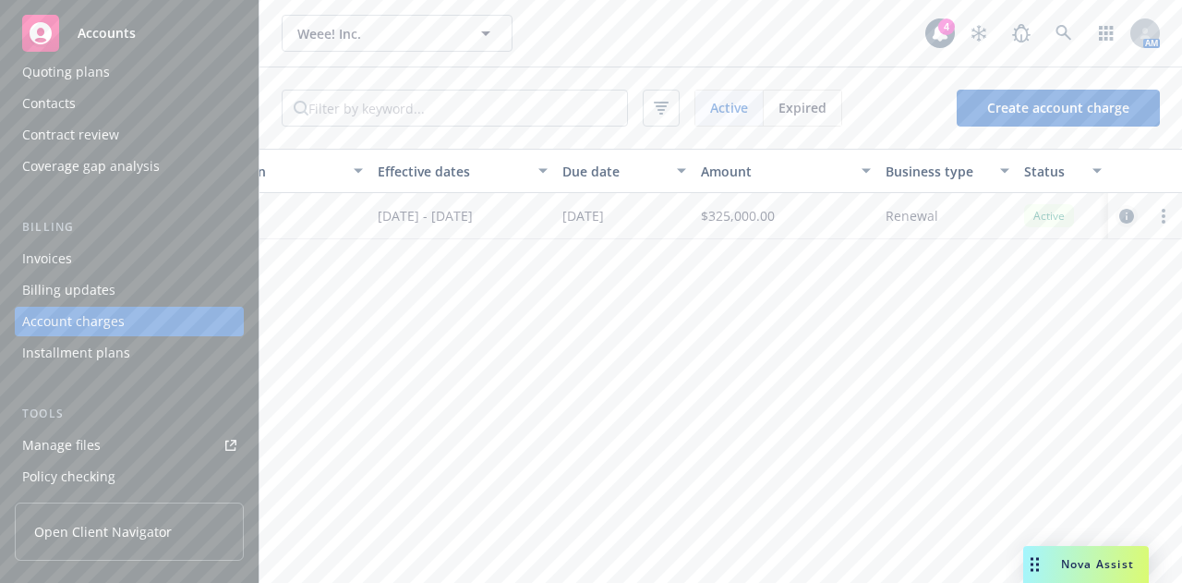
click at [1128, 221] on icon "circleInformation" at bounding box center [1126, 216] width 15 height 15
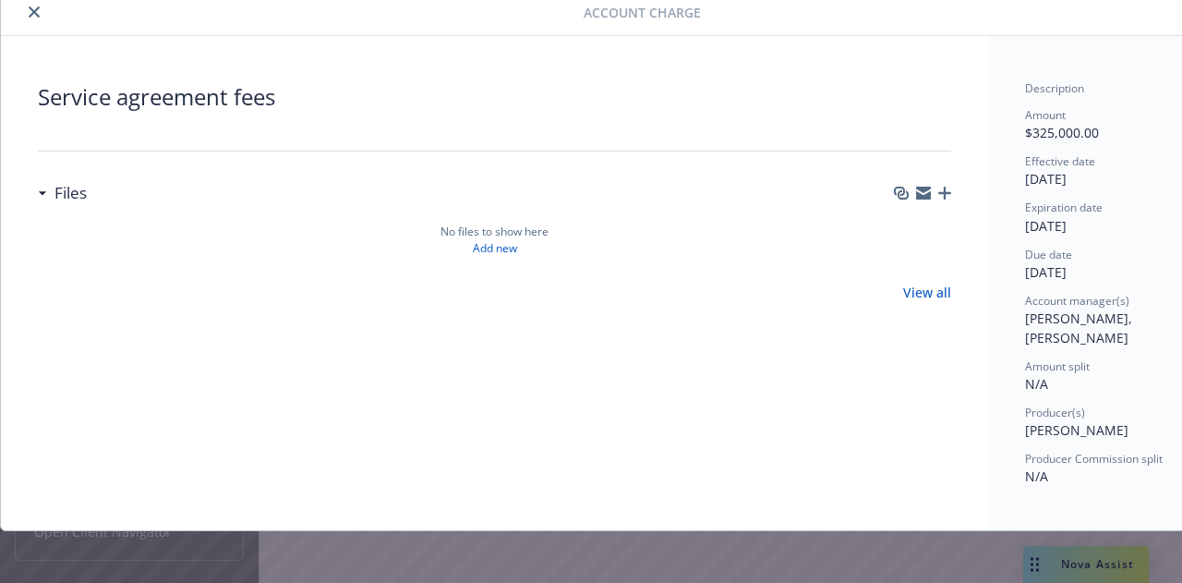
scroll to position [0, 0]
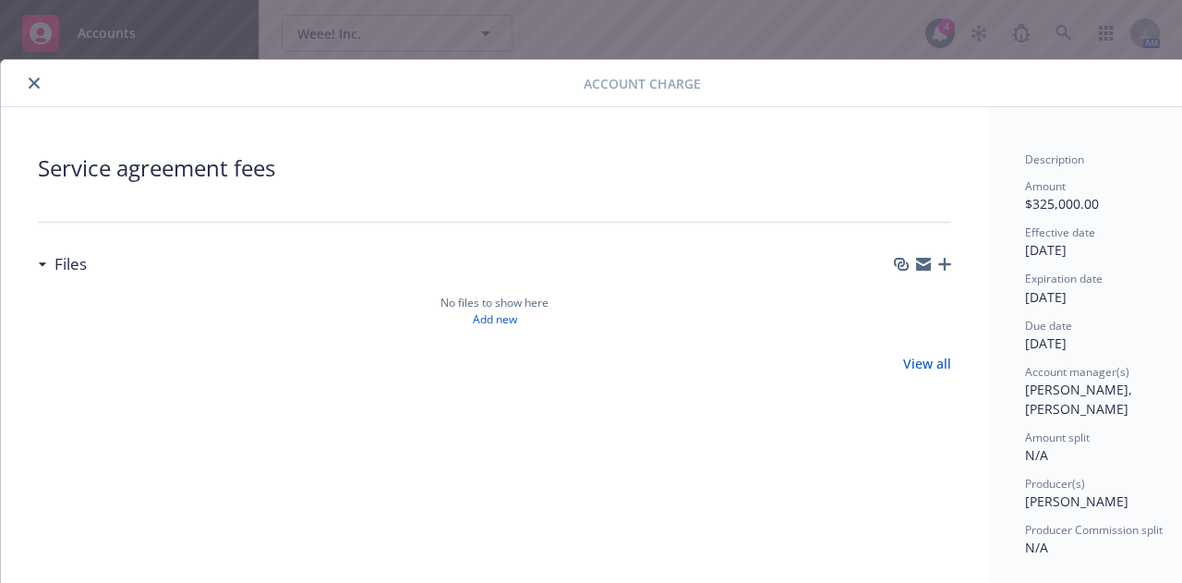
click at [30, 80] on icon "close" at bounding box center [34, 83] width 11 height 11
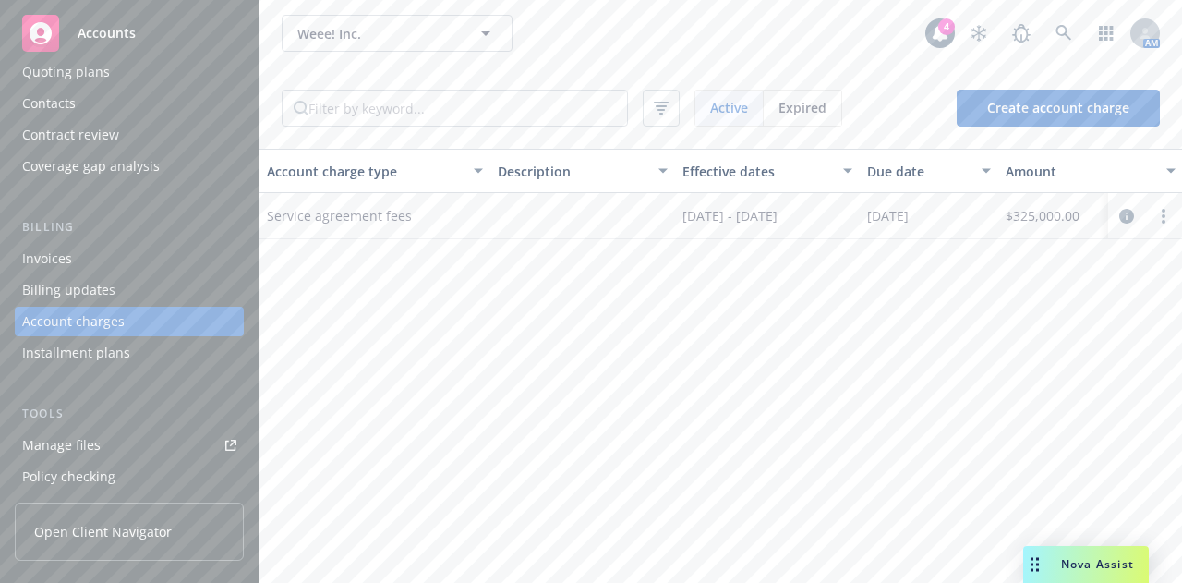
click at [94, 259] on div "Invoices" at bounding box center [129, 259] width 214 height 30
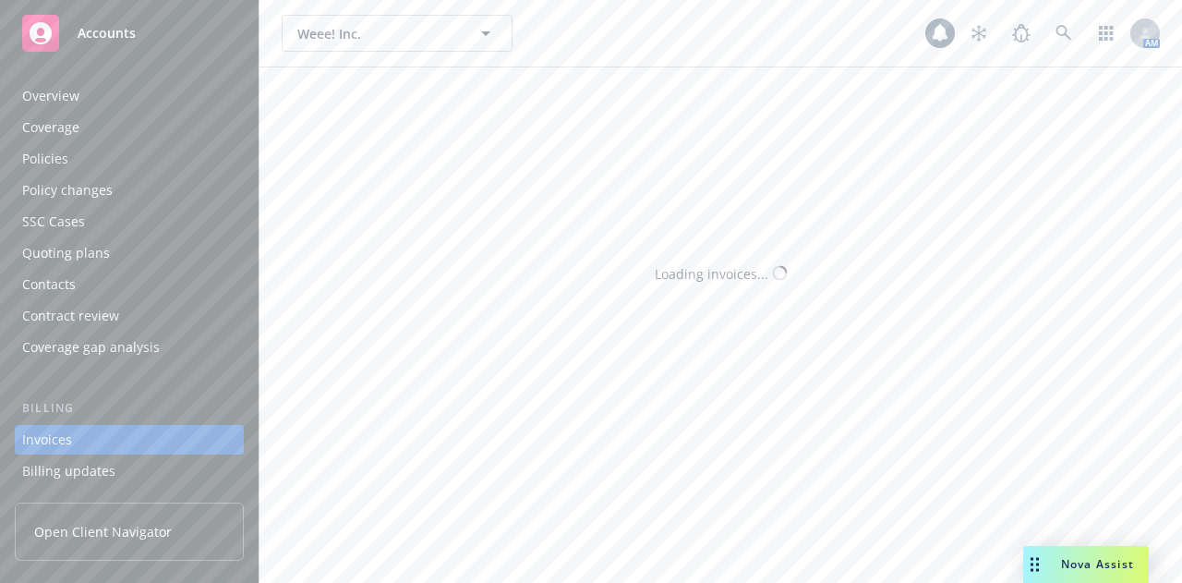
scroll to position [118, 0]
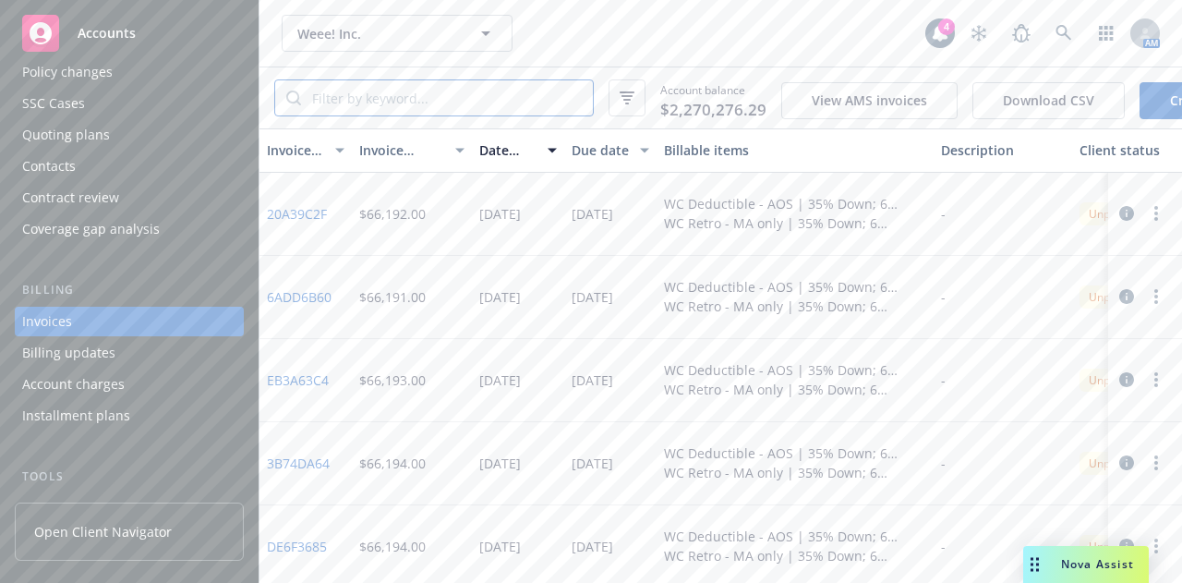
click at [423, 97] on input "search" at bounding box center [447, 97] width 292 height 35
type input "fee"
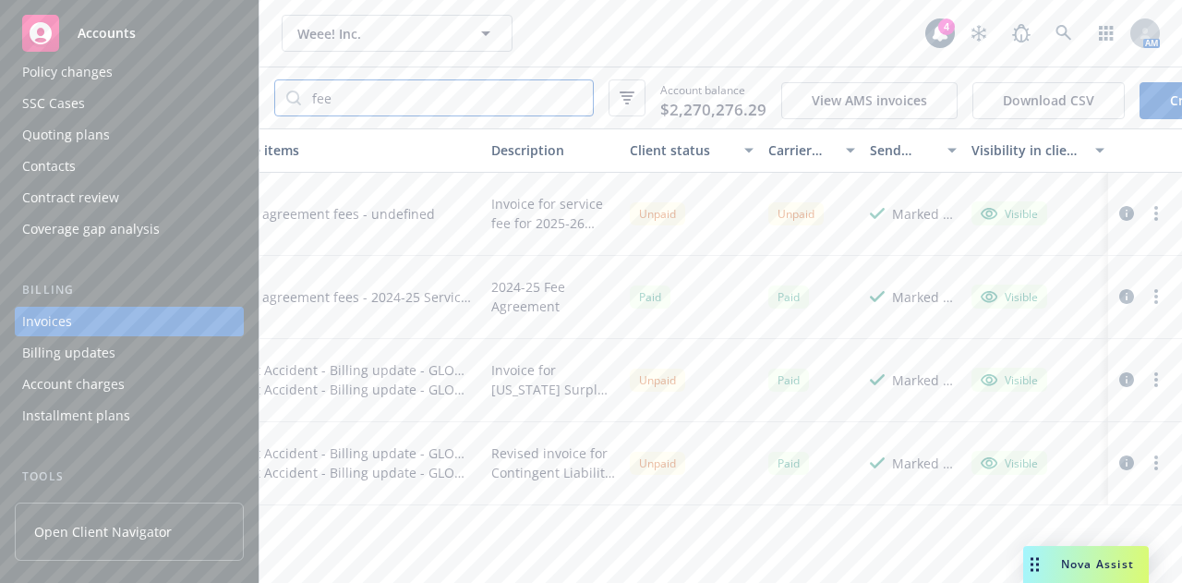
scroll to position [0, 452]
click at [1127, 221] on icon "button" at bounding box center [1126, 213] width 15 height 15
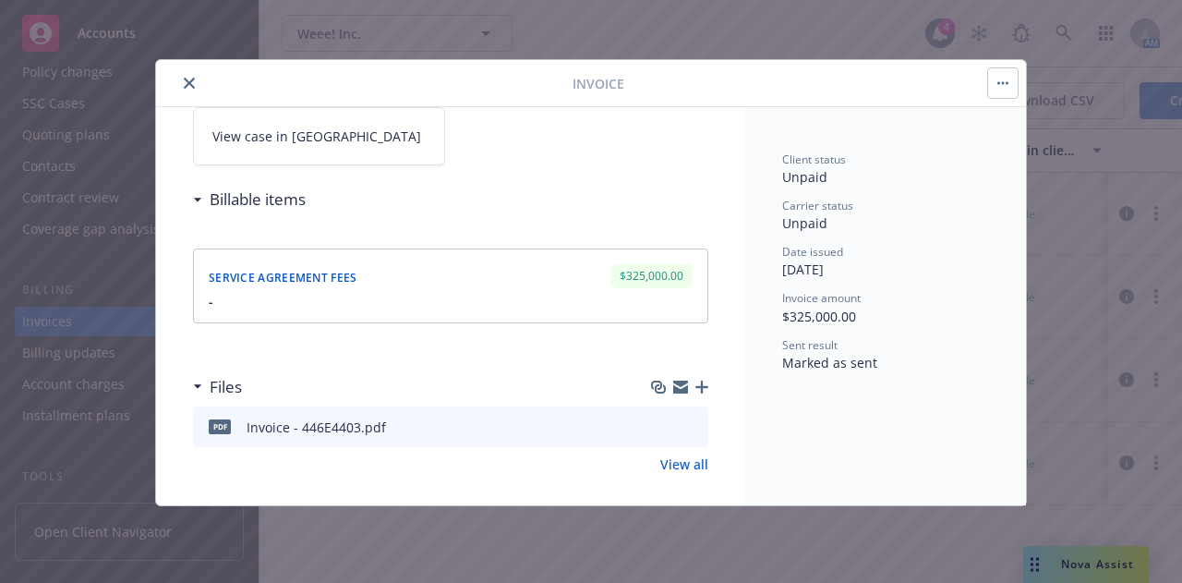
scroll to position [159, 0]
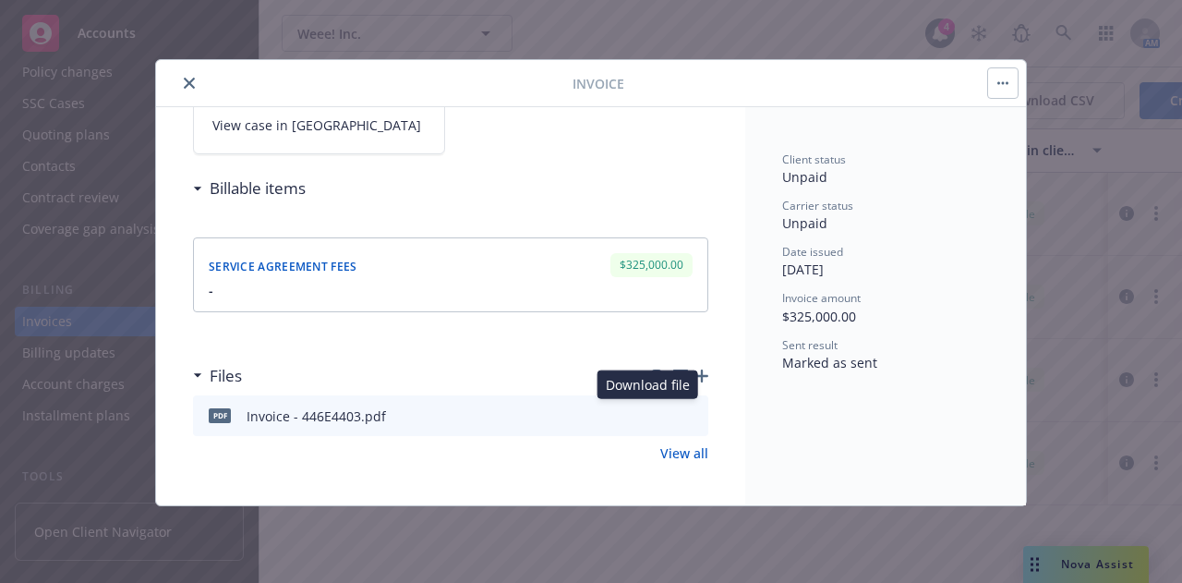
click at [653, 407] on icon "download file" at bounding box center [660, 414] width 15 height 15
click at [185, 83] on icon "close" at bounding box center [189, 83] width 11 height 11
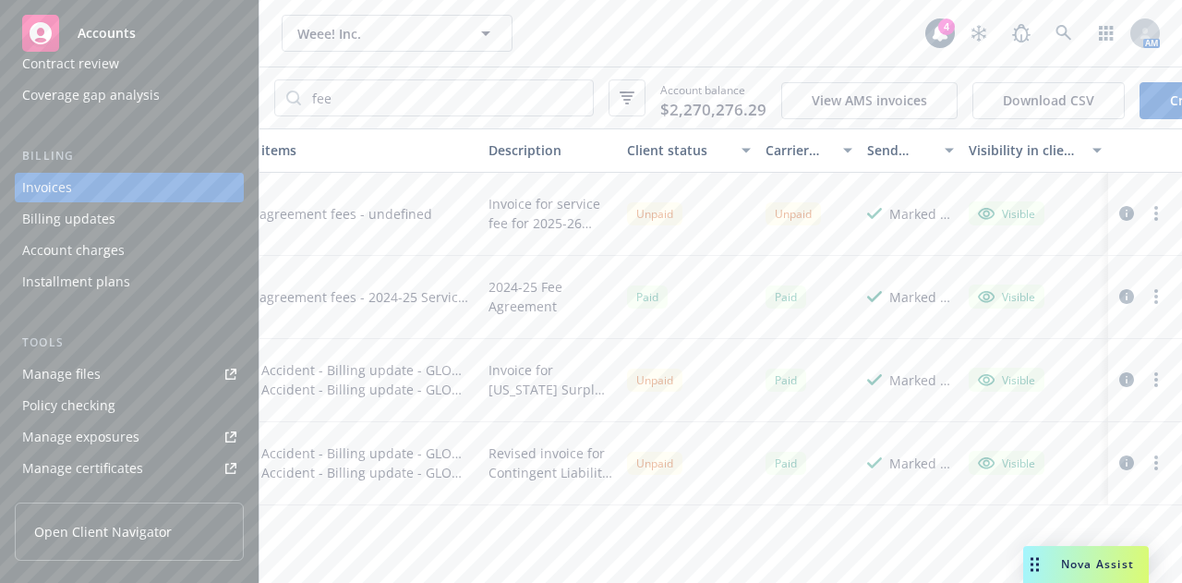
scroll to position [253, 0]
click at [111, 373] on link "Manage files" at bounding box center [129, 373] width 229 height 30
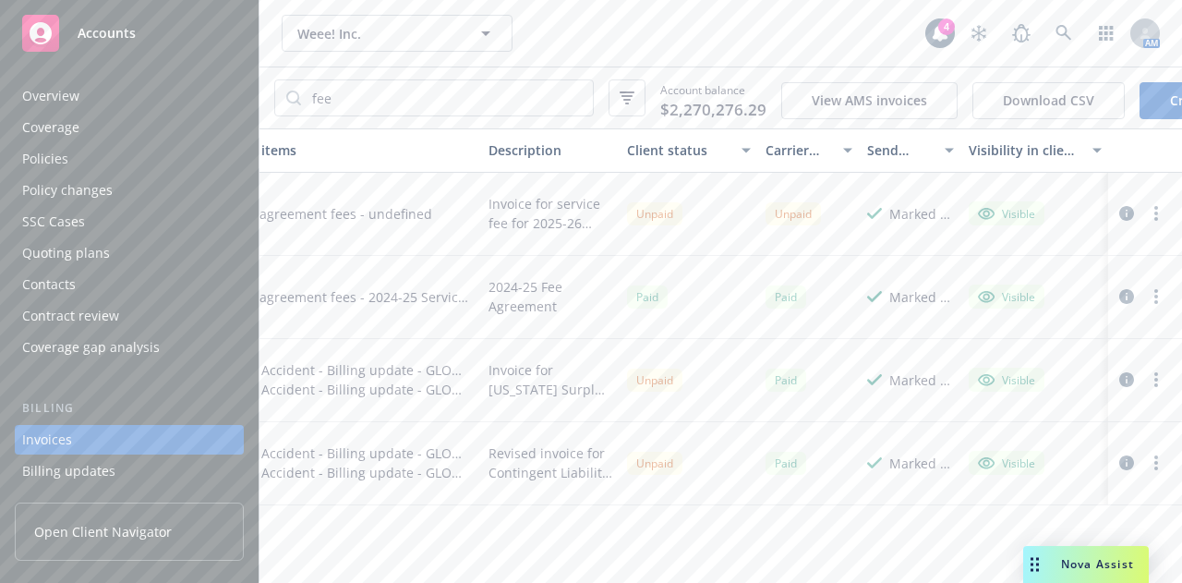
click at [112, 102] on div "Overview" at bounding box center [129, 96] width 214 height 30
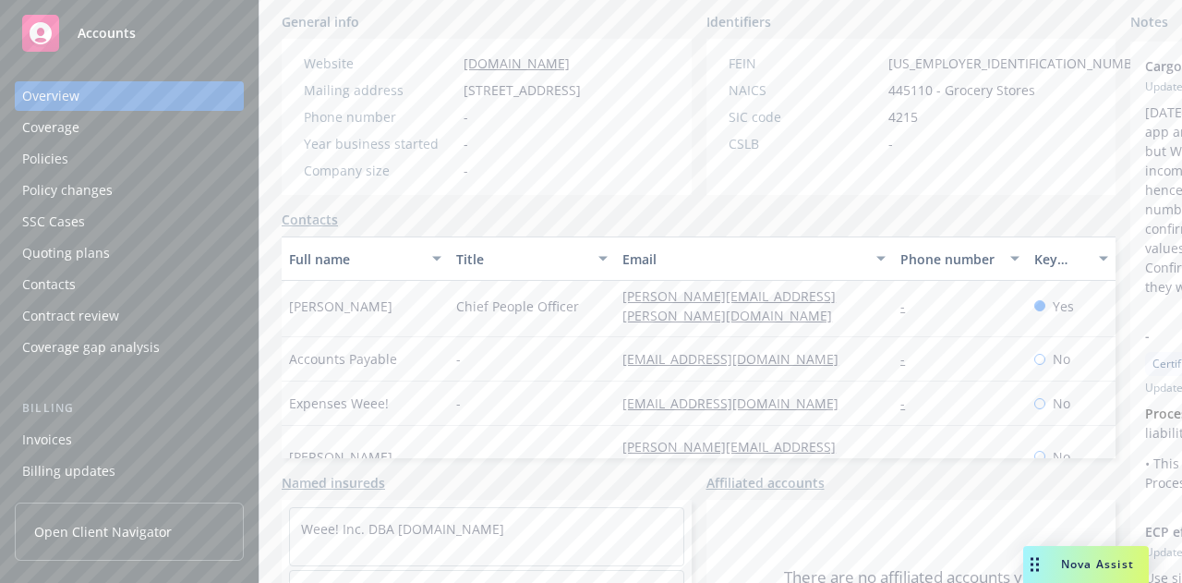
scroll to position [72, 0]
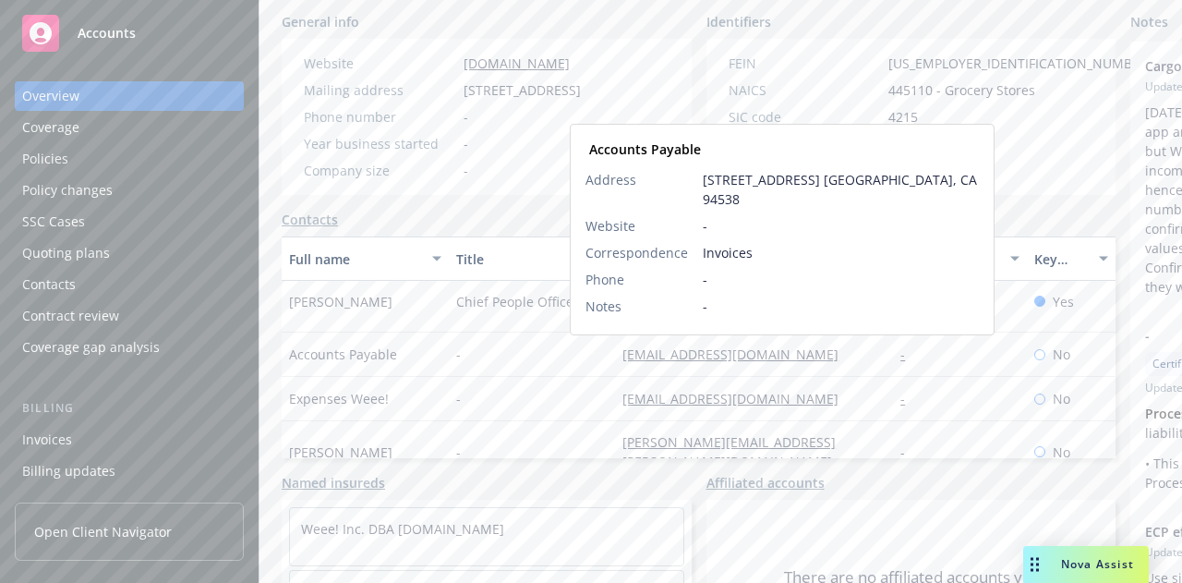
click at [622, 352] on link "invoices@sayweee.com" at bounding box center [737, 354] width 231 height 18
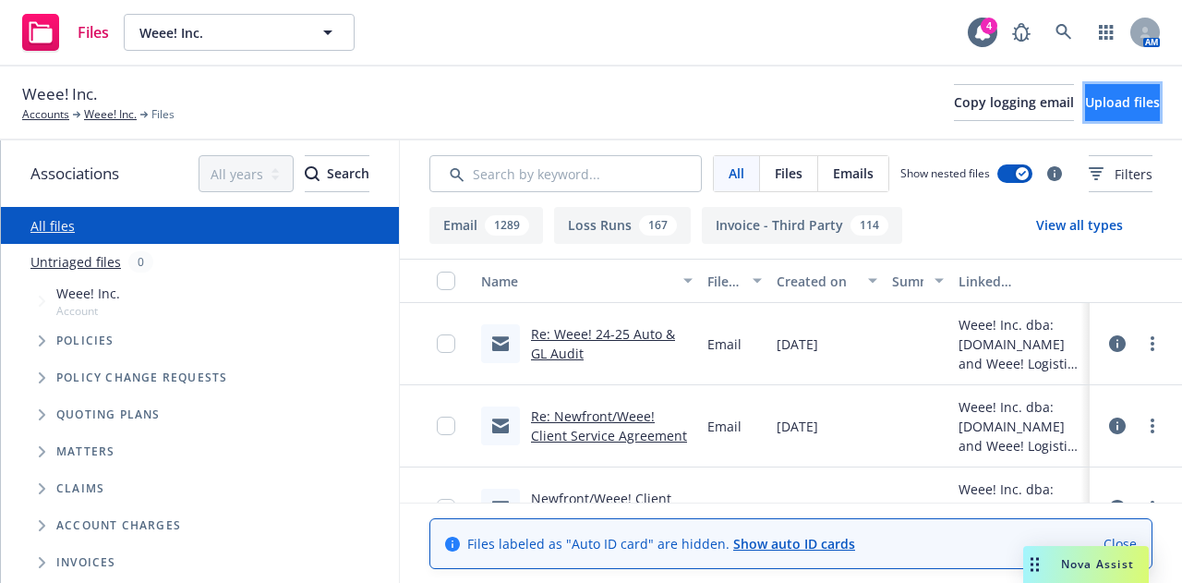
click at [1085, 91] on button "Upload files" at bounding box center [1122, 102] width 75 height 37
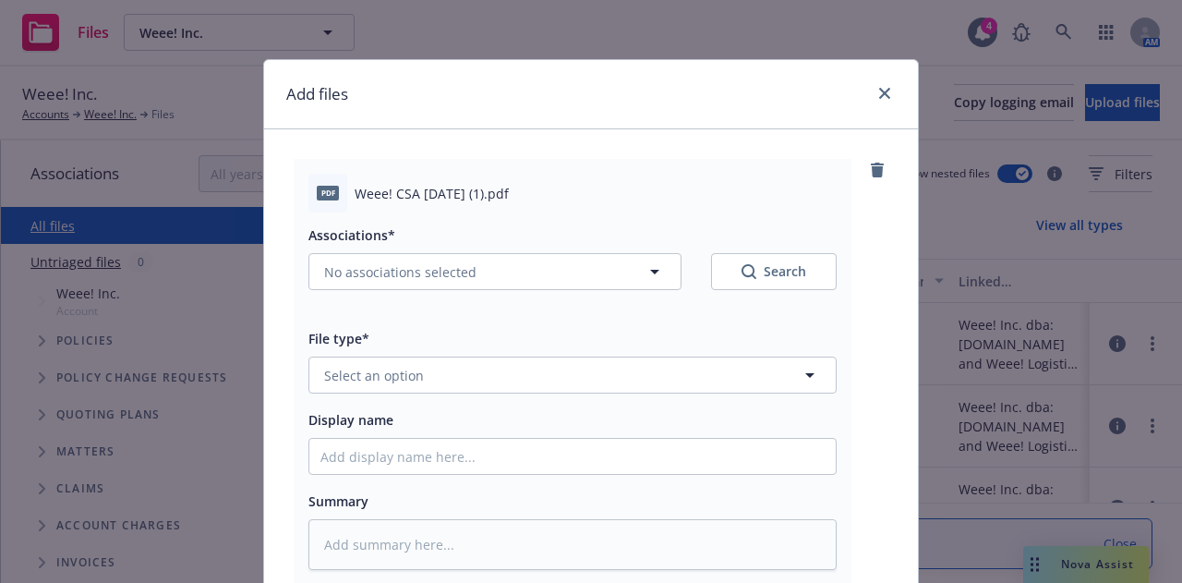
click at [560, 292] on div "Associations* No associations selected Search" at bounding box center [572, 267] width 528 height 89
click at [552, 274] on button "No associations selected" at bounding box center [494, 271] width 373 height 37
type textarea "x"
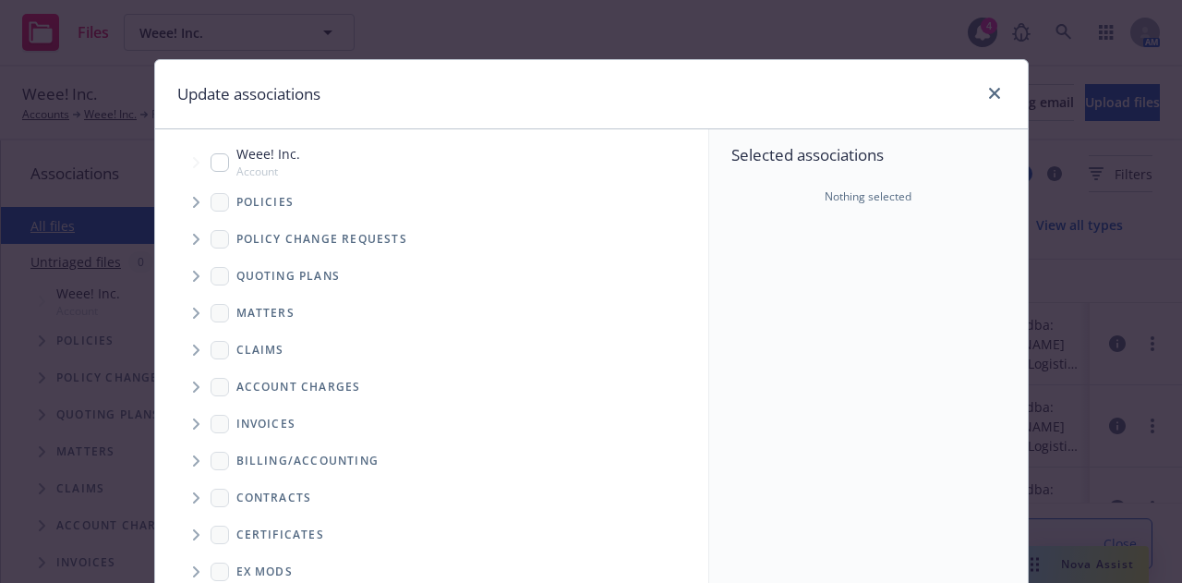
click at [181, 389] on span "Tree Example" at bounding box center [196, 387] width 30 height 30
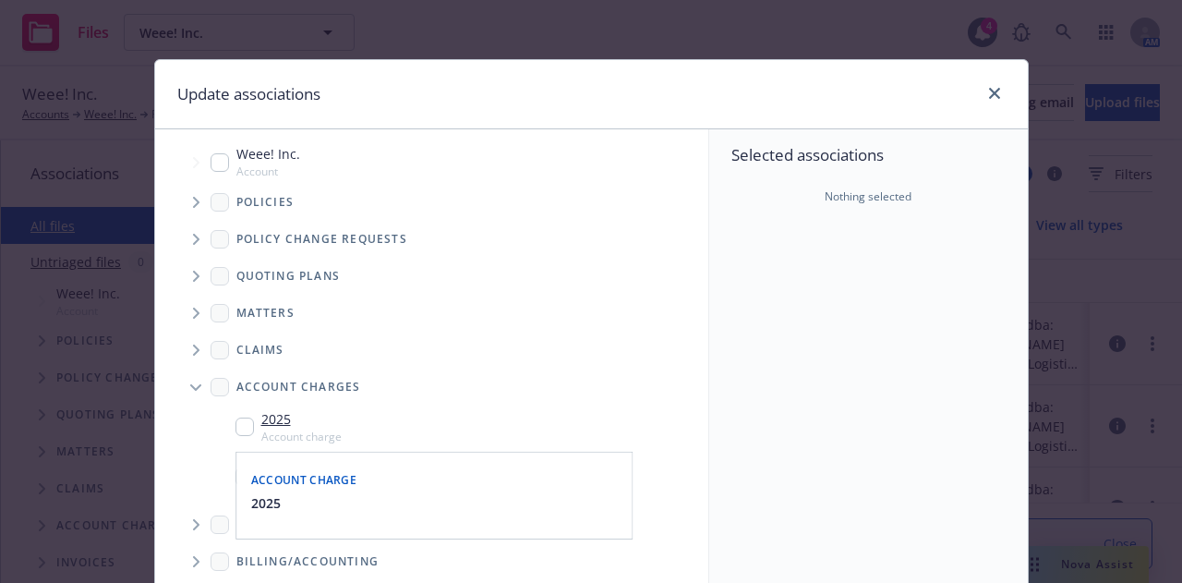
click at [235, 420] on input "Tree Example" at bounding box center [244, 426] width 18 height 18
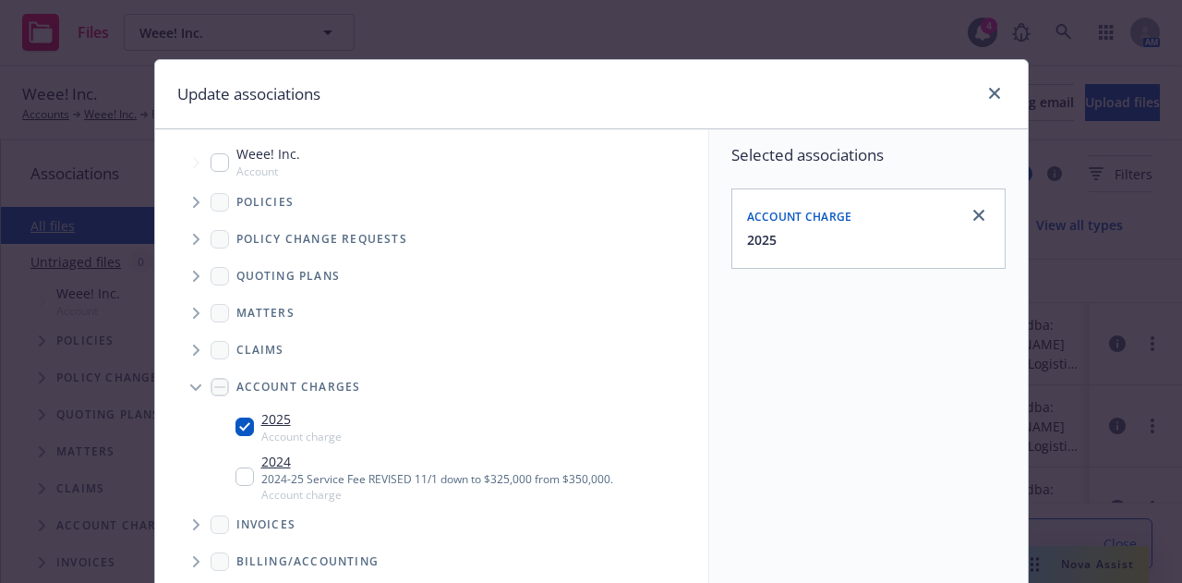
scroll to position [36, 0]
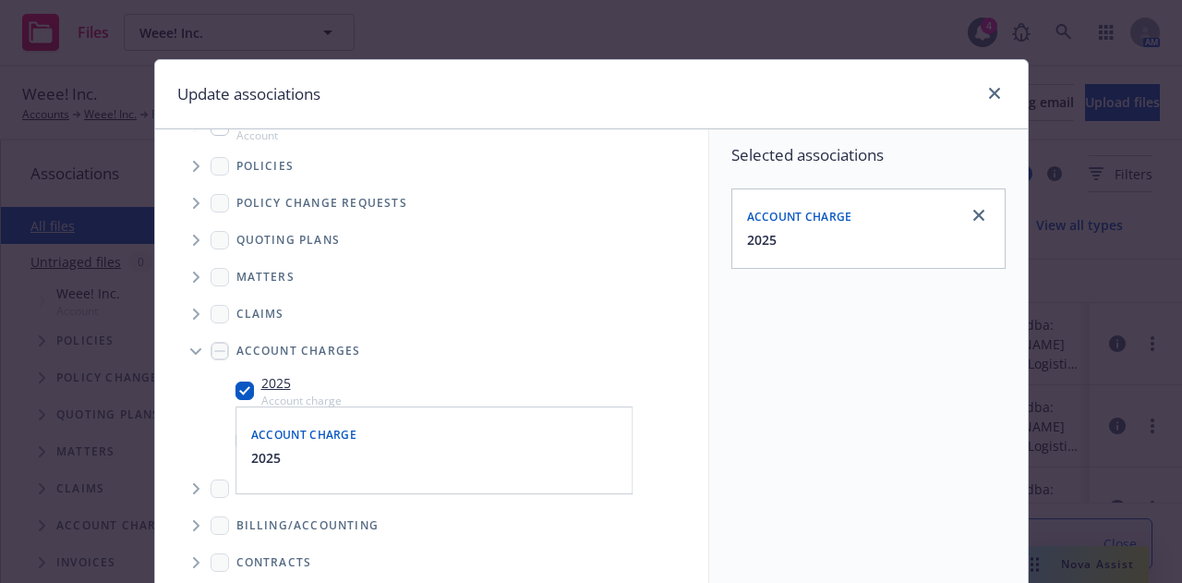
click at [270, 379] on link "2025" at bounding box center [301, 382] width 80 height 19
checkbox input "true"
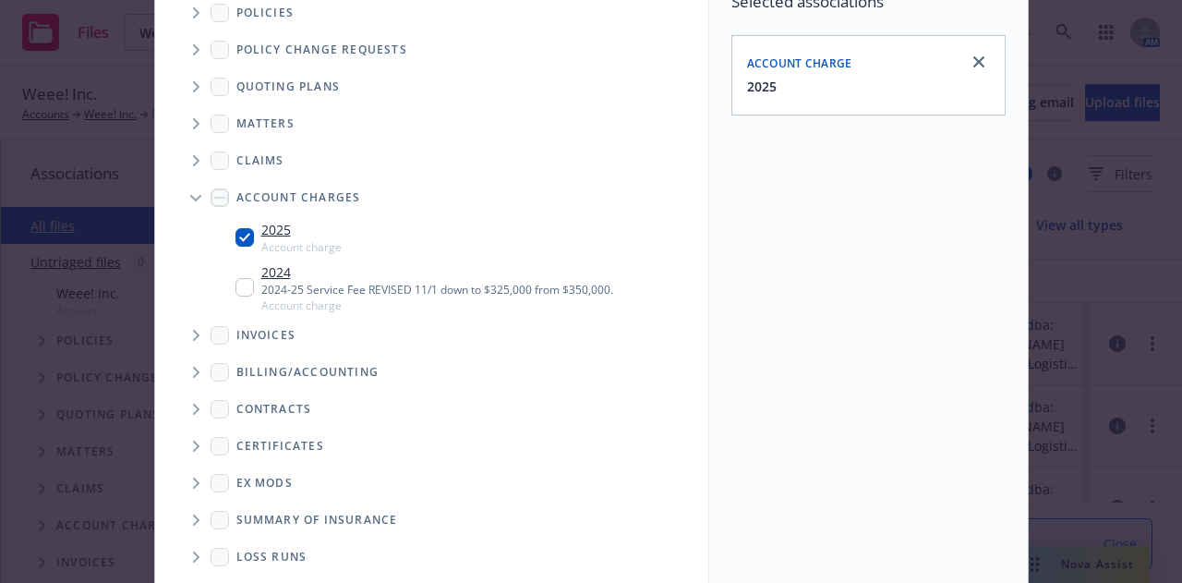
scroll to position [334, 0]
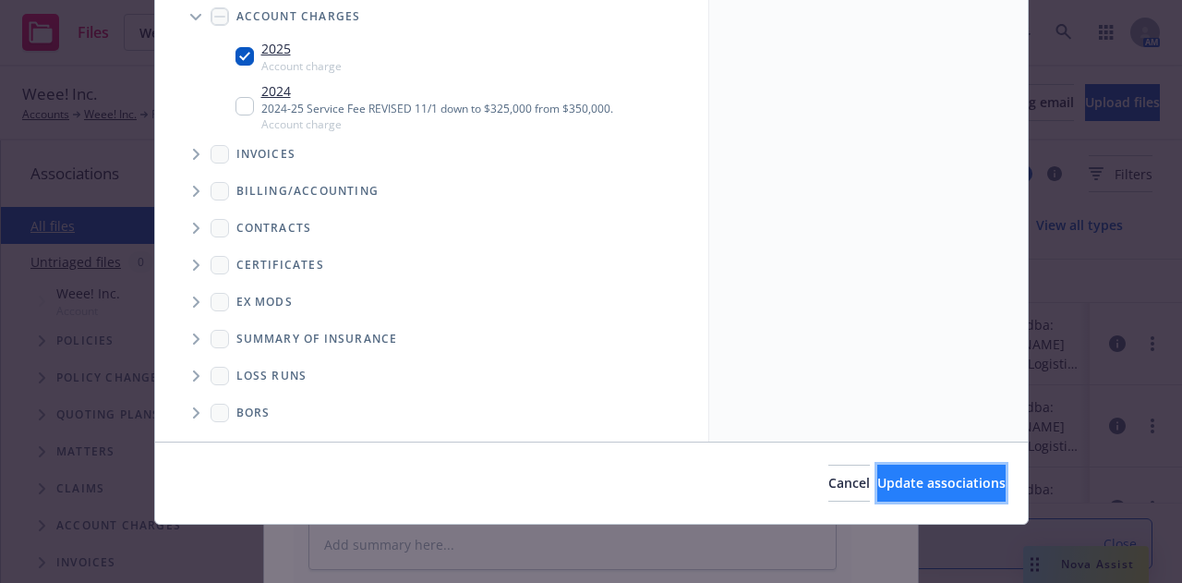
click at [894, 474] on span "Update associations" at bounding box center [941, 483] width 128 height 18
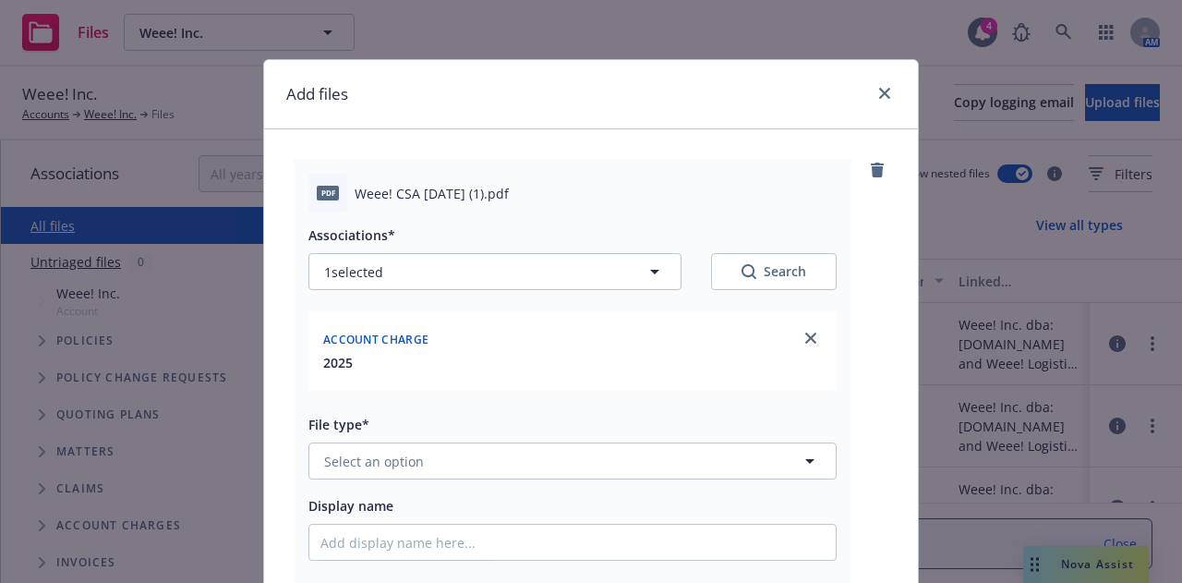
type textarea "x"
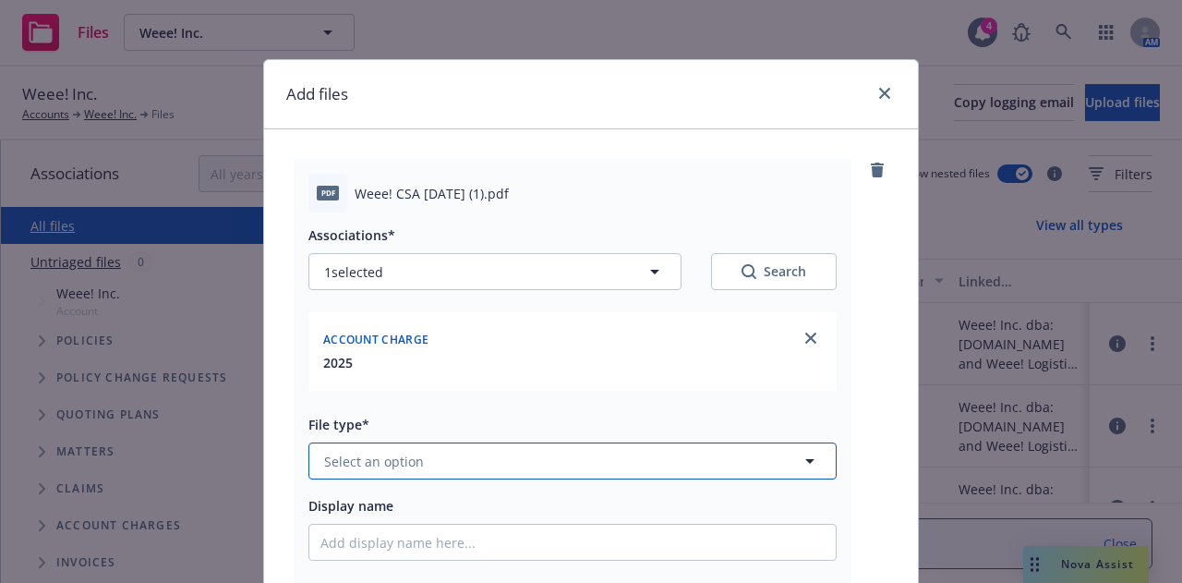
click at [572, 472] on button "Select an option" at bounding box center [572, 460] width 528 height 37
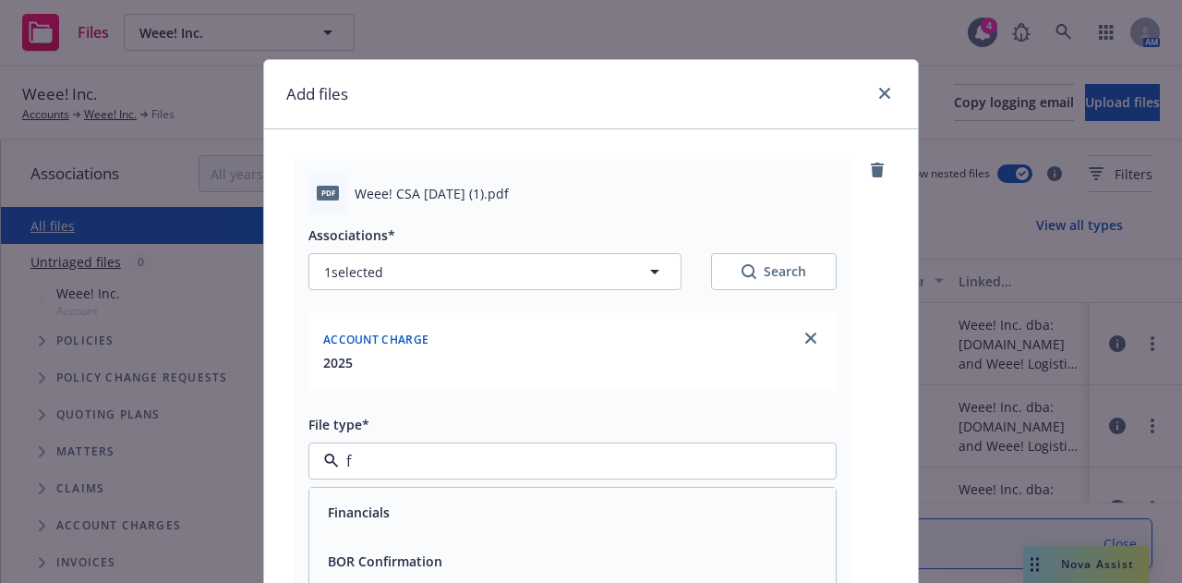
type input "fe"
type textarea "x"
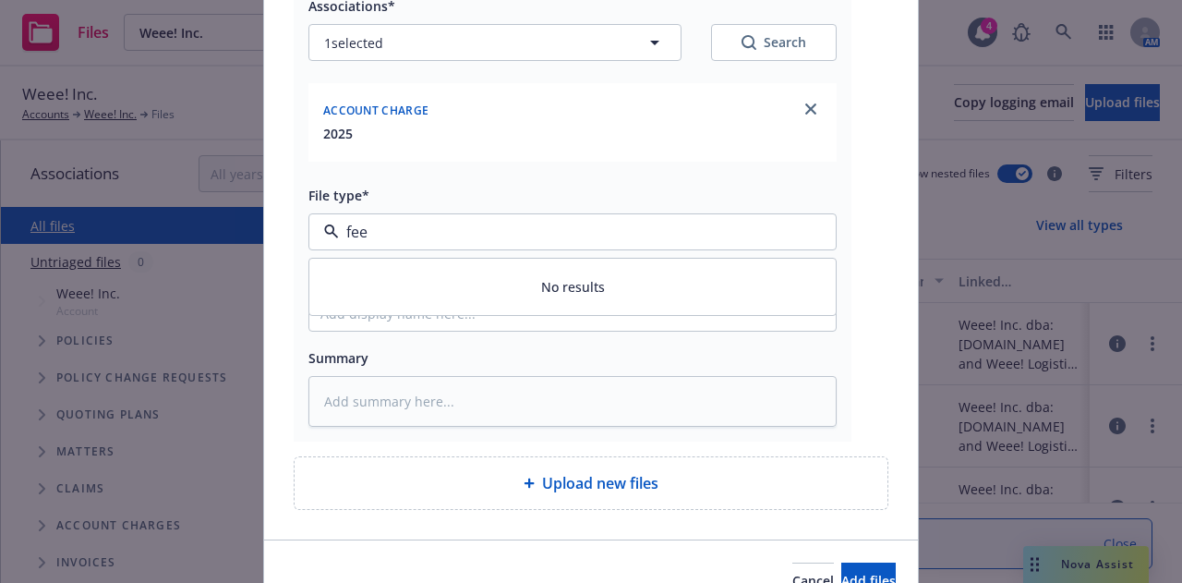
scroll to position [230, 0]
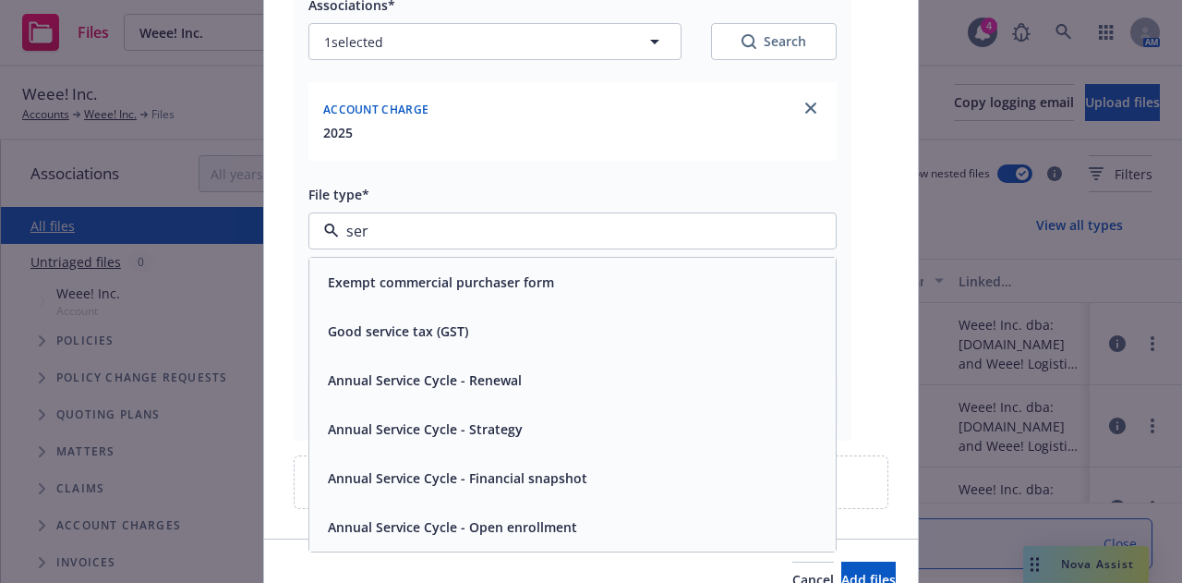
type input "serv"
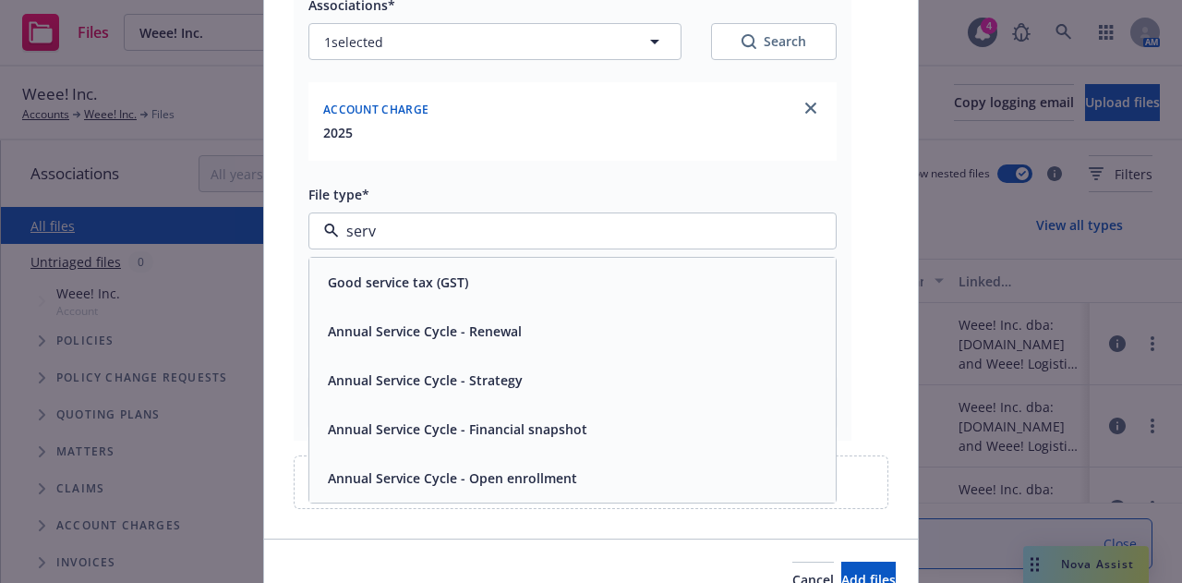
scroll to position [325, 0]
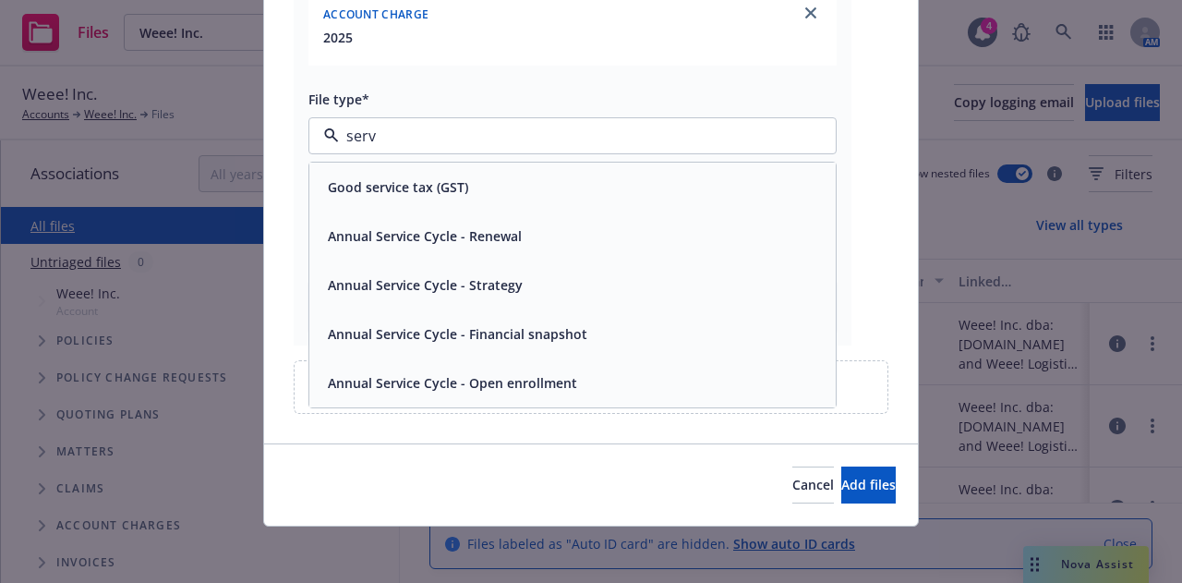
click at [527, 145] on input "serv" at bounding box center [569, 136] width 460 height 22
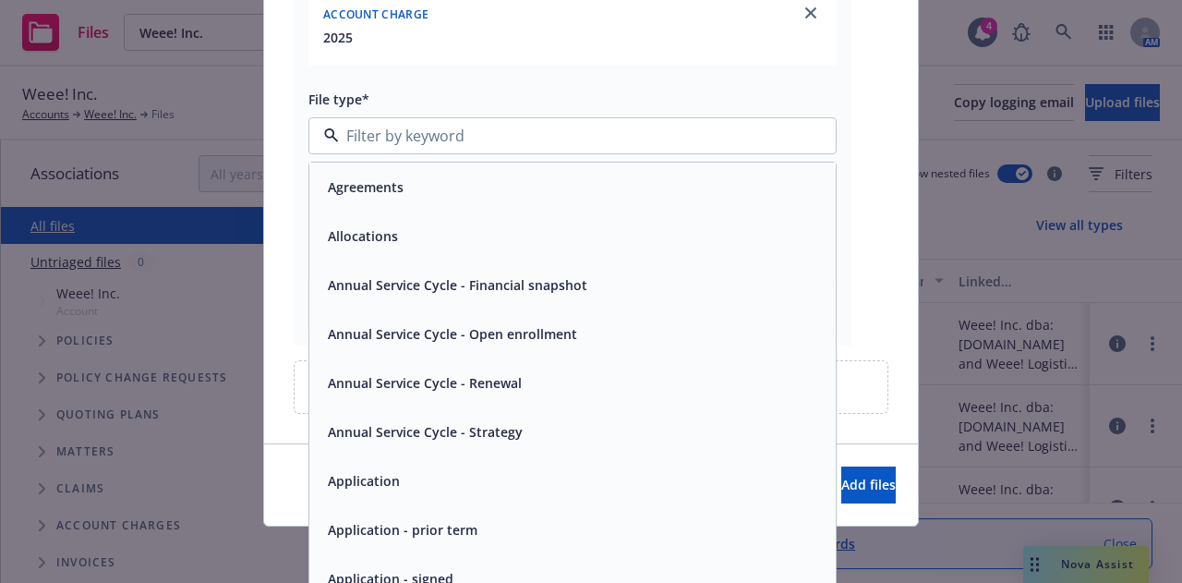
click at [527, 145] on input at bounding box center [569, 136] width 460 height 22
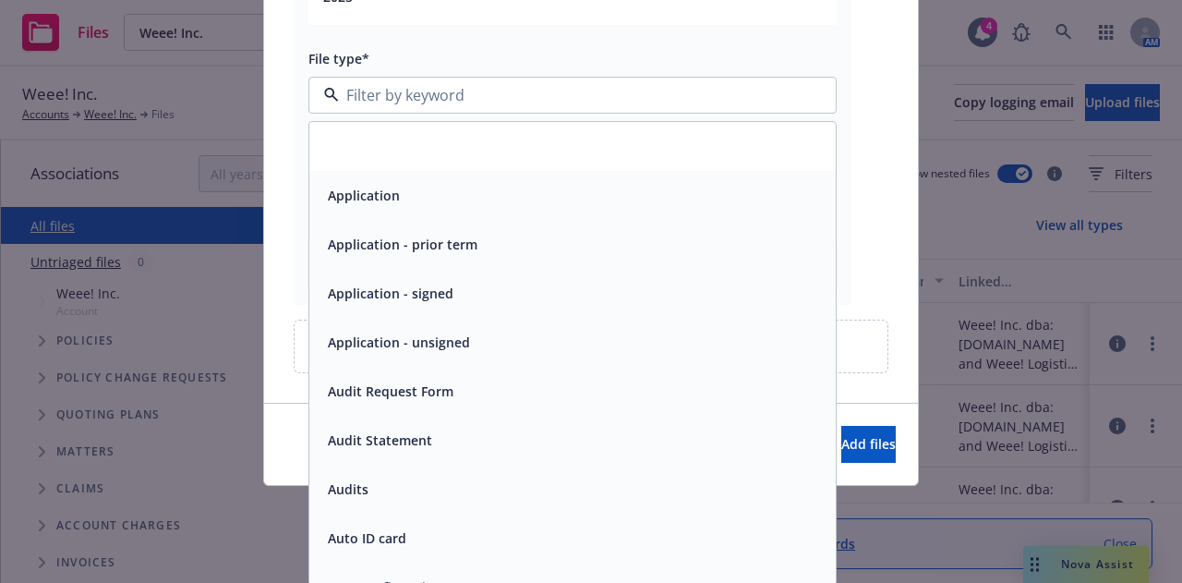
scroll to position [0, 0]
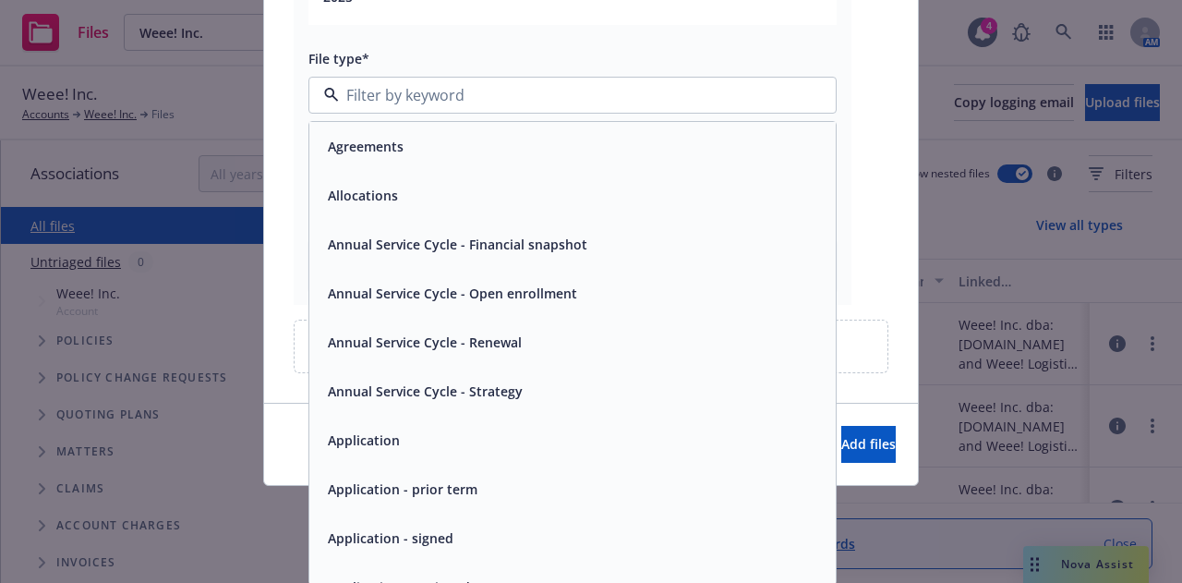
click at [489, 145] on div "Agreements" at bounding box center [572, 146] width 504 height 27
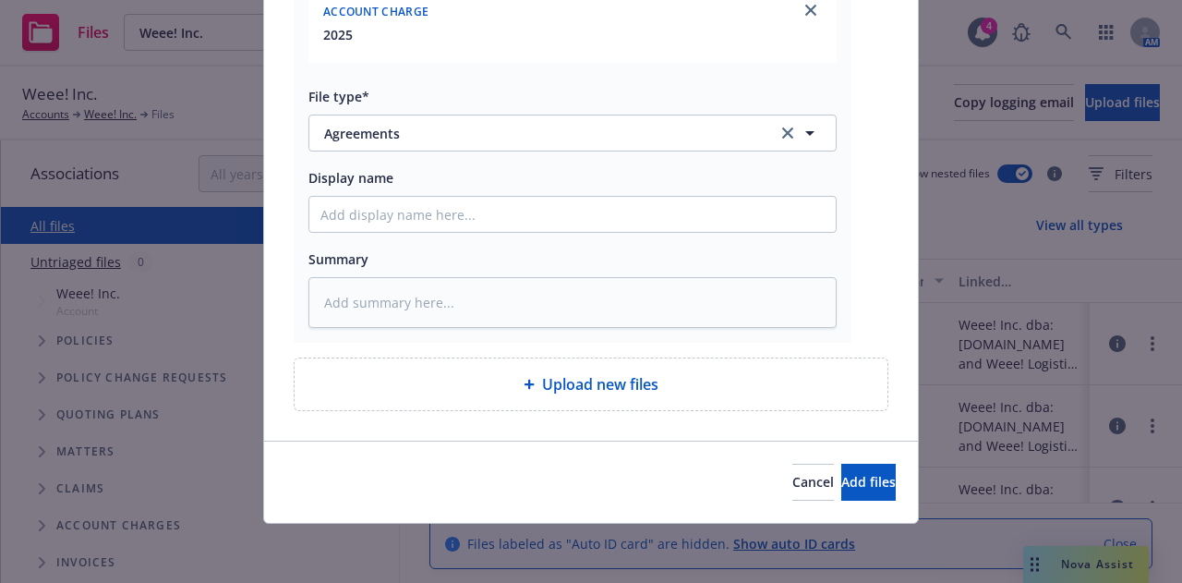
scroll to position [325, 0]
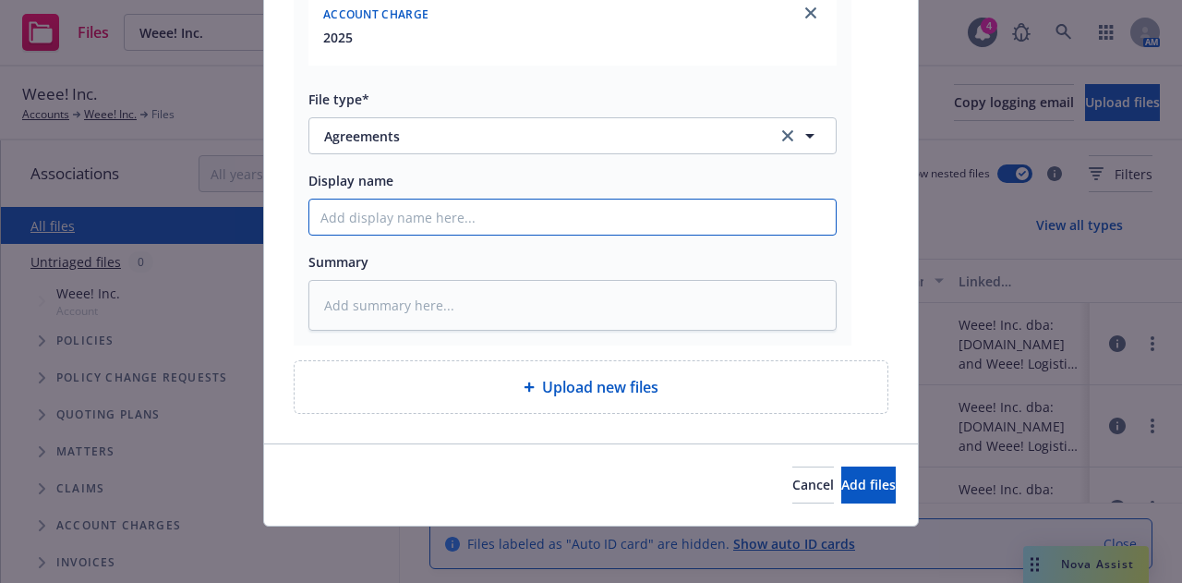
click at [396, 214] on input "Display name" at bounding box center [572, 216] width 526 height 35
type textarea "x"
type input "2"
type textarea "x"
type input "25"
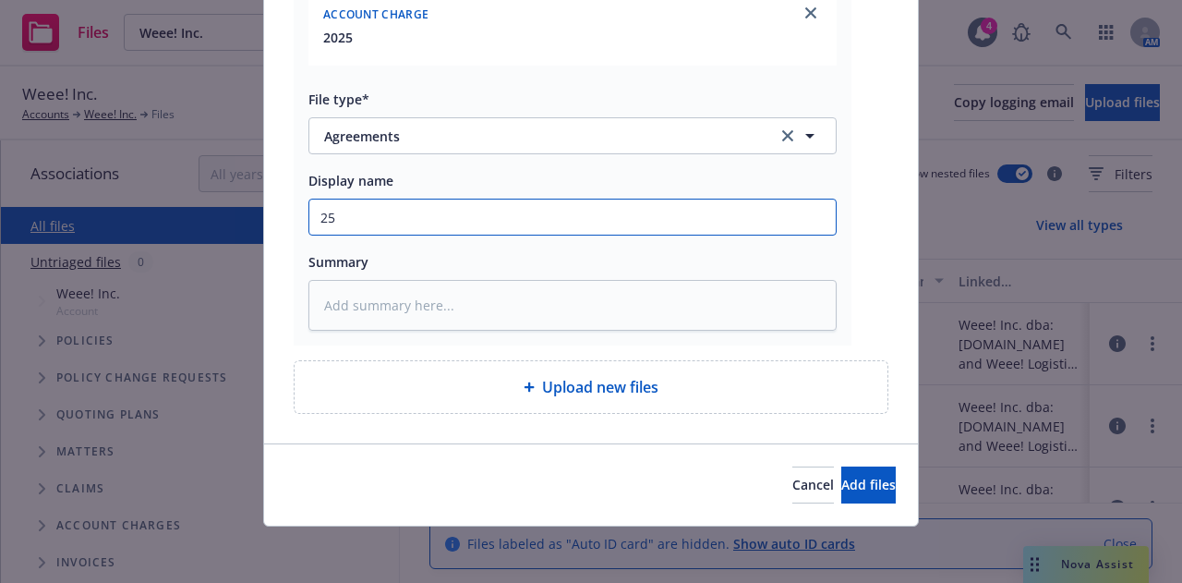
type textarea "x"
type input "25-"
type textarea "x"
type input "25-2"
type textarea "x"
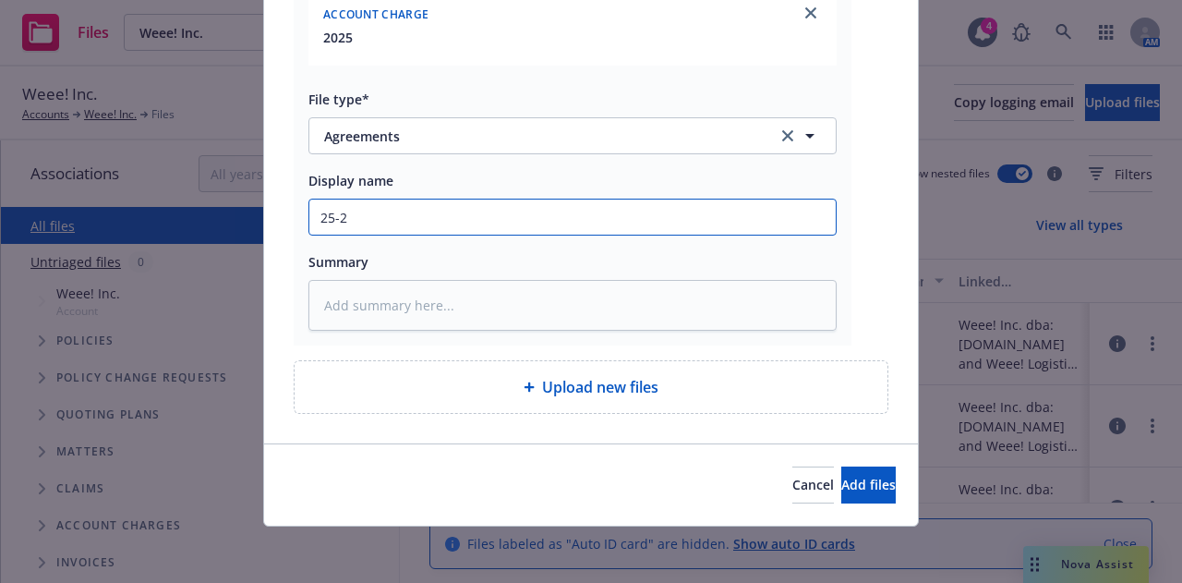
type input "25-26"
type textarea "x"
type input "25-26"
type textarea "x"
type input "25-26 F"
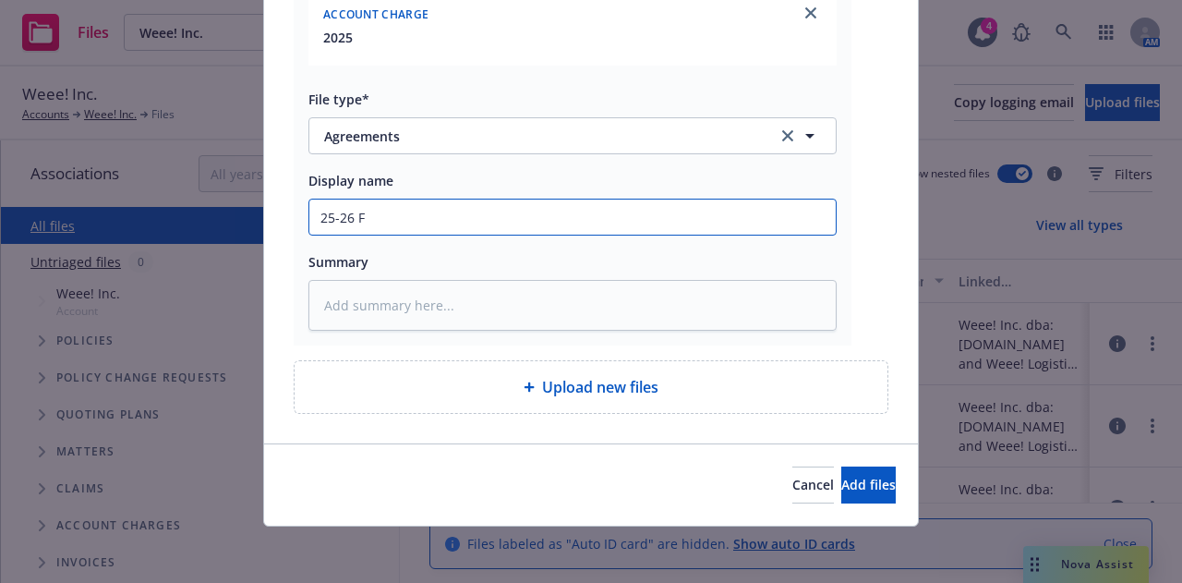
type textarea "x"
type input "25-26 Fe"
type textarea "x"
type input "25-26 Fee"
type textarea "x"
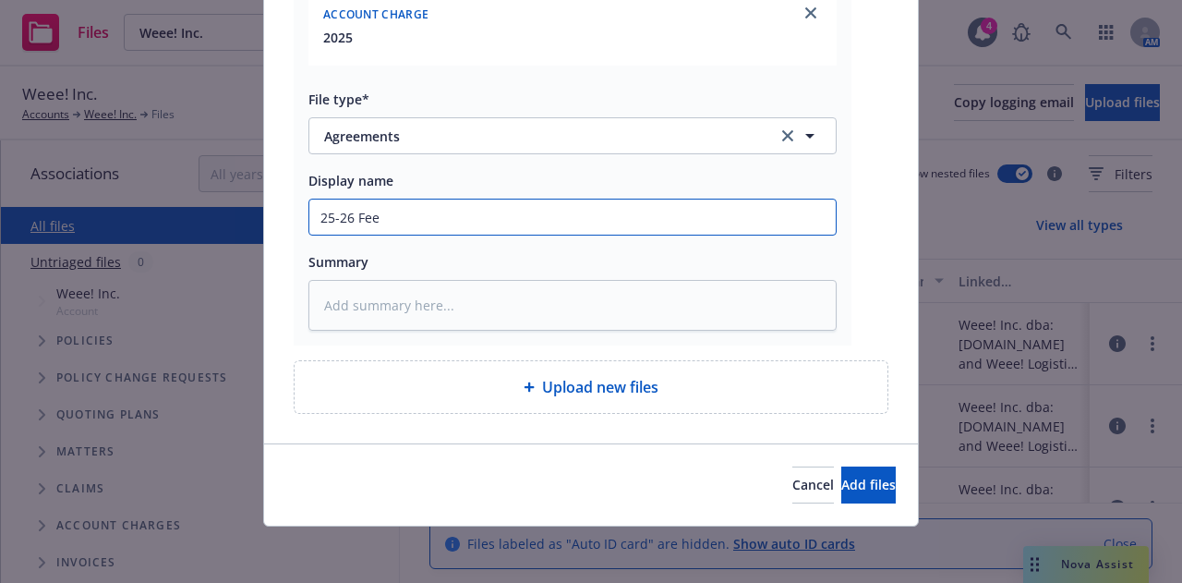
type input "25-26 Fee"
type textarea "x"
type input "25-26 Fee A"
type textarea "x"
type input "25-26 Fee Ag"
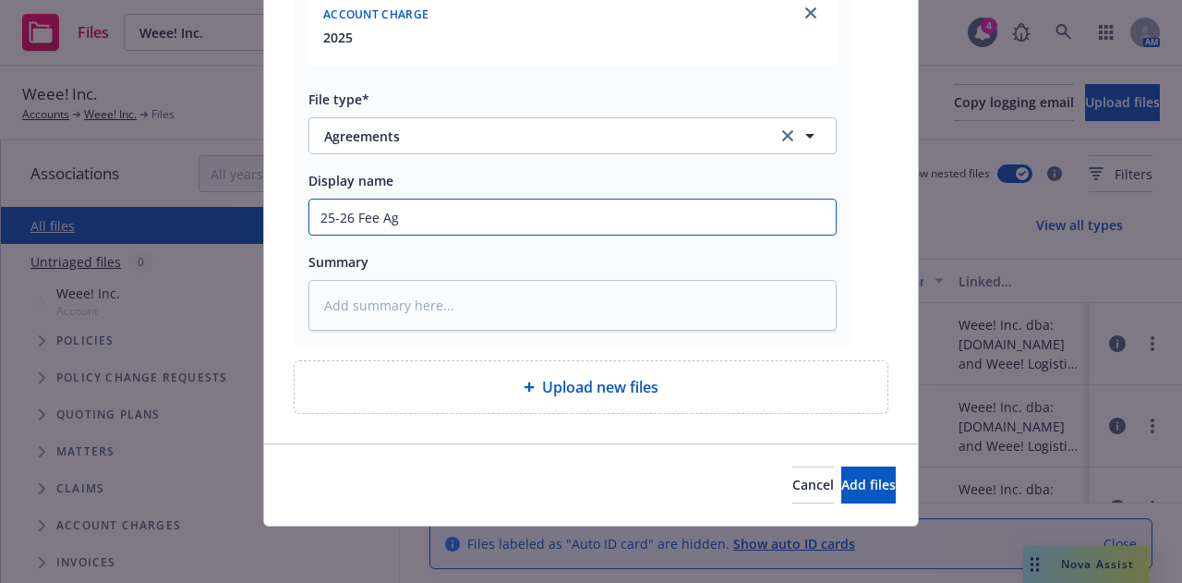
type textarea "x"
type input "25-26 Fee Agr"
type textarea "x"
type input "25-26 Fee Agre"
type textarea "x"
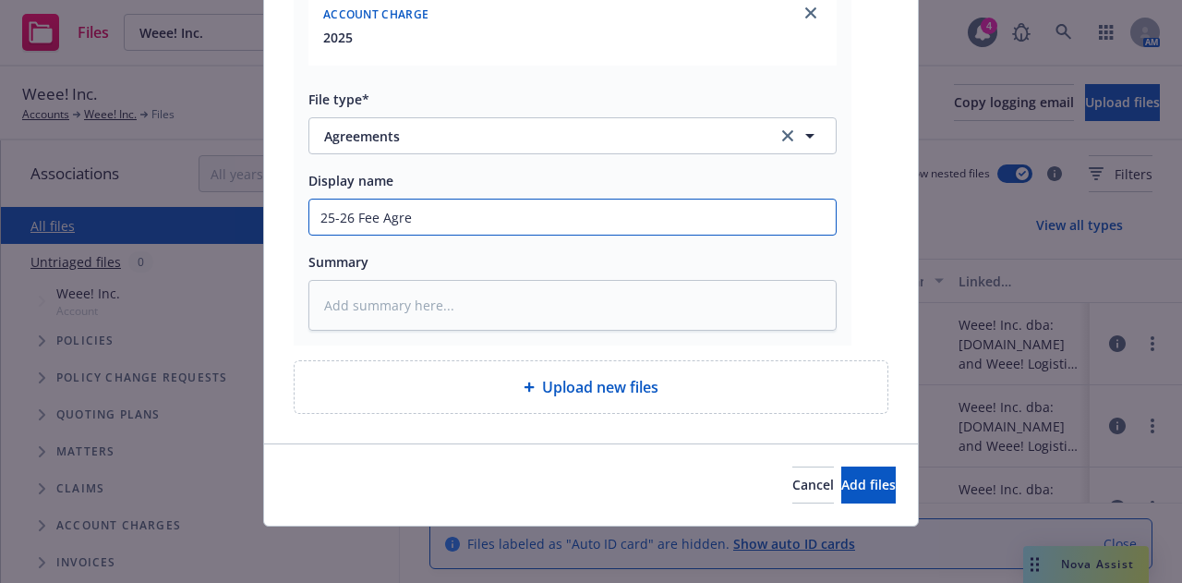
type input "25-26 Fee Agree"
type textarea "x"
type input "25-26 Fee Agreem"
type textarea "x"
type input "25-26 Fee Agreeme"
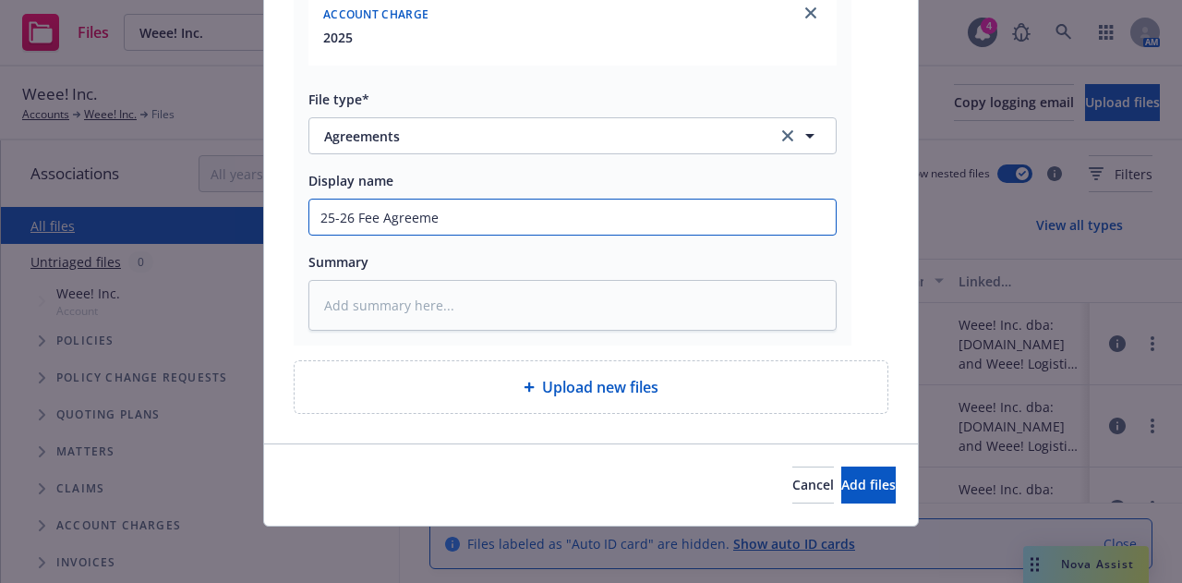
type textarea "x"
type input "25-26 Fee Agreemen"
type textarea "x"
type input "25-26 Fee Agreement"
type textarea "x"
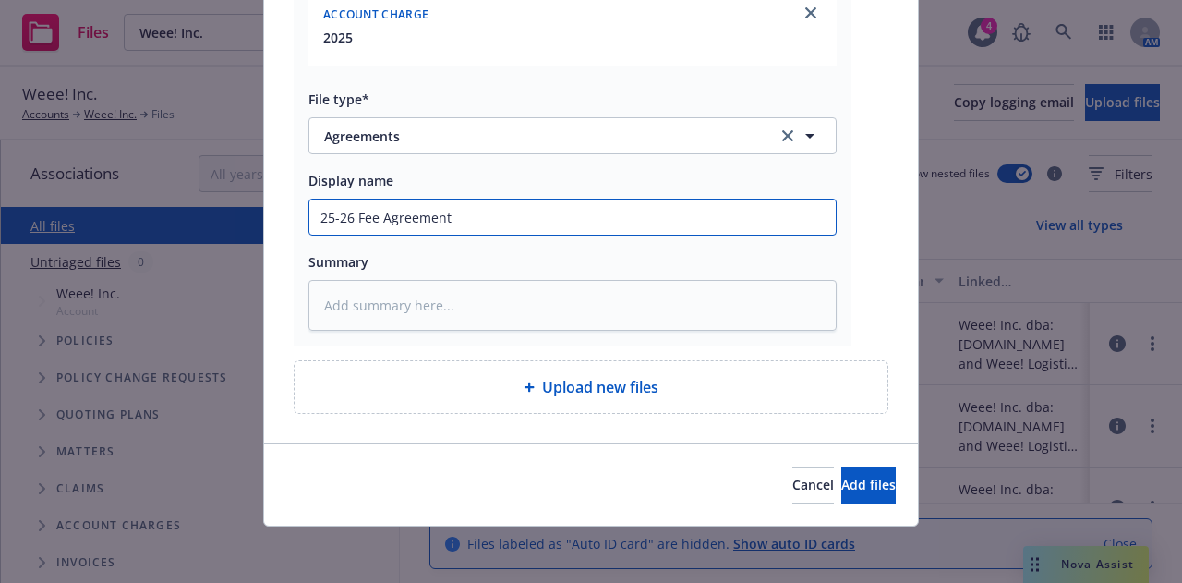
type input "25-26 Fee Agreement"
type textarea "x"
type input "25-26 Fee Agreement"
type textarea "x"
type input "25-26 Fee Agreement"
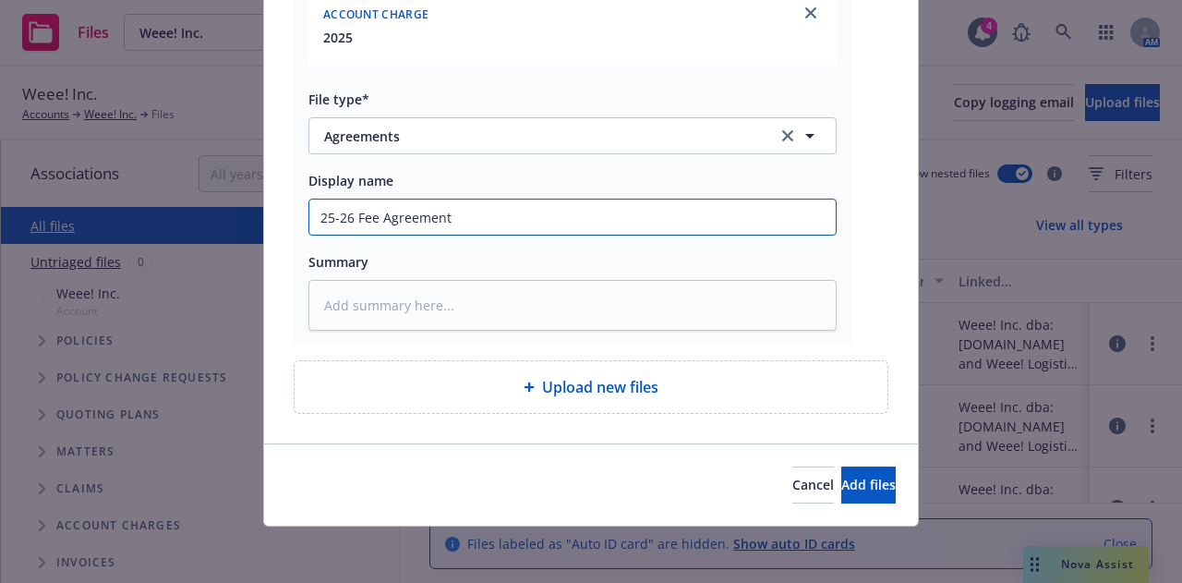
type textarea "x"
type input "25-26 Fee Agreement"
type textarea "x"
type input "25-26 Fee Agreement F"
type textarea "x"
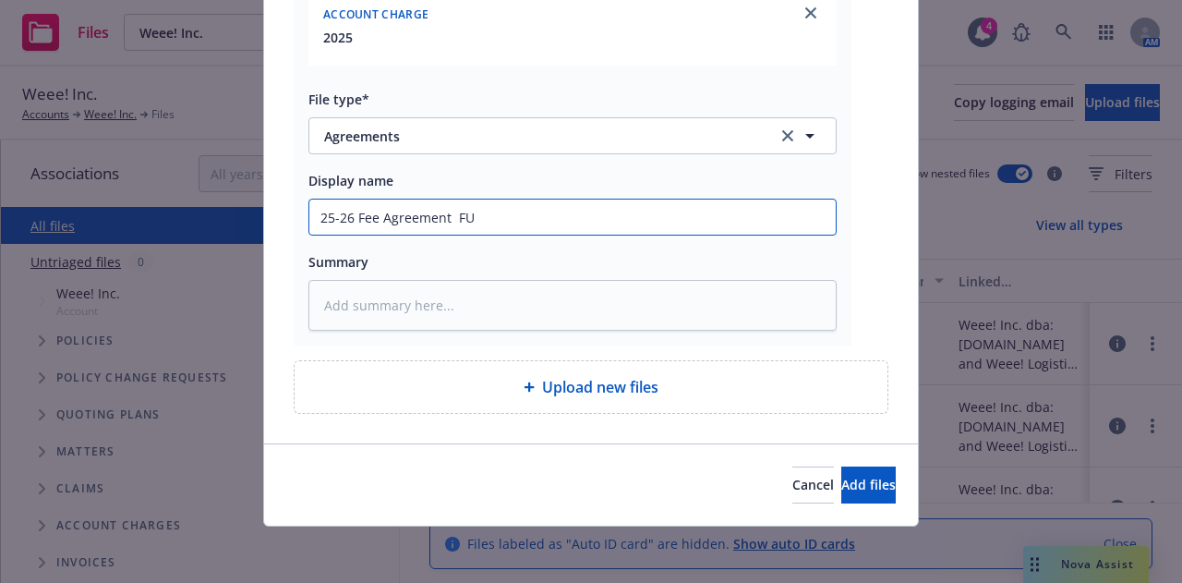
type input "25-26 Fee Agreement FUL"
type textarea "x"
type input "25-26 Fee Agreement FULL"
type textarea "x"
type input "25-26 Fee Agreement FULLY"
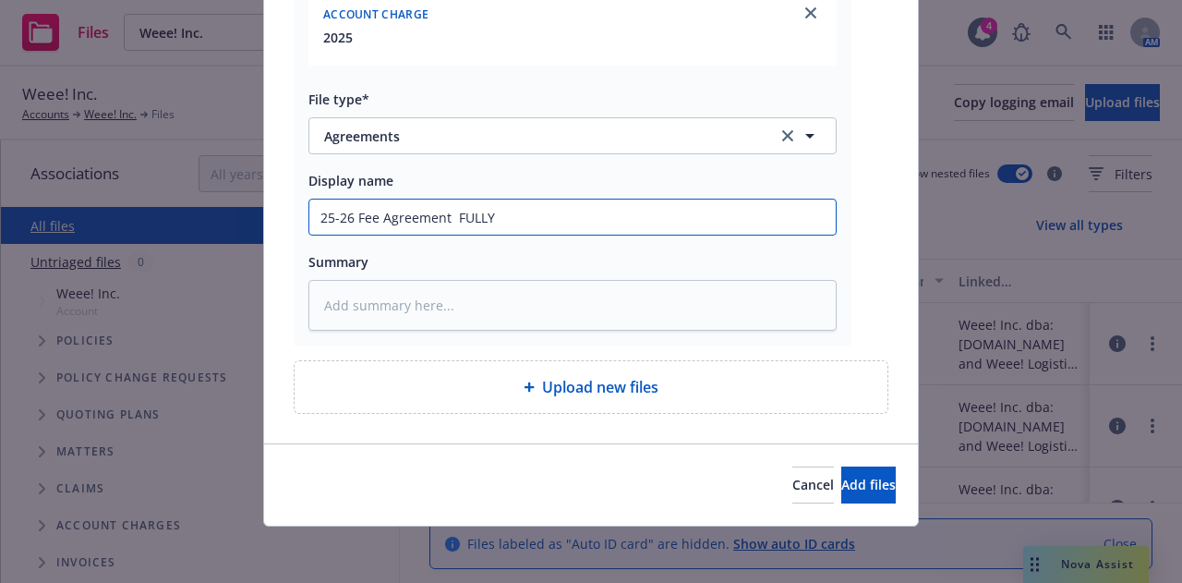
type textarea "x"
type input "25-26 Fee Agreement FULLY"
type textarea "x"
type input "25-26 Fee Agreement FULLY E"
type textarea "x"
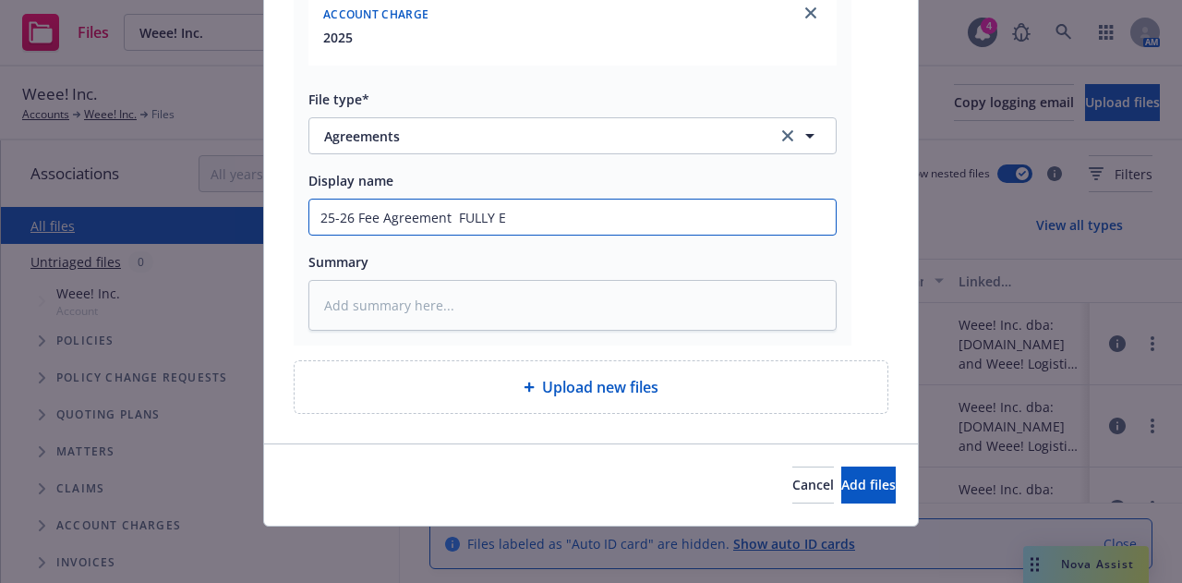
type input "25-26 Fee Agreement FULLY EX"
type textarea "x"
type input "25-26 Fee Agreement FULLY EXE"
type textarea "x"
type input "25-26 Fee Agreement FULLY EXEC"
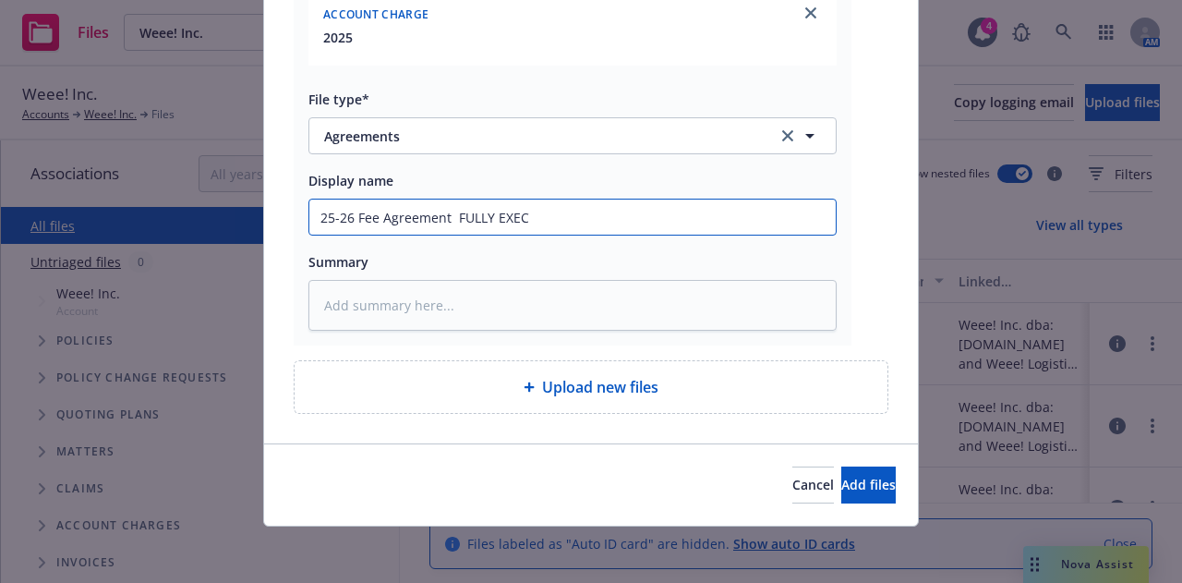
type textarea "x"
type input "25-26 Fee Agreement FULLY EXECUT"
type textarea "x"
type input "25-26 Fee Agreement FULLY EXECUTE"
type textarea "x"
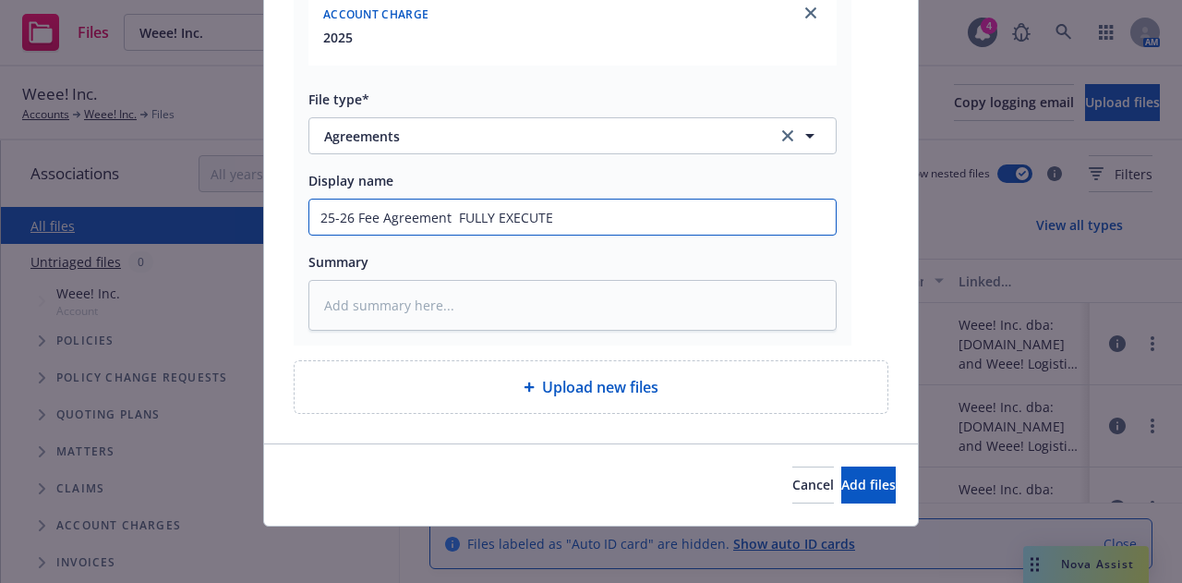
type input "25-26 Fee Agreement FULLY EXECUTED"
click at [449, 228] on input "25-26 Fee Agreement FULLY EXECUTED" at bounding box center [572, 216] width 526 height 35
type textarea "x"
type input "25-26 Fee Agreement FULLY EXECUTED"
type textarea "x"
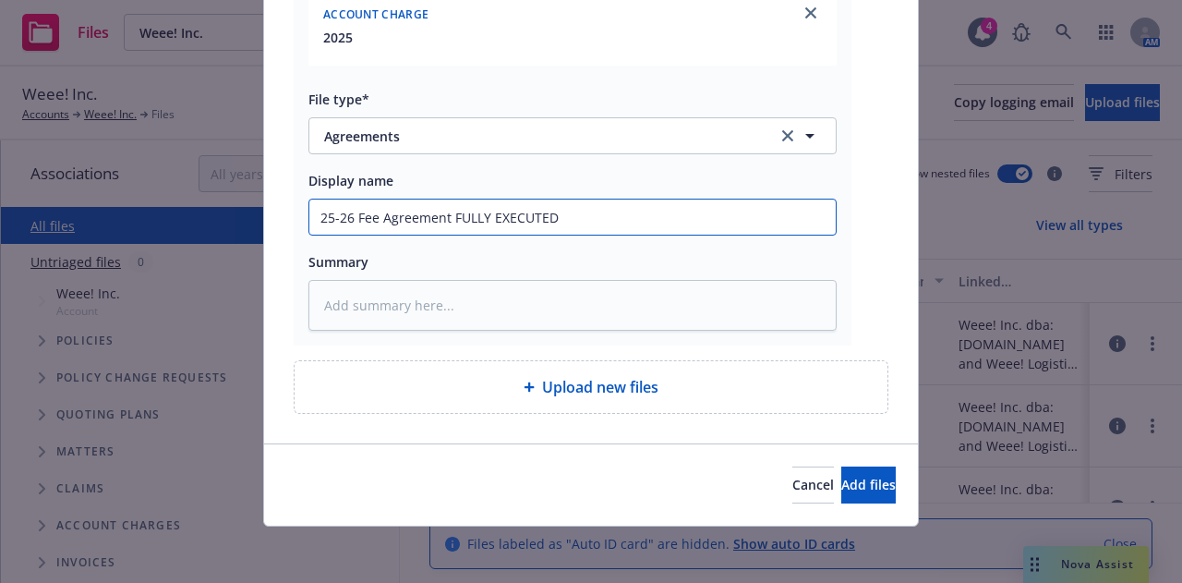
type input "25-26 Fee Agreement -FULLY EXECUTED"
type textarea "x"
type input "25-26 Fee Agreement - FULLY EXECUTED"
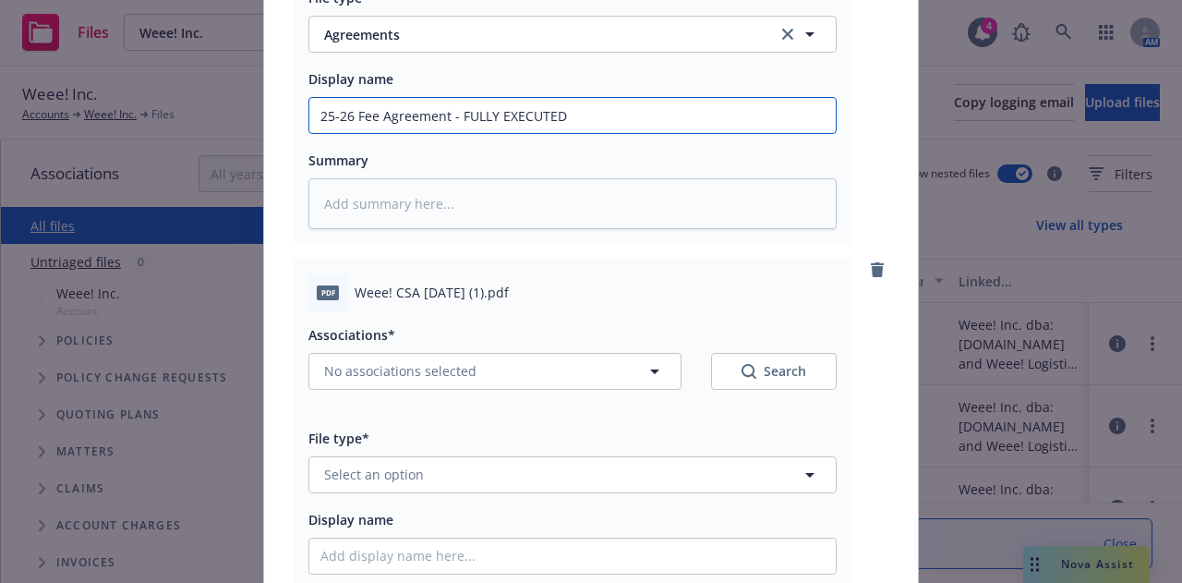
scroll to position [428, 0]
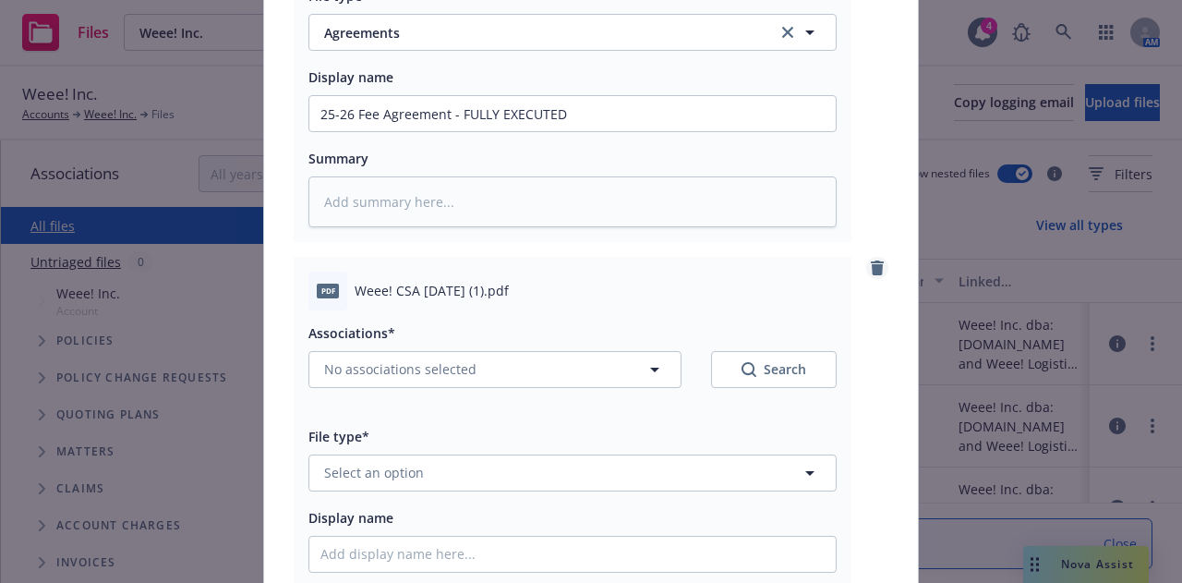
click at [873, 263] on icon "remove" at bounding box center [877, 267] width 13 height 15
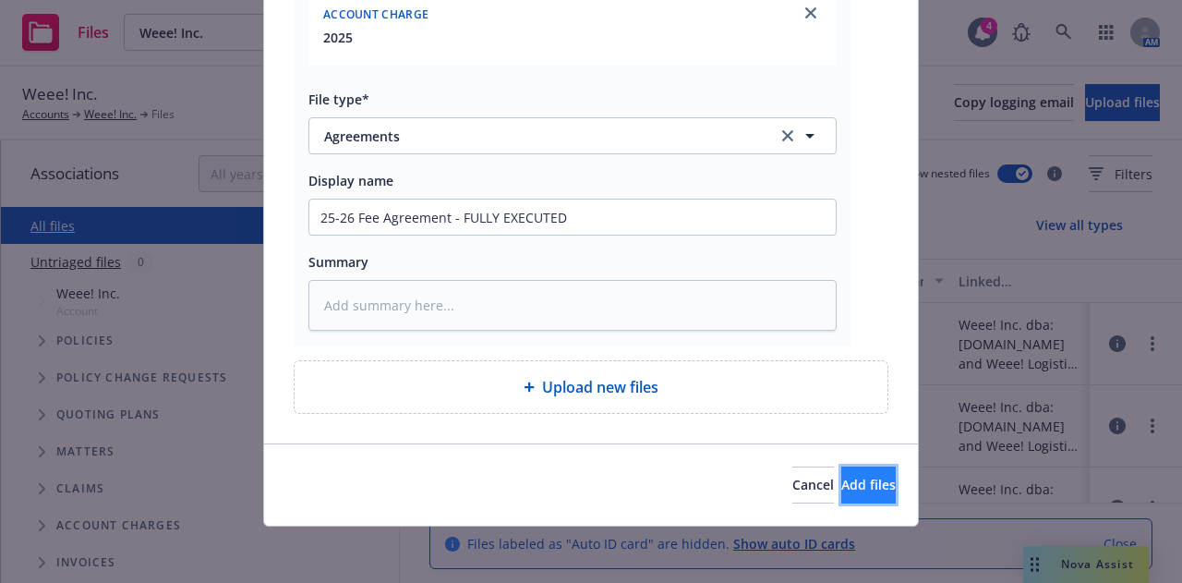
click at [841, 491] on button "Add files" at bounding box center [868, 484] width 54 height 37
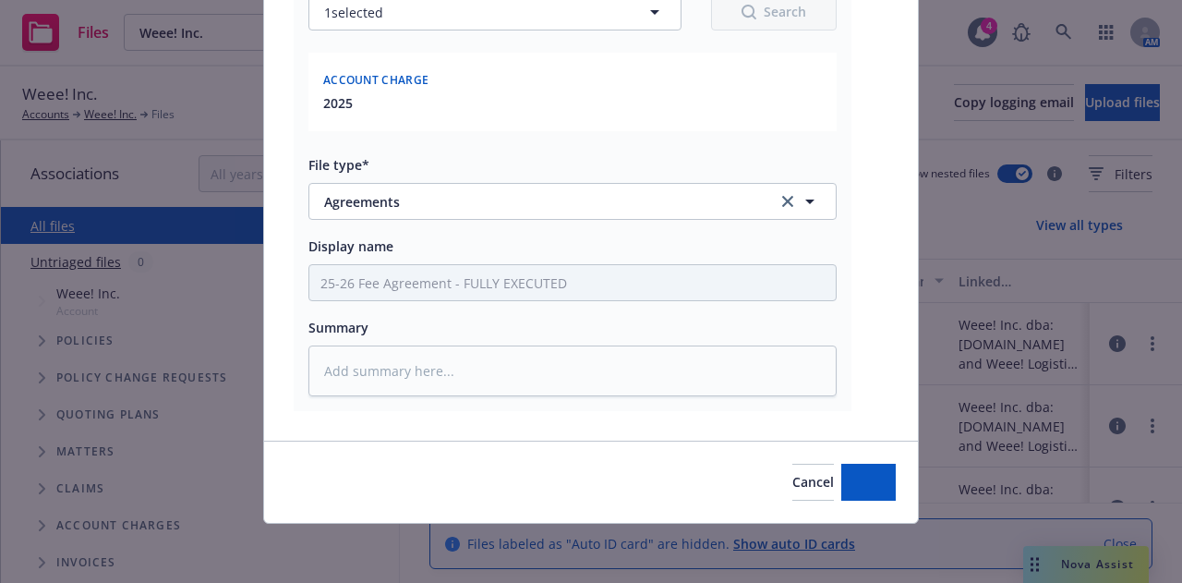
scroll to position [258, 0]
type textarea "x"
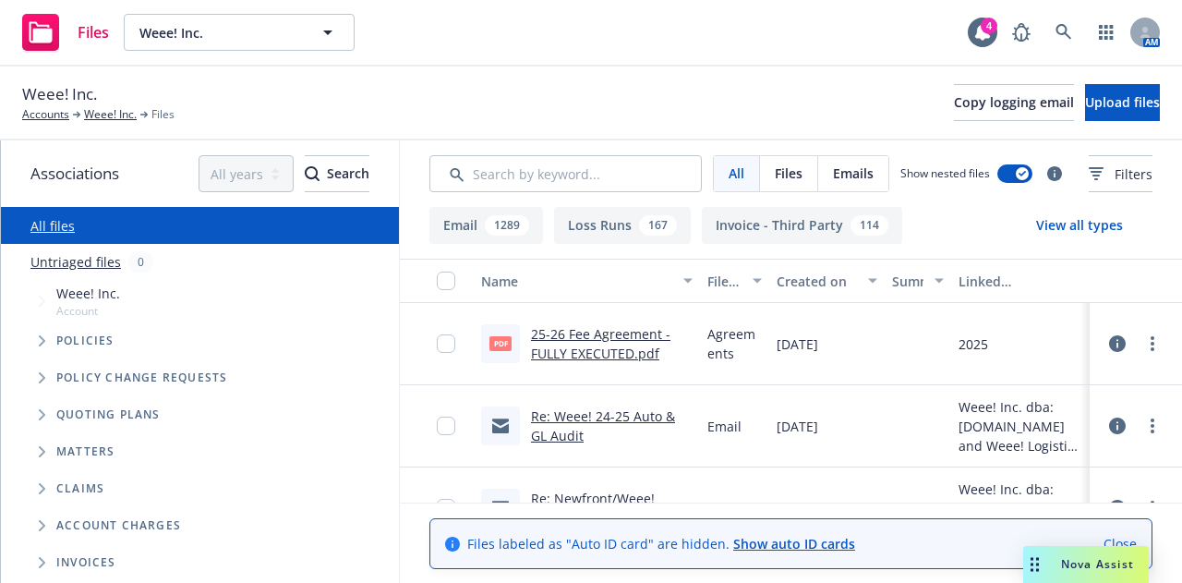
click at [1109, 343] on icon at bounding box center [1117, 343] width 17 height 17
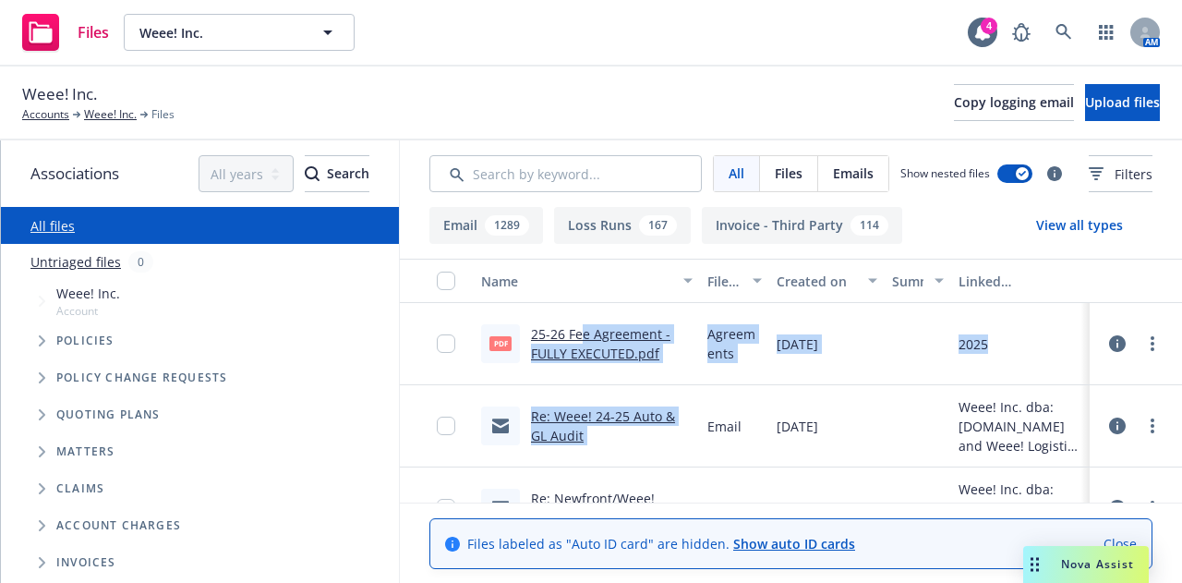
drag, startPoint x: 566, startPoint y: 335, endPoint x: 691, endPoint y: 403, distance: 142.1
click at [580, 326] on link "25-26 Fee Agreement - FULLY EXECUTED.pdf" at bounding box center [600, 343] width 139 height 37
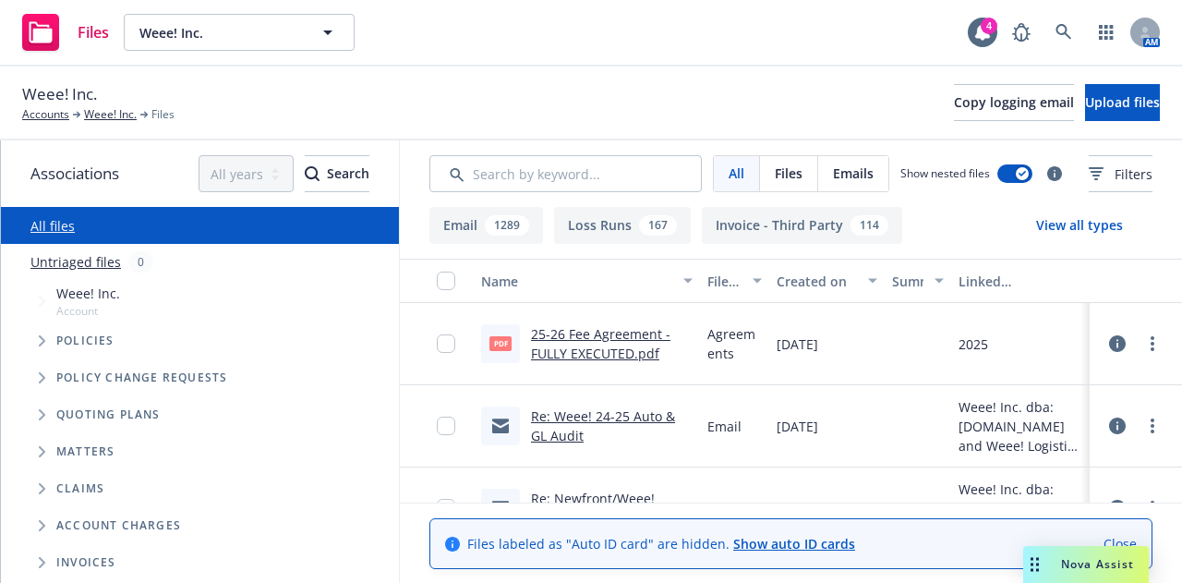
click at [412, 75] on body "Files Weee! Inc. Weee! Inc. 4 AM Weee! Inc. Accounts Weee! Inc. Files Copy logg…" at bounding box center [591, 291] width 1182 height 583
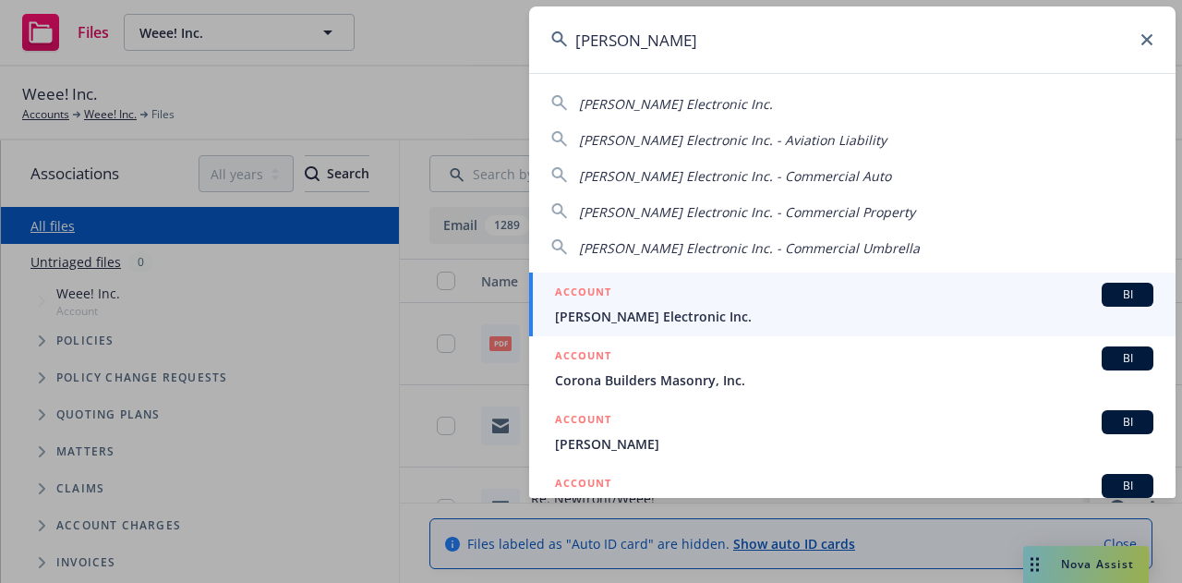
type input "elma"
click at [648, 313] on span "[PERSON_NAME] Electronic Inc." at bounding box center [854, 316] width 598 height 19
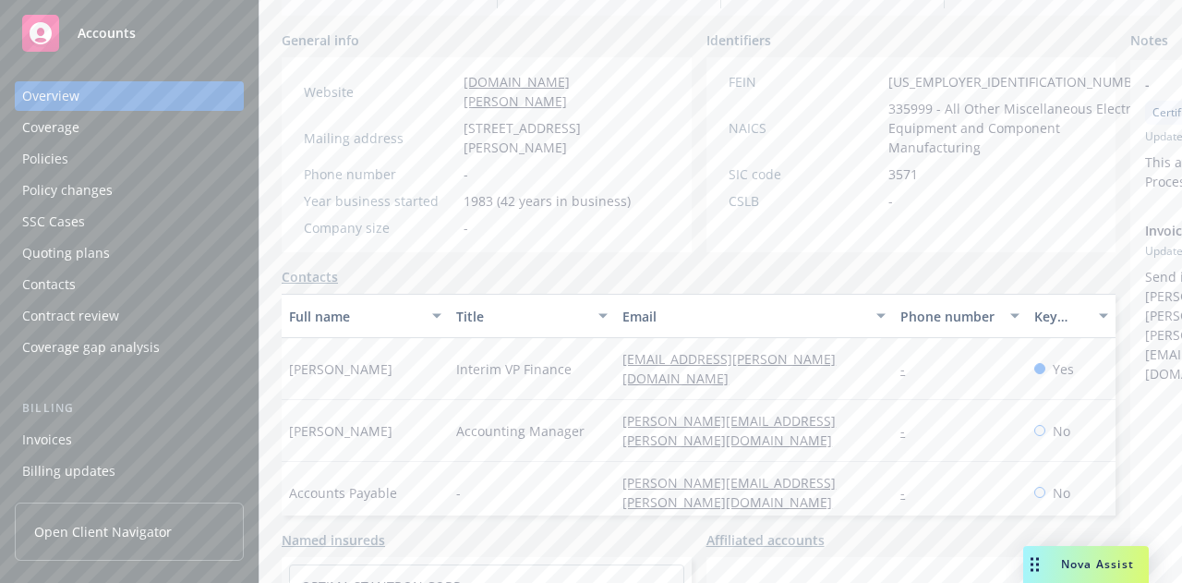
click at [159, 156] on div "Policies" at bounding box center [129, 159] width 214 height 30
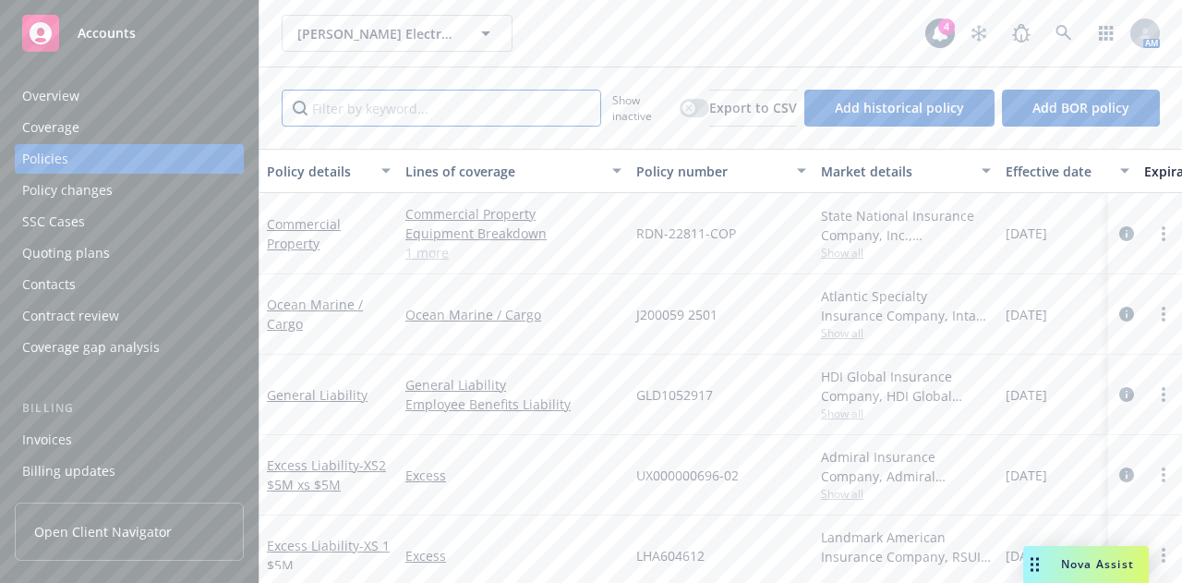
click at [332, 117] on input "Filter by keyword..." at bounding box center [441, 108] width 319 height 37
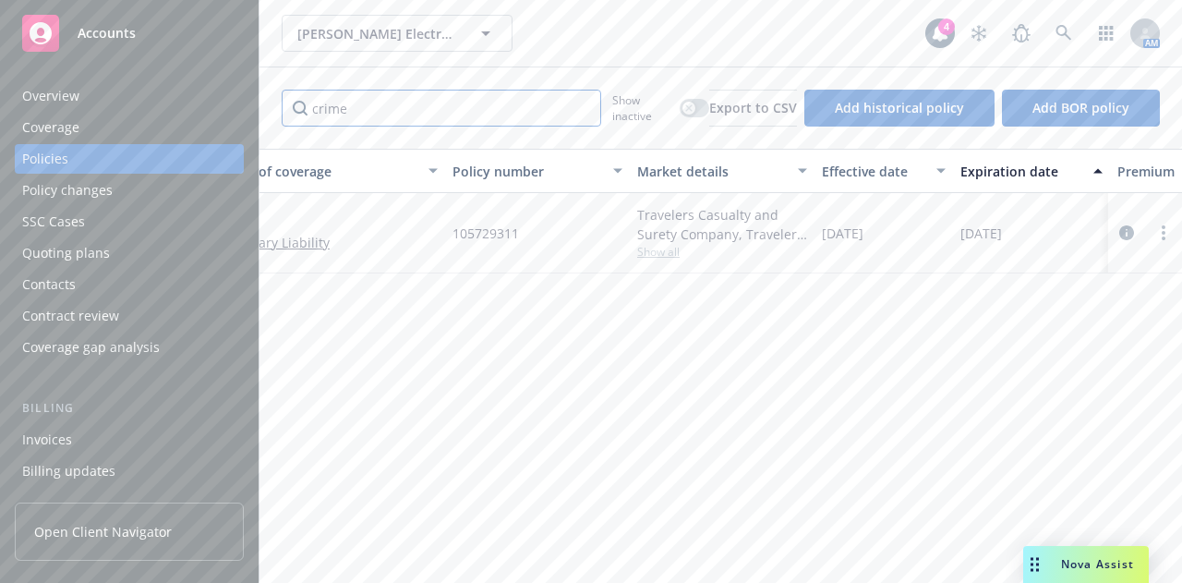
scroll to position [0, 185]
type input "av"
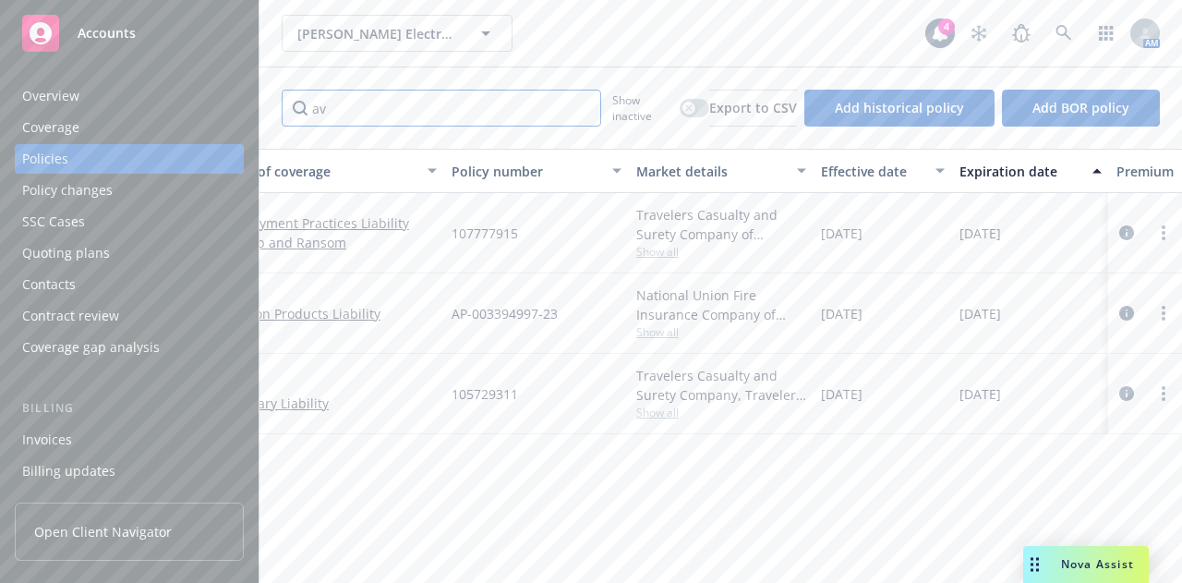
scroll to position [0, 0]
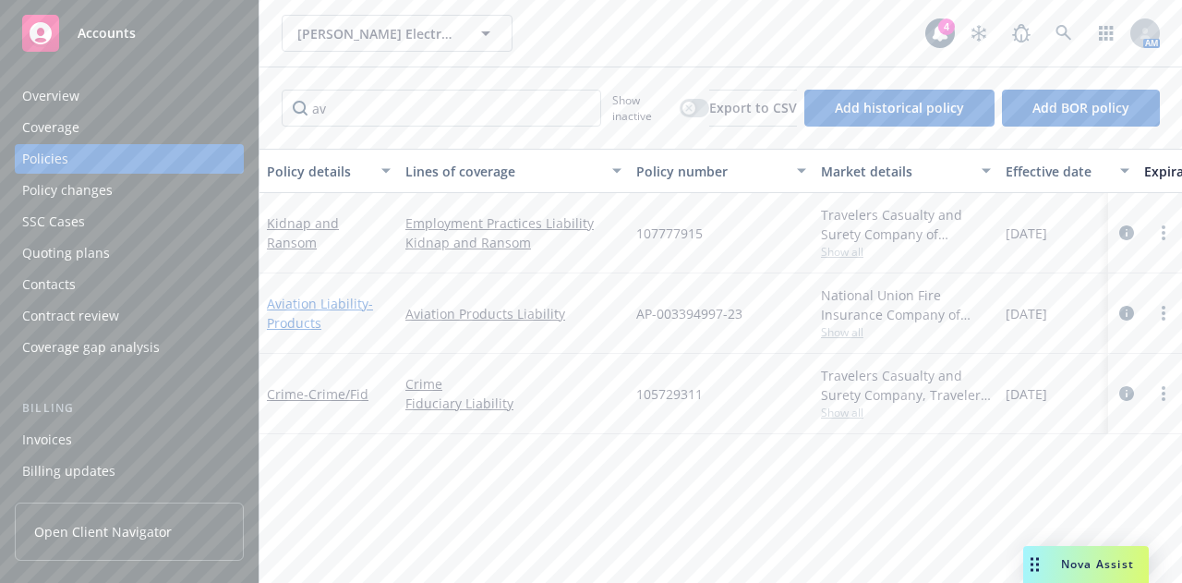
click at [301, 299] on link "Aviation Liability - Products" at bounding box center [320, 313] width 106 height 37
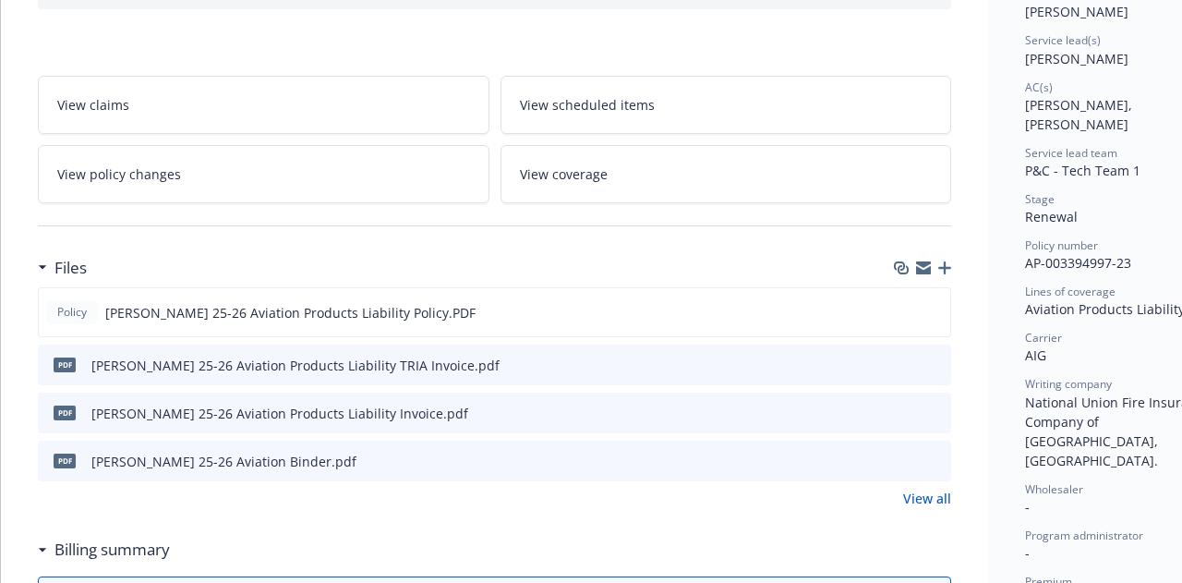
scroll to position [259, 0]
click at [940, 307] on icon "preview file" at bounding box center [932, 310] width 17 height 13
